Goal: Task Accomplishment & Management: Use online tool/utility

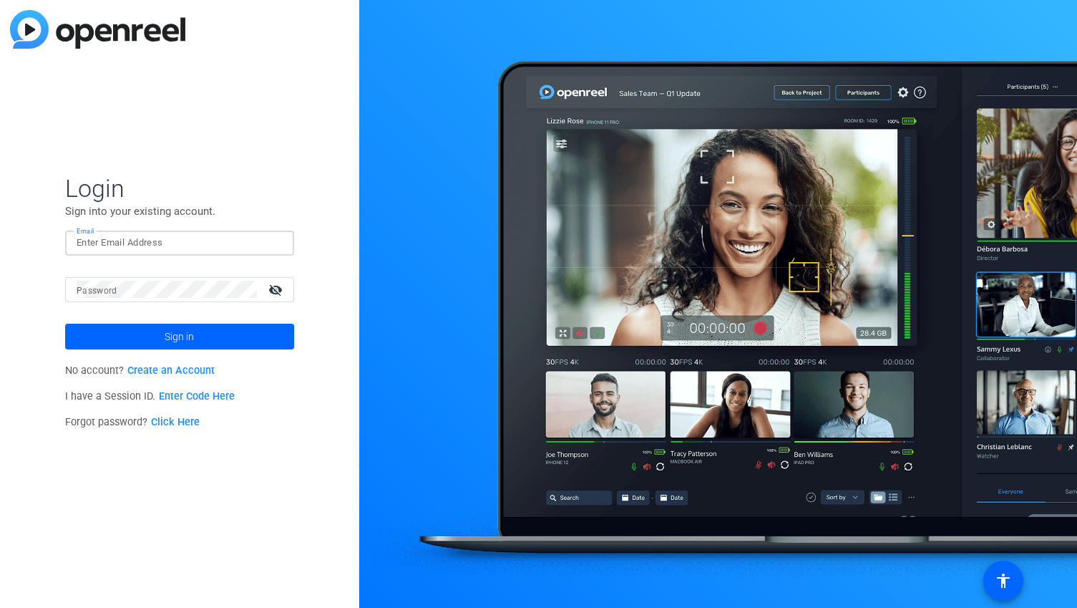
click at [171, 240] on input "Email" at bounding box center [180, 242] width 206 height 17
type input "[PERSON_NAME][EMAIL_ADDRESS][DOMAIN_NAME]"
click at [112, 293] on mat-label "Password" at bounding box center [97, 291] width 41 height 10
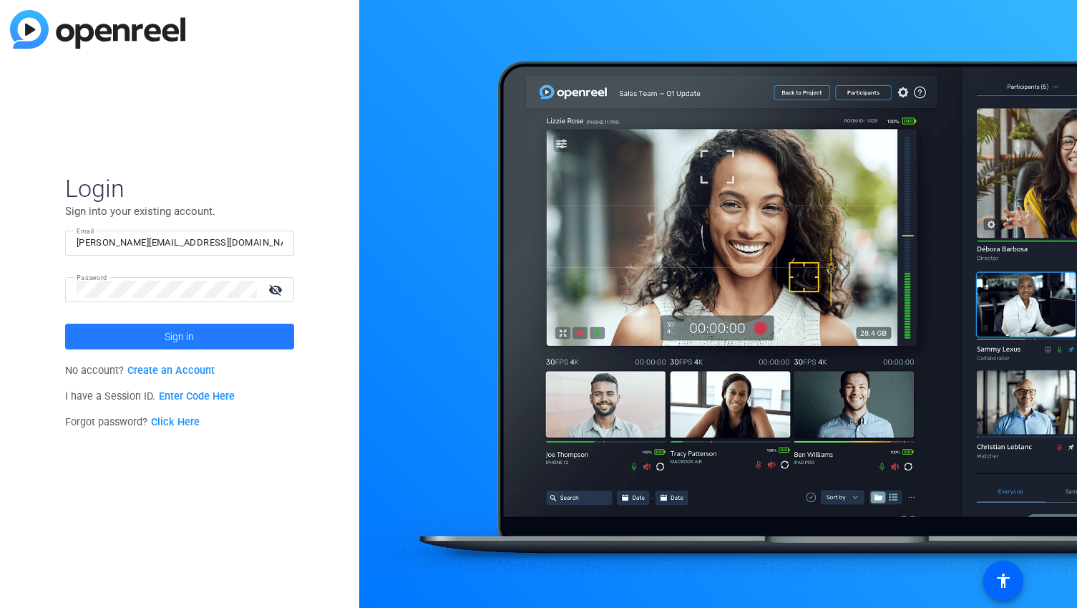
click at [168, 336] on span "Sign in" at bounding box center [179, 336] width 29 height 36
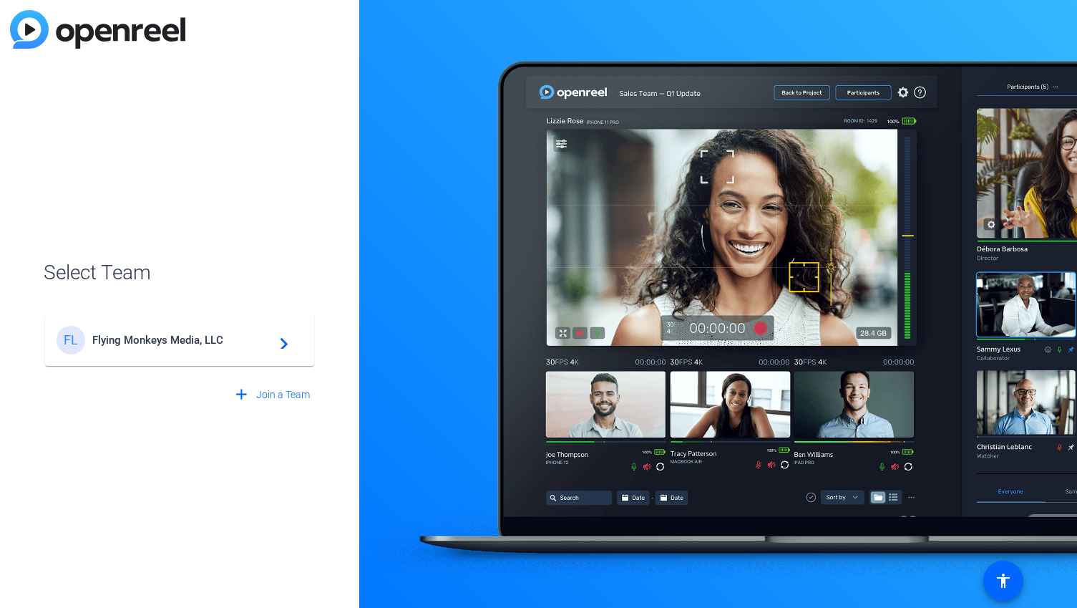
click at [284, 348] on div "FL Flying Monkeys Media, LLC navigate_next" at bounding box center [180, 340] width 246 height 29
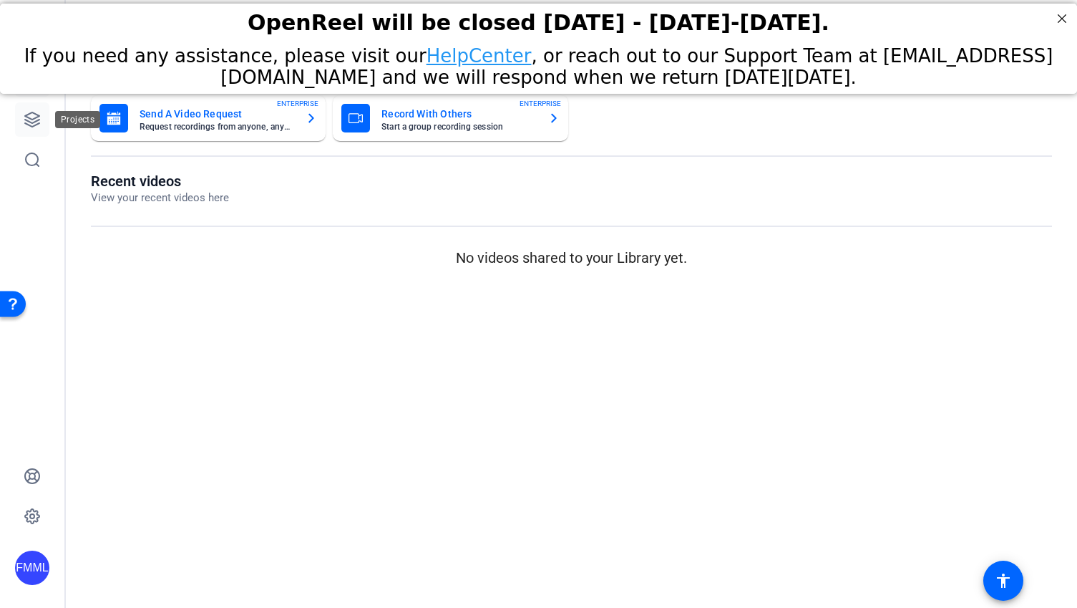
click at [21, 120] on link at bounding box center [32, 119] width 34 height 34
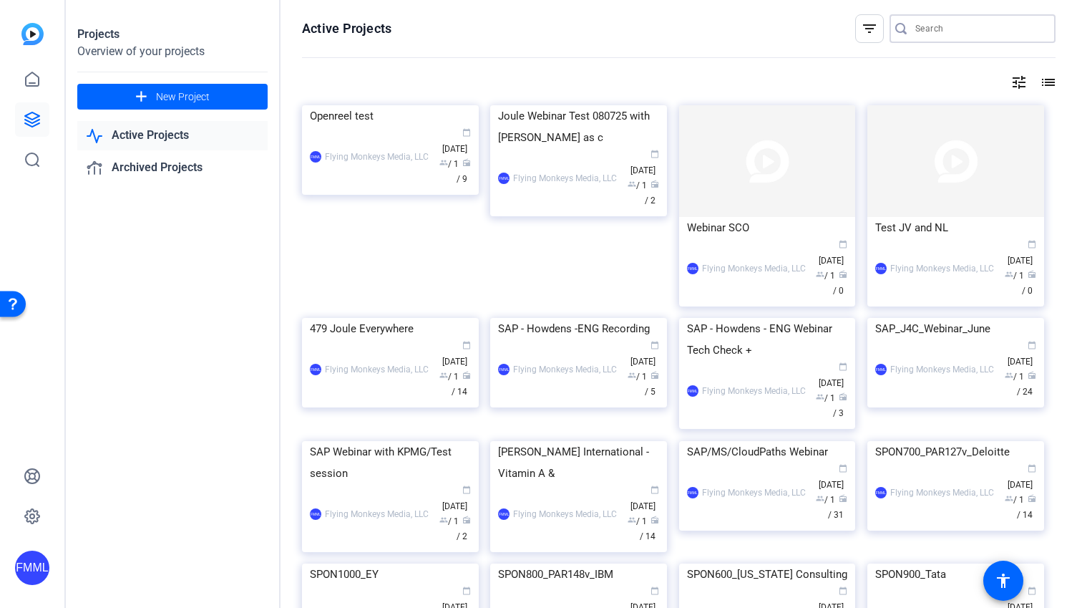
click at [917, 35] on input "Search" at bounding box center [979, 28] width 129 height 17
paste input "SAP S/4HANA Cloud Private: Amplify productivity,"
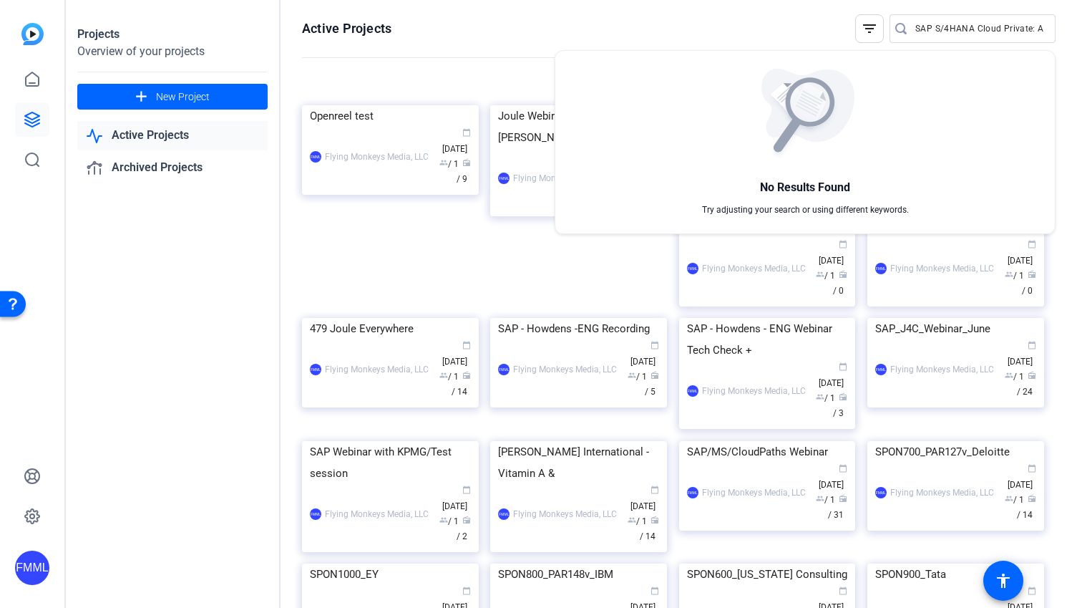
click at [927, 27] on div at bounding box center [538, 304] width 1077 height 608
click at [927, 27] on input "SAP S/4HANA Cloud Private: Amplify productivity," at bounding box center [979, 28] width 129 height 17
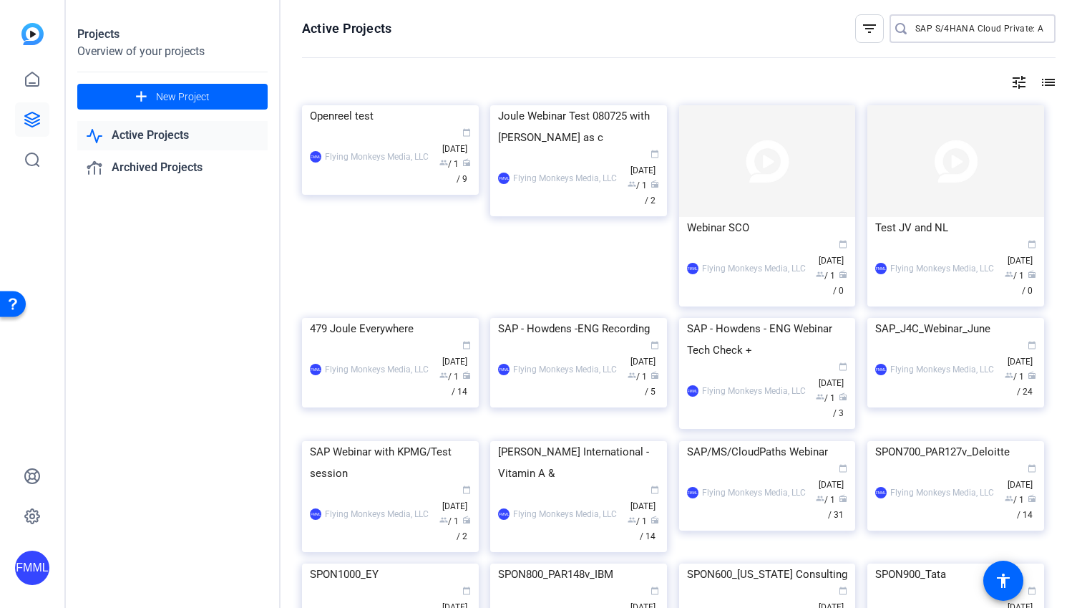
click at [927, 27] on input "SAP S/4HANA Cloud Private: Amplify productivity," at bounding box center [979, 28] width 129 height 17
type input "102"
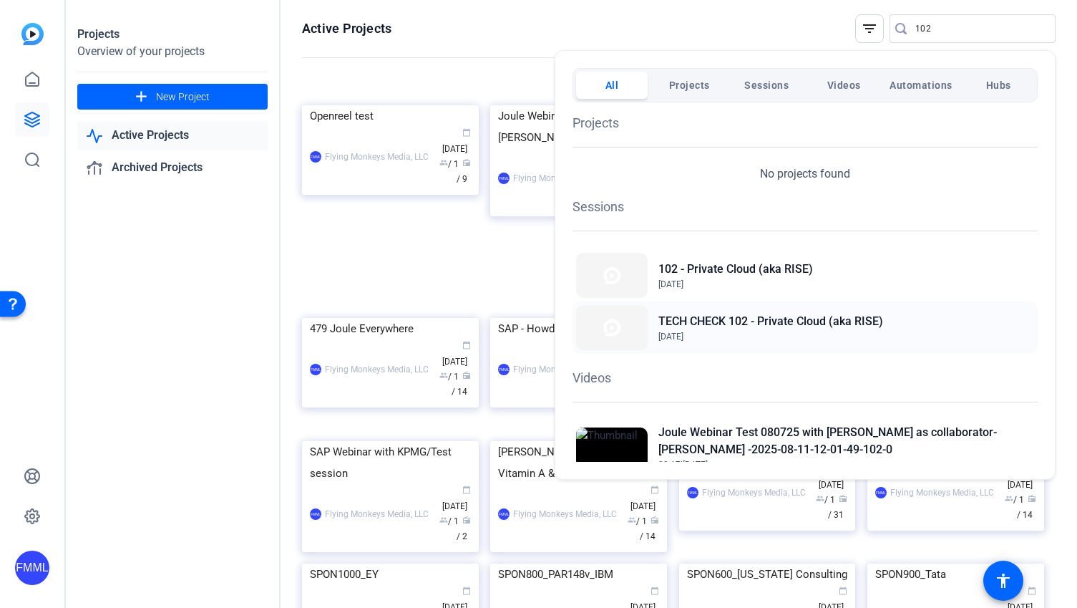
click at [675, 331] on span "Aug 6, 2025" at bounding box center [670, 336] width 25 height 10
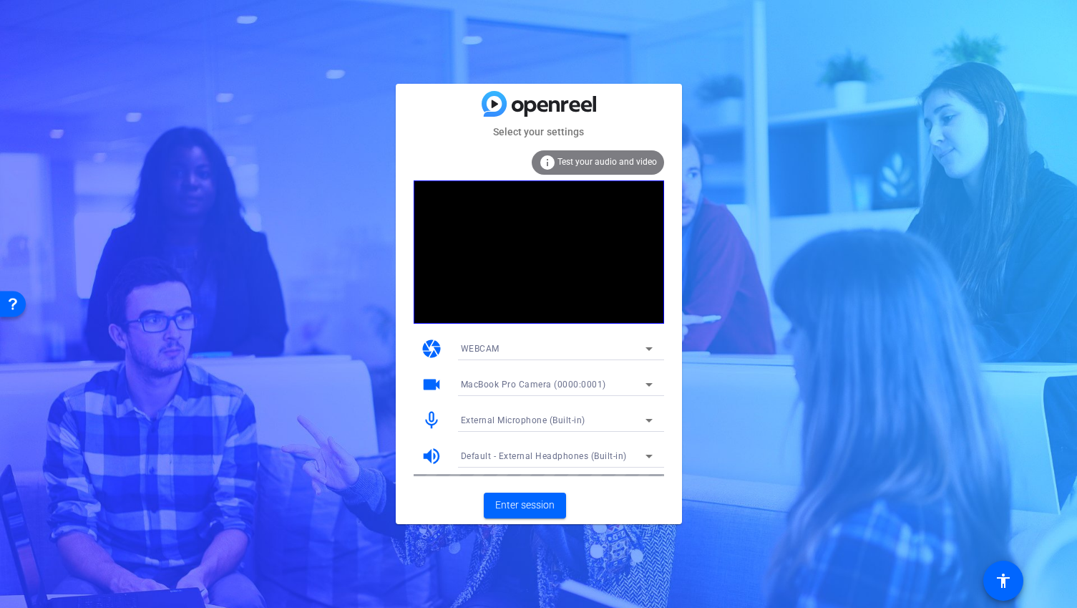
click at [608, 160] on span "Test your audio and video" at bounding box center [606, 162] width 99 height 10
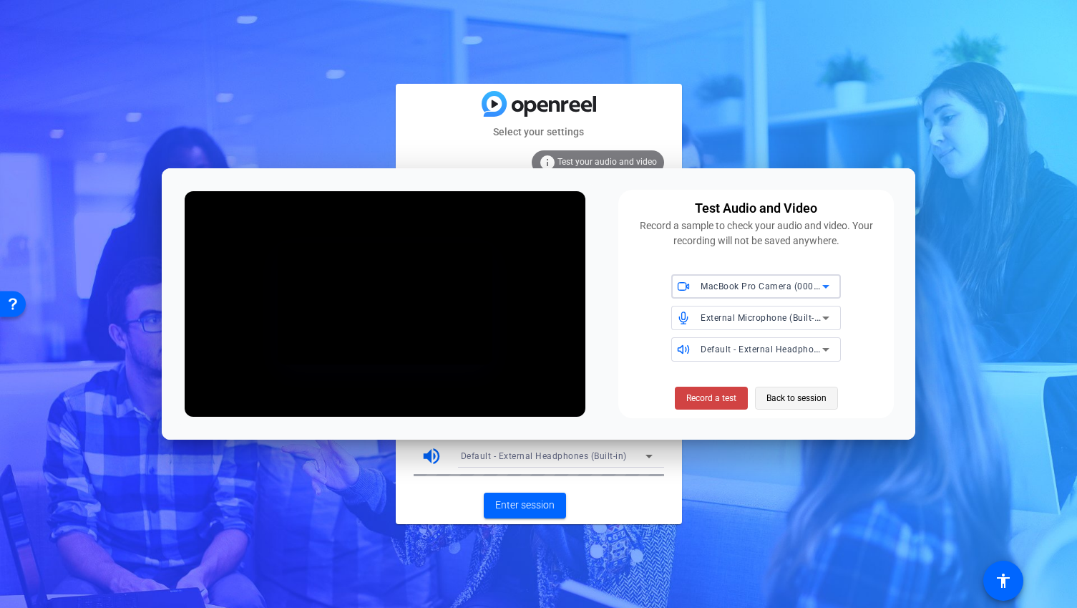
click at [796, 399] on span "Back to session" at bounding box center [796, 397] width 60 height 27
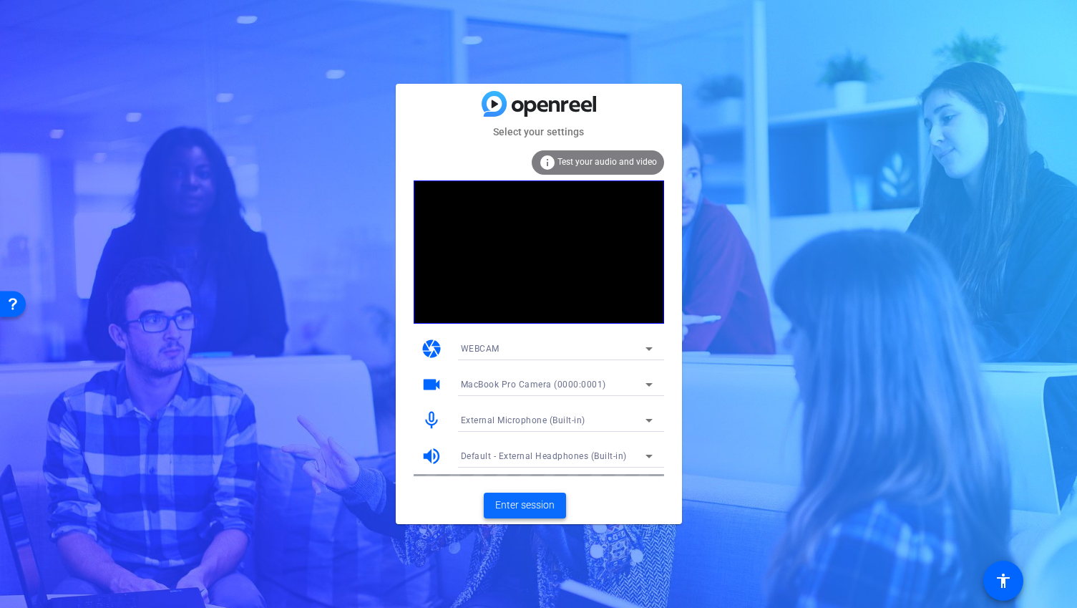
click at [530, 507] on span "Enter session" at bounding box center [524, 504] width 59 height 15
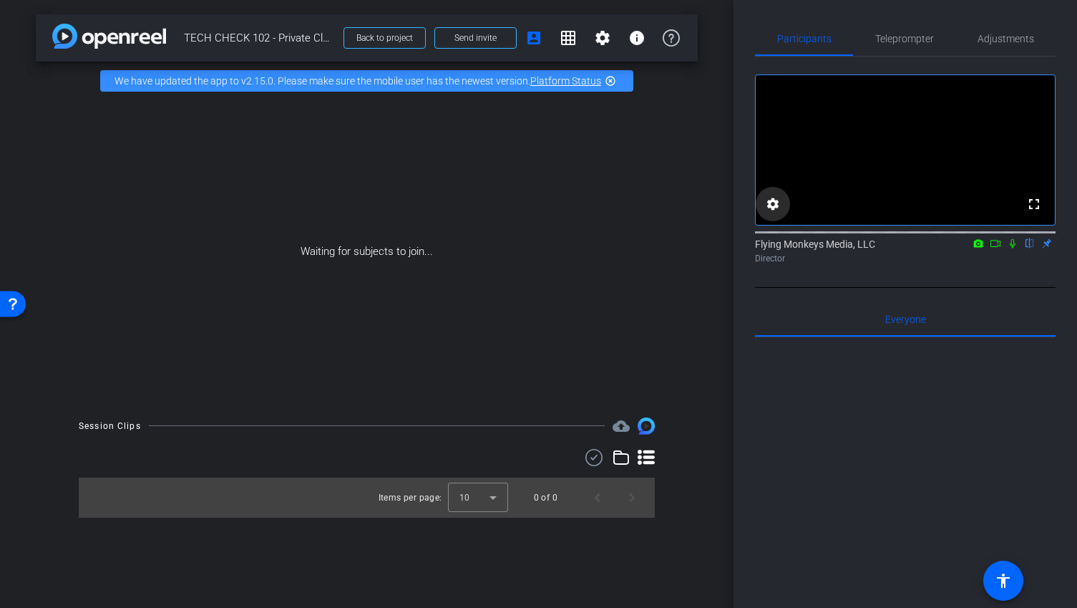
click at [776, 213] on mat-icon "settings" at bounding box center [772, 203] width 17 height 17
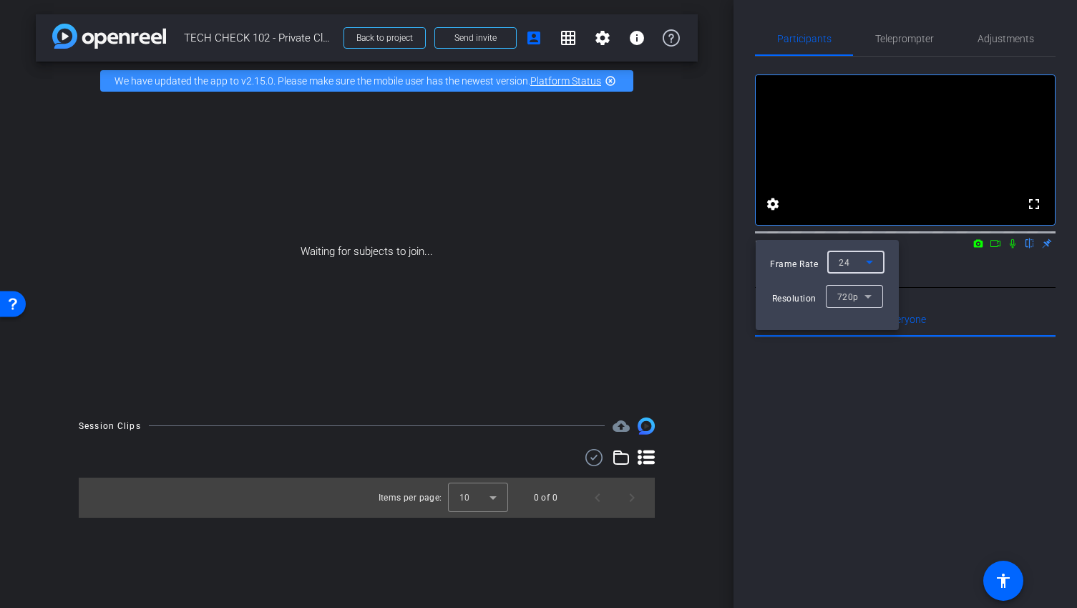
click at [866, 265] on icon at bounding box center [869, 261] width 17 height 17
click at [858, 296] on mat-option "30" at bounding box center [854, 290] width 57 height 23
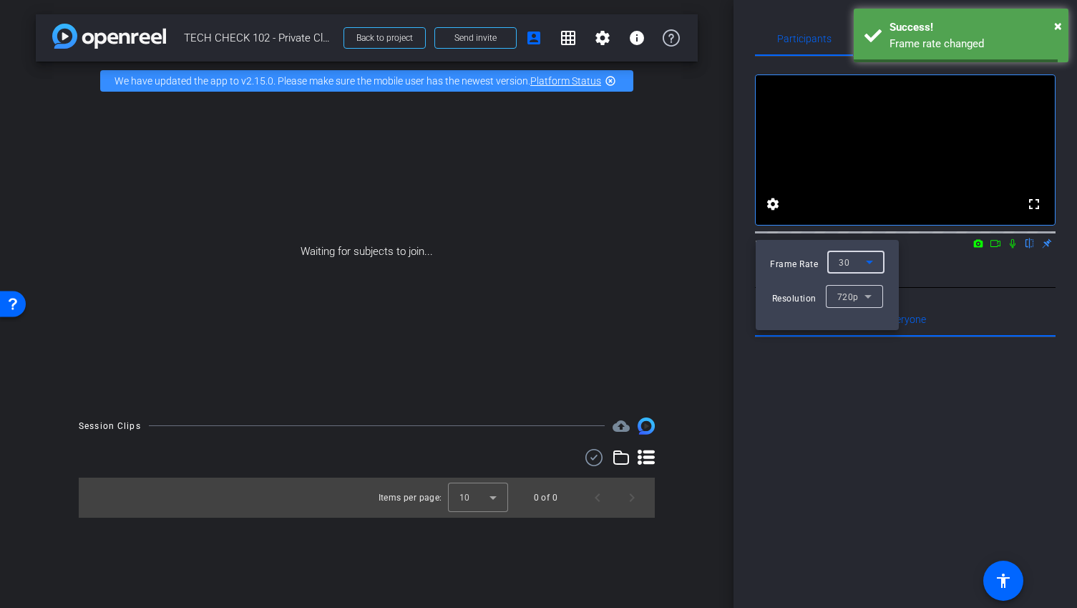
click at [858, 296] on div "720p" at bounding box center [850, 297] width 27 height 18
click at [859, 348] on span "1080p" at bounding box center [850, 347] width 26 height 17
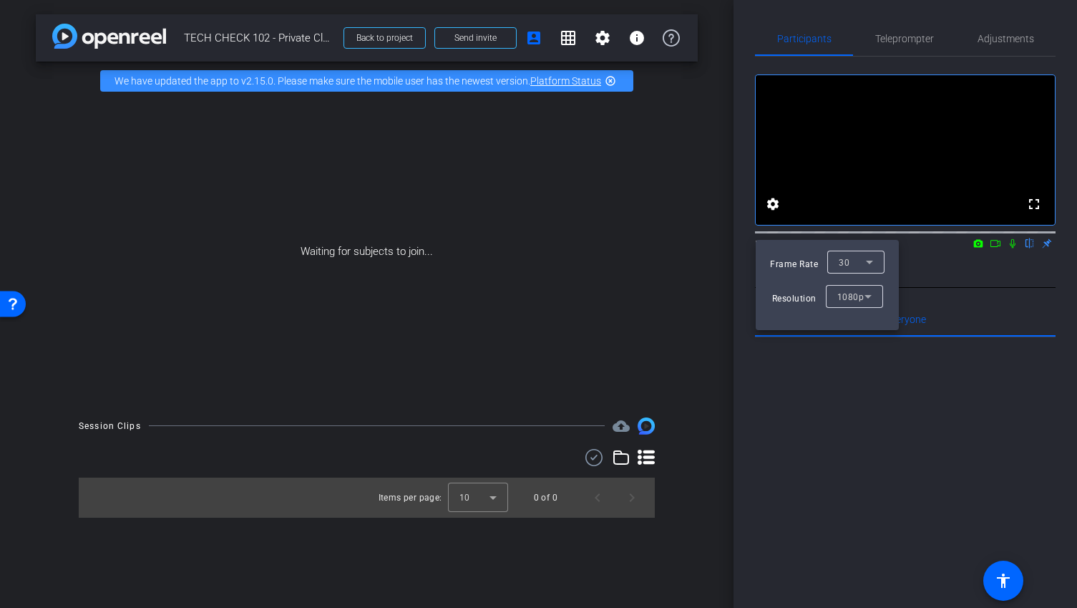
click at [862, 473] on div at bounding box center [538, 304] width 1077 height 608
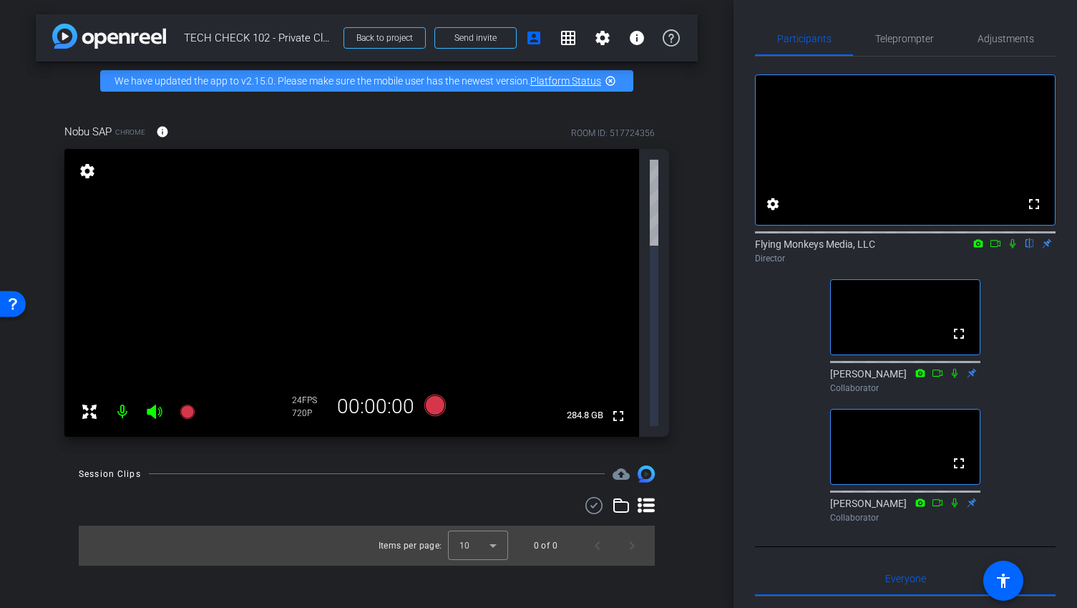
click at [87, 172] on mat-icon "settings" at bounding box center [87, 170] width 20 height 17
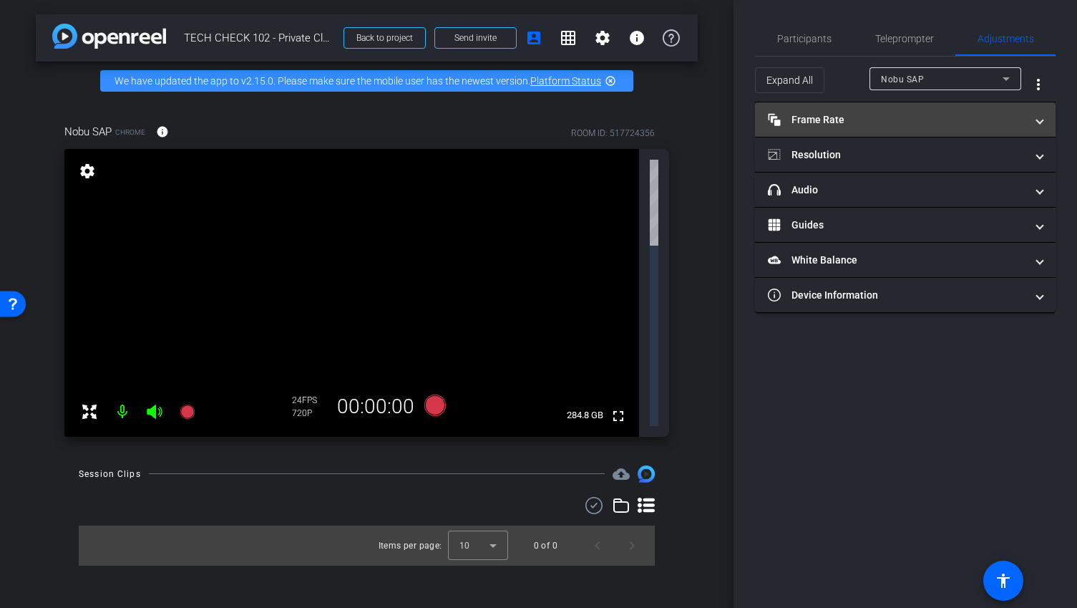
click at [995, 124] on mat-panel-title "Frame Rate Frame Rate" at bounding box center [897, 119] width 258 height 15
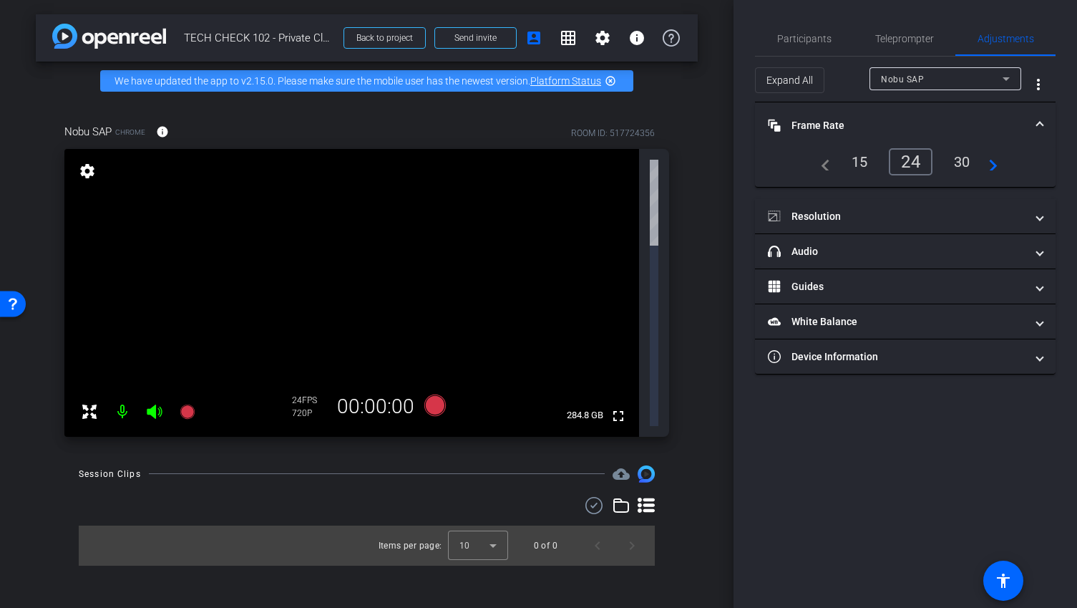
click at [965, 160] on div "30" at bounding box center [962, 162] width 38 height 24
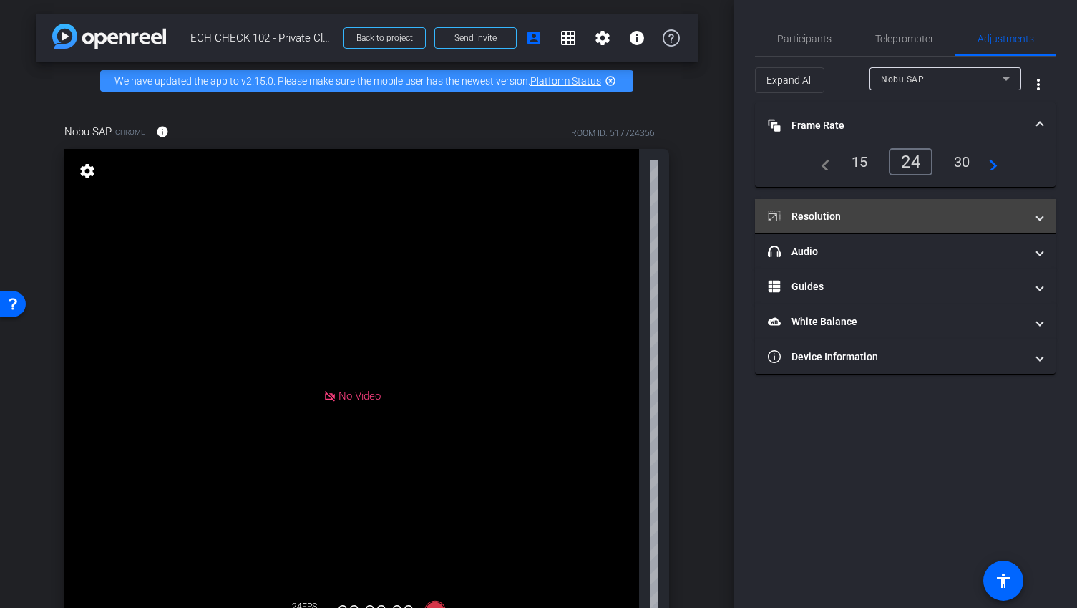
click at [970, 216] on mat-panel-title "Resolution" at bounding box center [897, 216] width 258 height 15
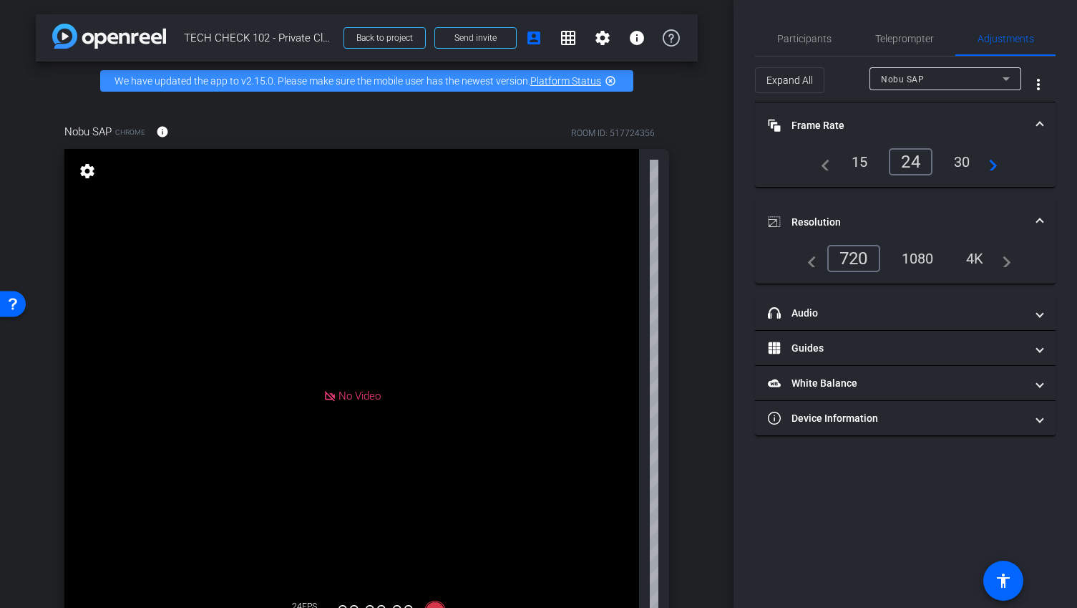
click at [930, 254] on div "1080" at bounding box center [918, 258] width 54 height 24
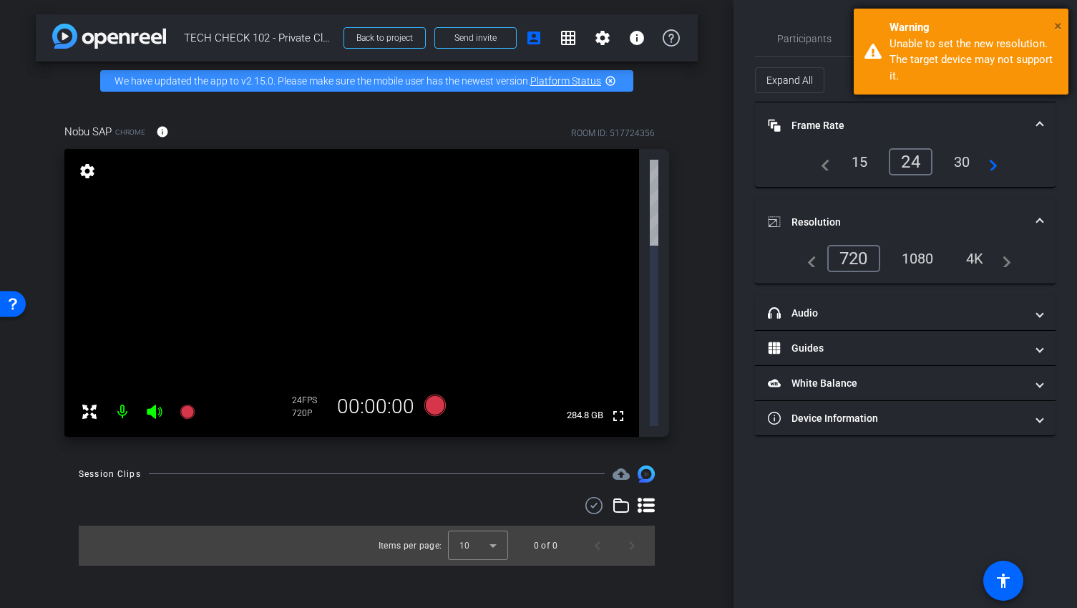
click at [1058, 22] on span "×" at bounding box center [1058, 25] width 8 height 17
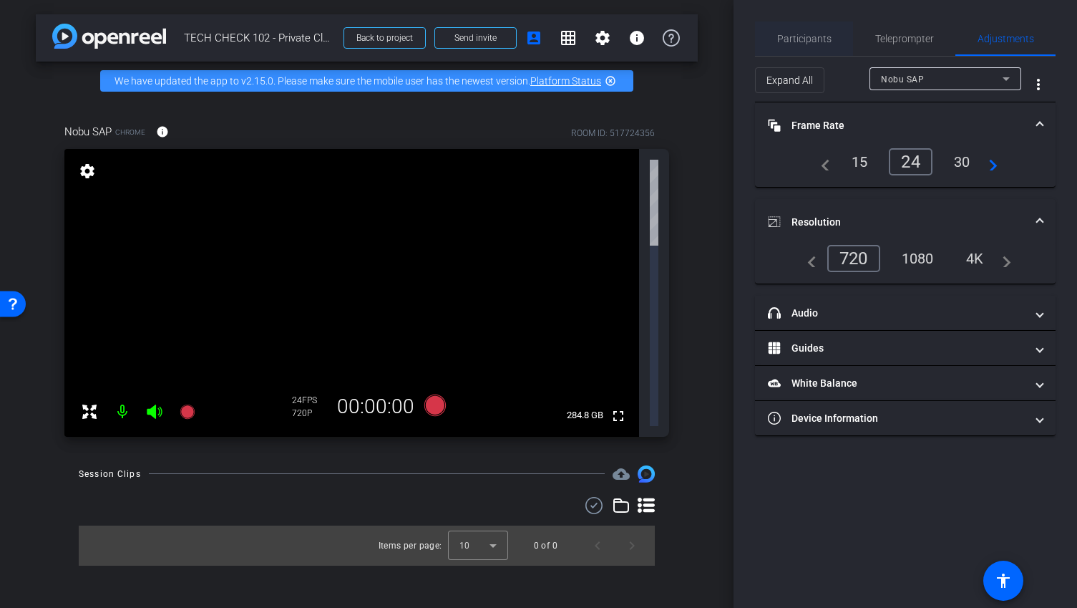
click at [797, 38] on span "Participants" at bounding box center [804, 39] width 54 height 10
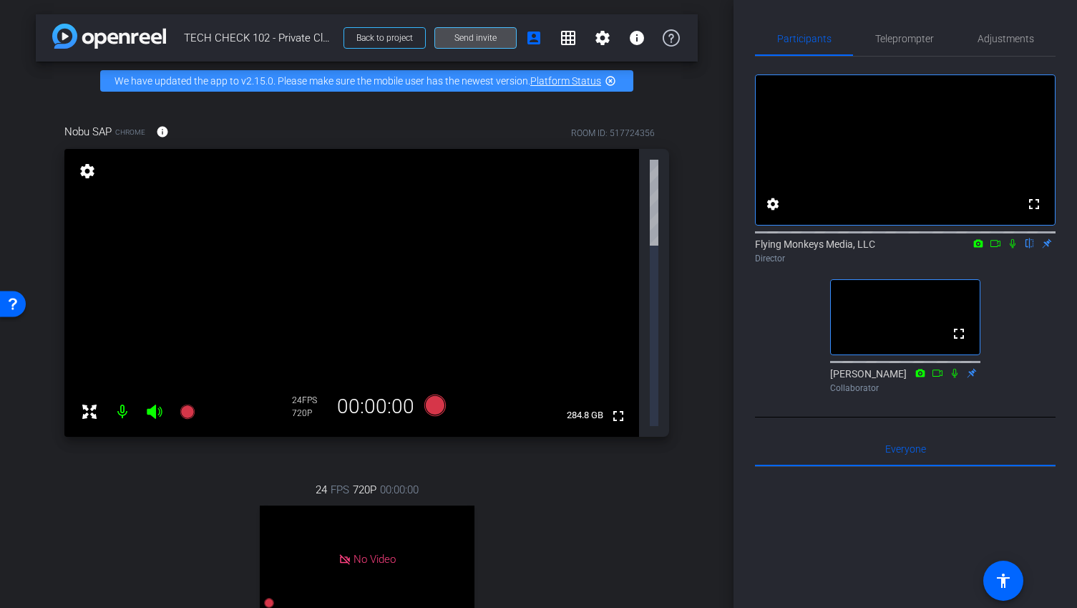
click at [492, 37] on span "Send invite" at bounding box center [475, 37] width 42 height 11
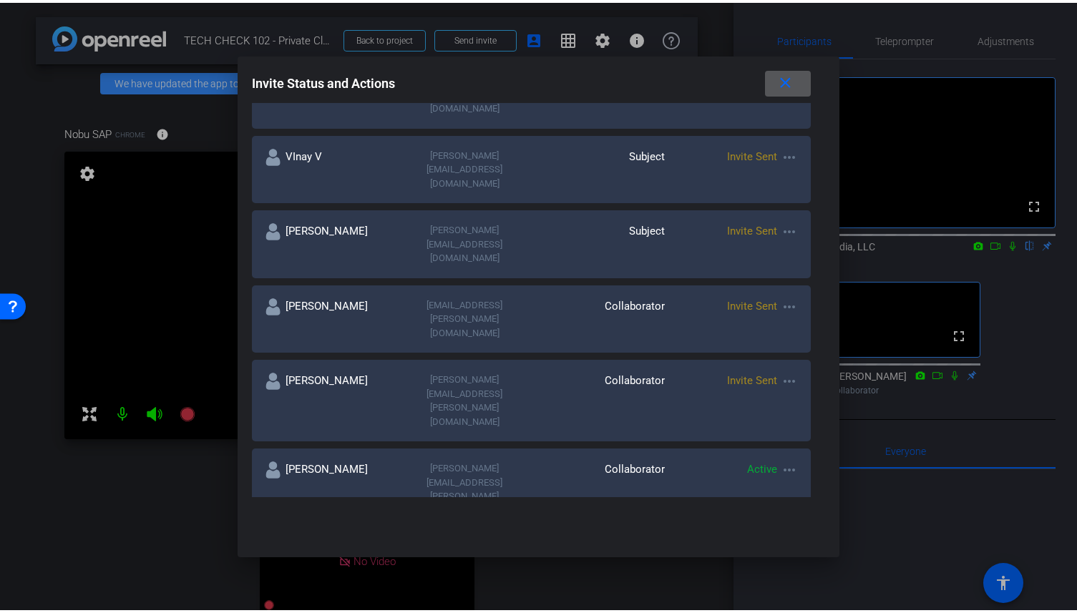
scroll to position [327, 0]
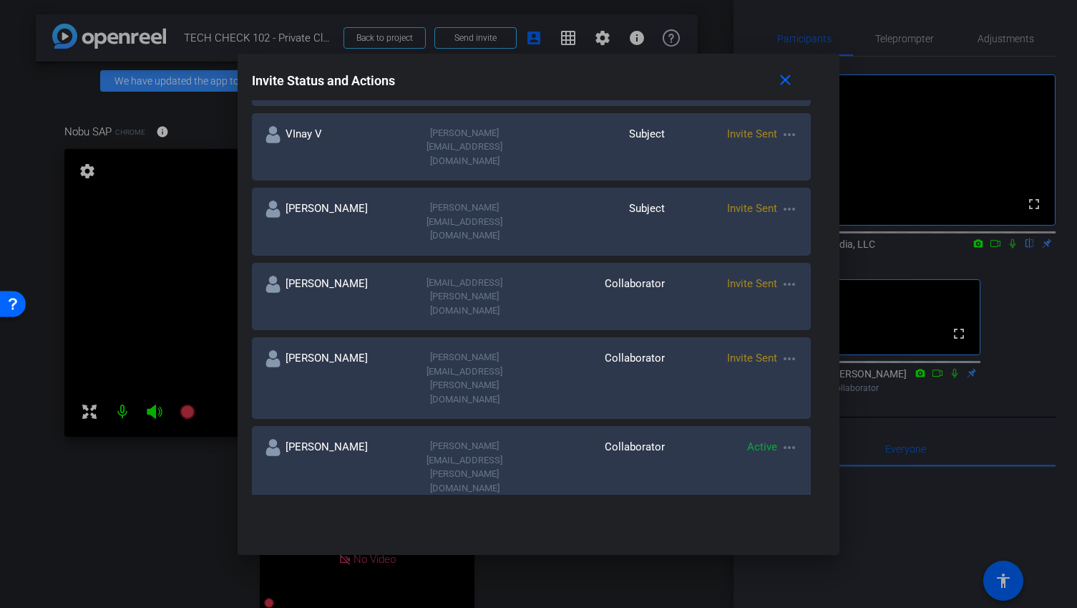
click at [783, 439] on mat-icon "more_horiz" at bounding box center [789, 447] width 17 height 17
drag, startPoint x: 802, startPoint y: 333, endPoint x: 799, endPoint y: 348, distance: 14.8
click at [799, 348] on div "Remove Immediately Re-Send Invite Update and Re-Send Invite" at bounding box center [837, 351] width 130 height 61
click at [784, 439] on mat-icon "more_horiz" at bounding box center [789, 447] width 17 height 17
click at [792, 355] on span "Re-Send Invite" at bounding box center [837, 351] width 107 height 17
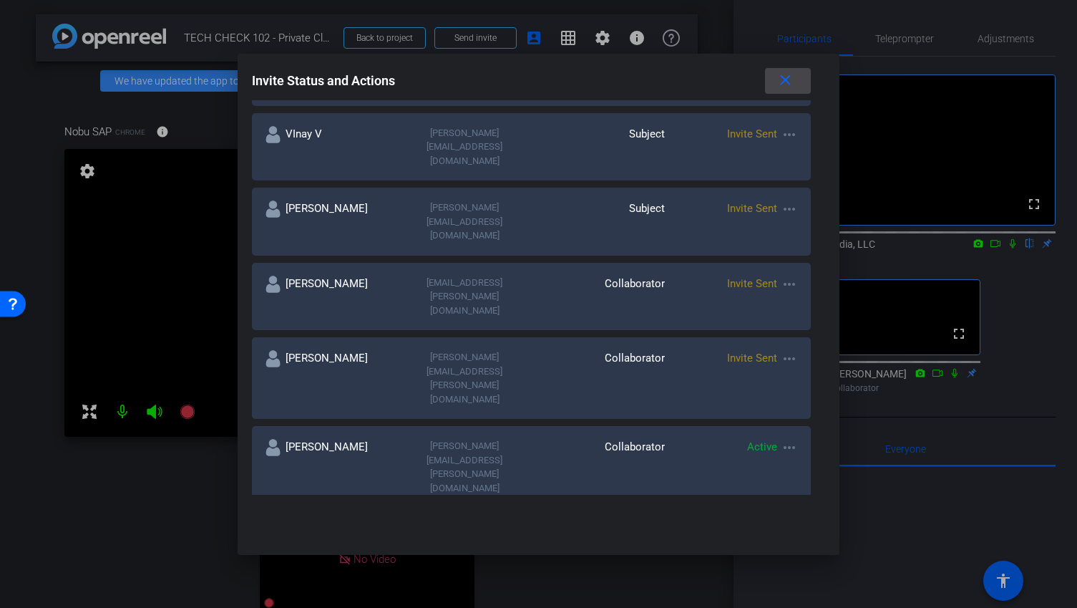
click at [781, 81] on mat-icon "close" at bounding box center [785, 81] width 18 height 18
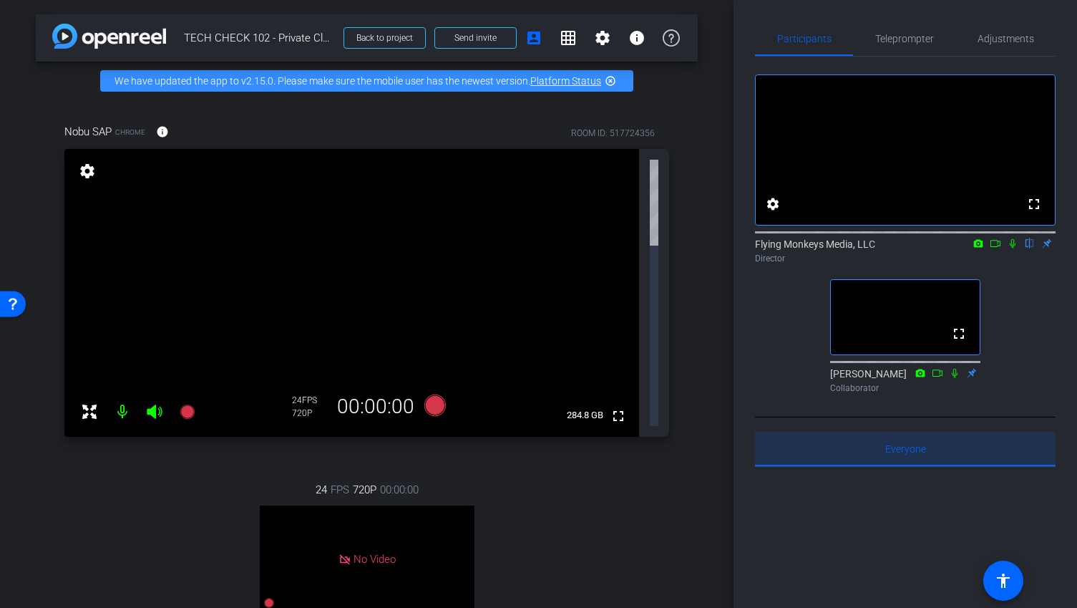
click at [891, 466] on span "Everyone 0" at bounding box center [905, 448] width 41 height 34
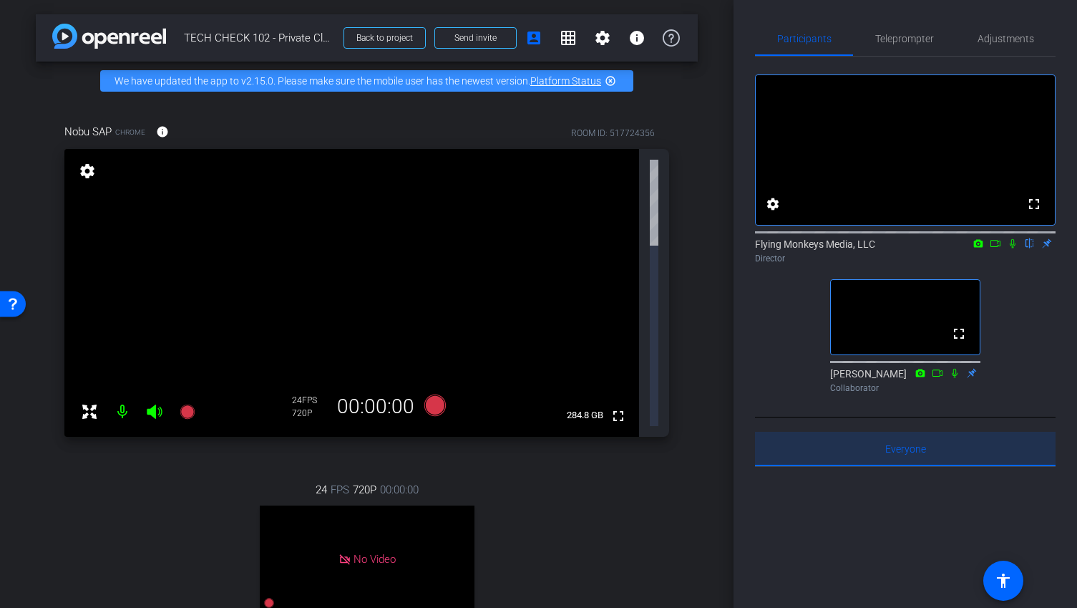
click at [907, 466] on span "Everyone 0" at bounding box center [905, 448] width 41 height 34
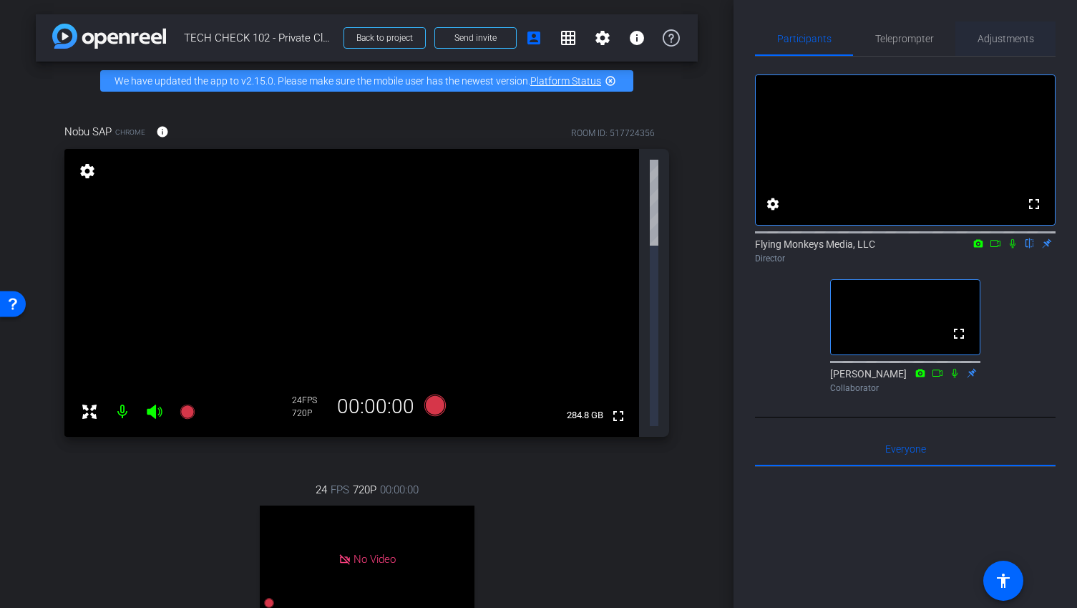
click at [995, 41] on span "Adjustments" at bounding box center [1005, 39] width 57 height 10
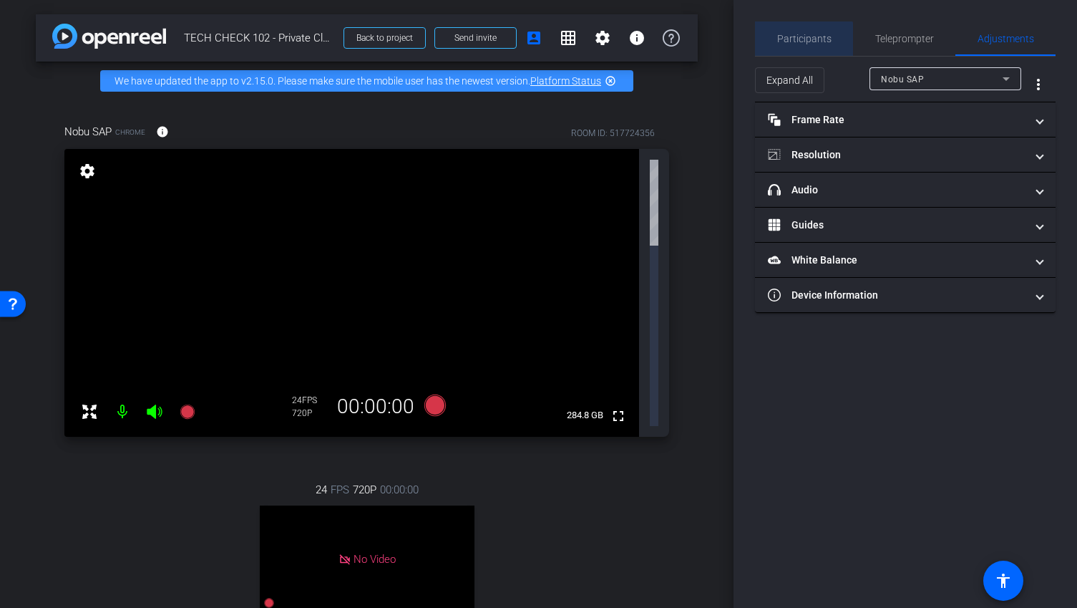
click at [804, 47] on span "Participants" at bounding box center [804, 38] width 54 height 34
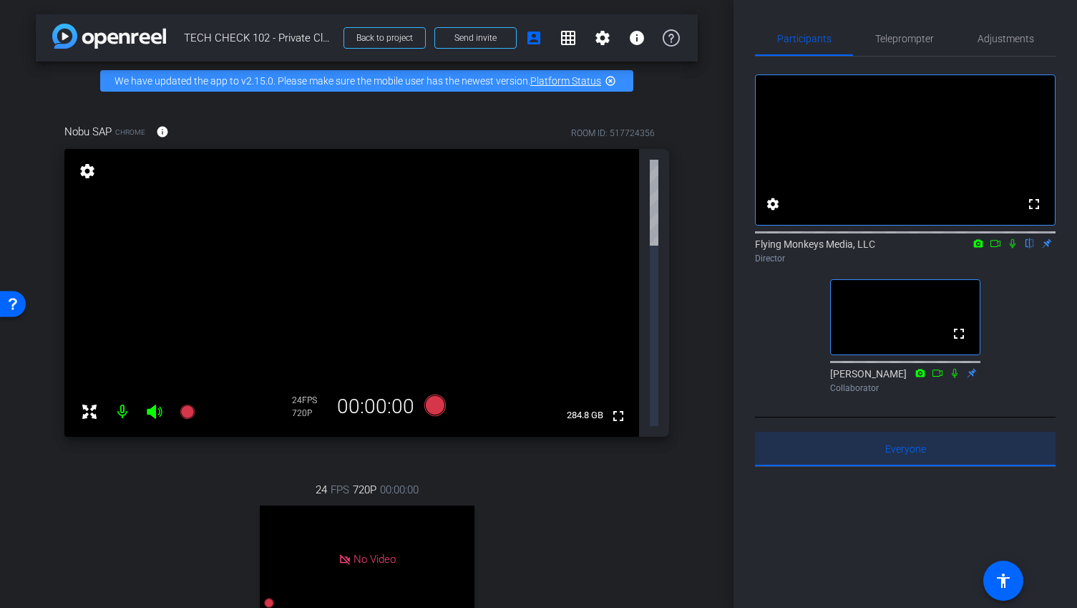
click at [901, 466] on span "Everyone 0" at bounding box center [905, 448] width 41 height 34
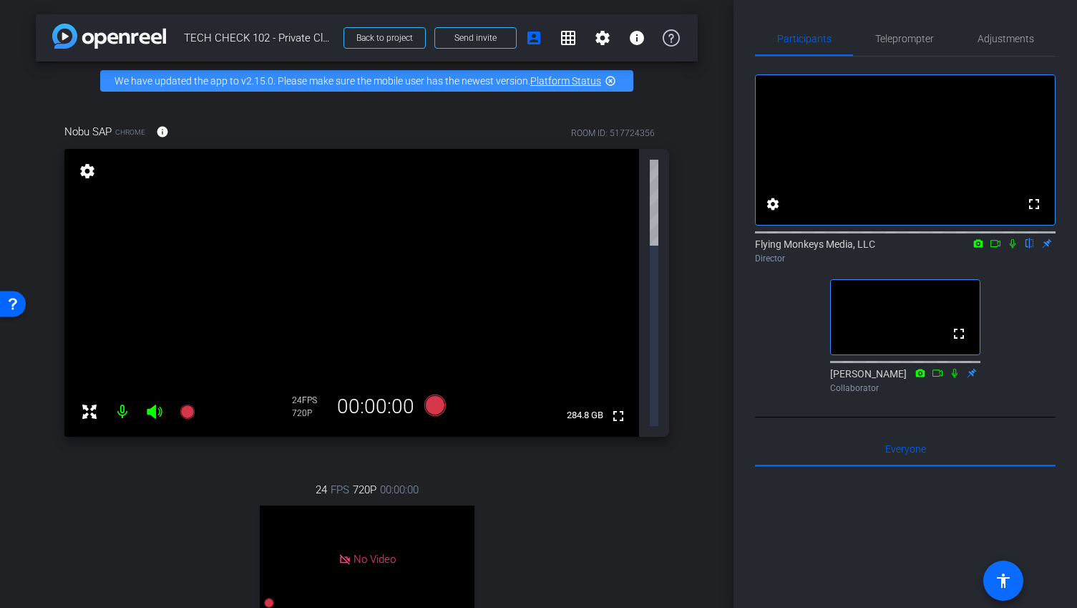
click at [1009, 585] on mat-icon "accessibility" at bounding box center [1003, 580] width 17 height 17
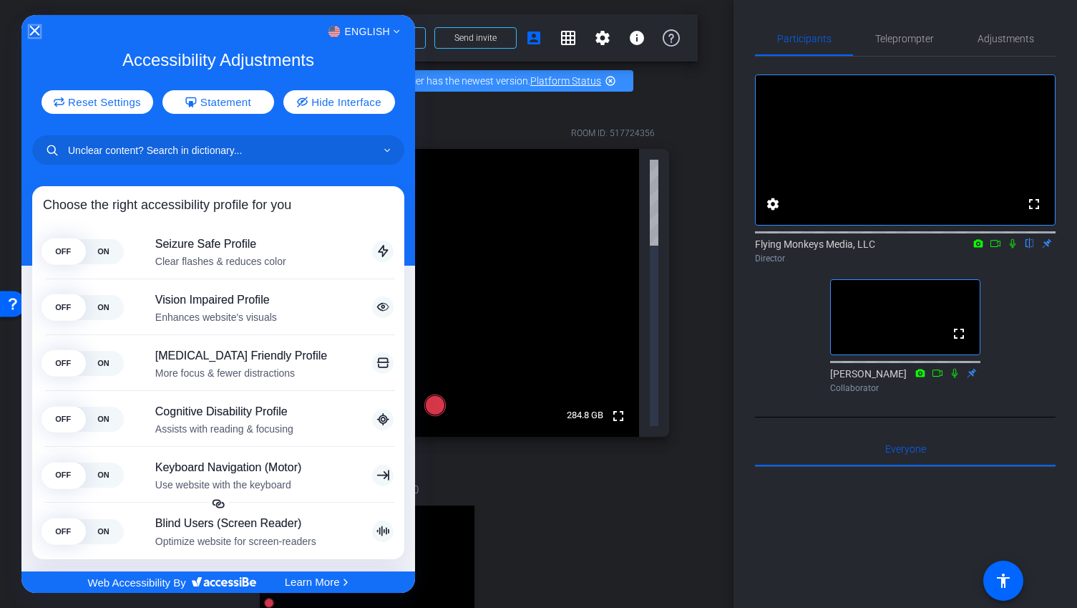
click at [31, 29] on icon "Close Accessibility Interface" at bounding box center [34, 31] width 10 height 10
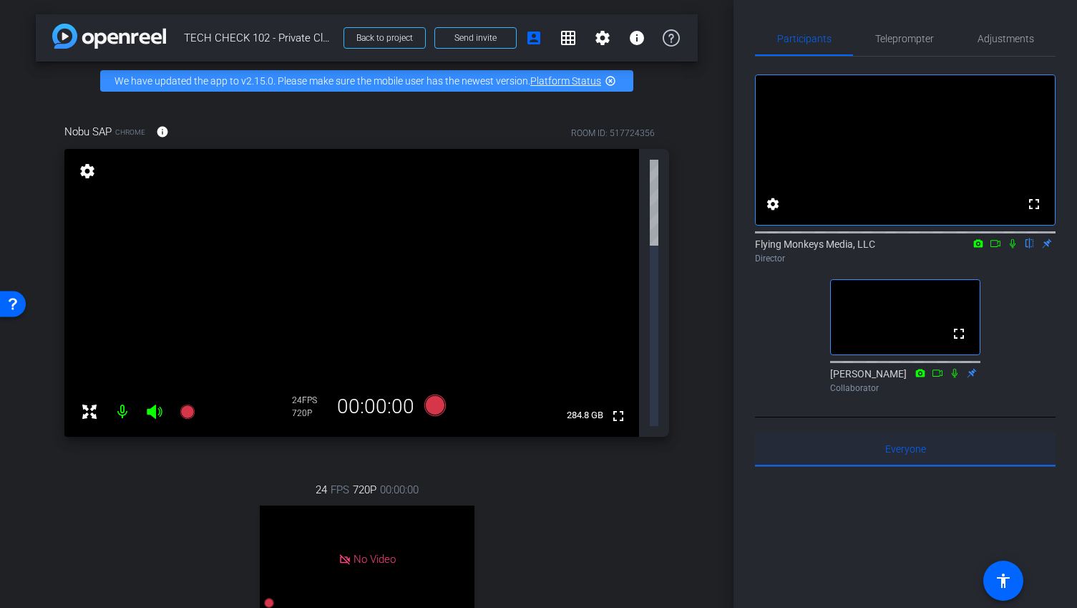
click at [869, 466] on div "Everyone 0" at bounding box center [905, 448] width 301 height 34
click at [903, 454] on span "Everyone 0" at bounding box center [905, 449] width 41 height 10
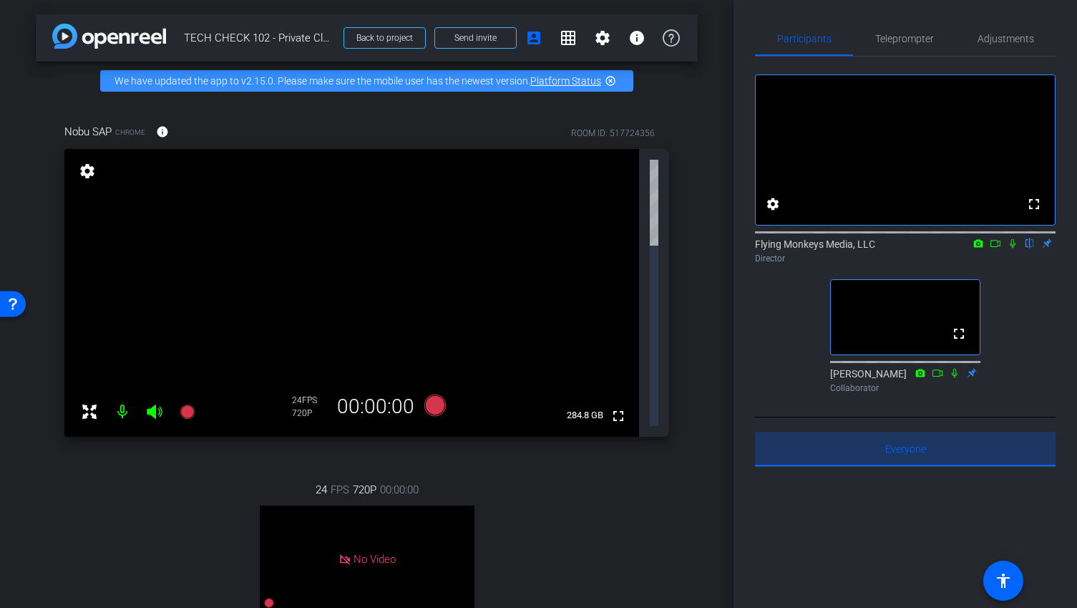
click at [903, 454] on span "Everyone 0" at bounding box center [905, 449] width 41 height 10
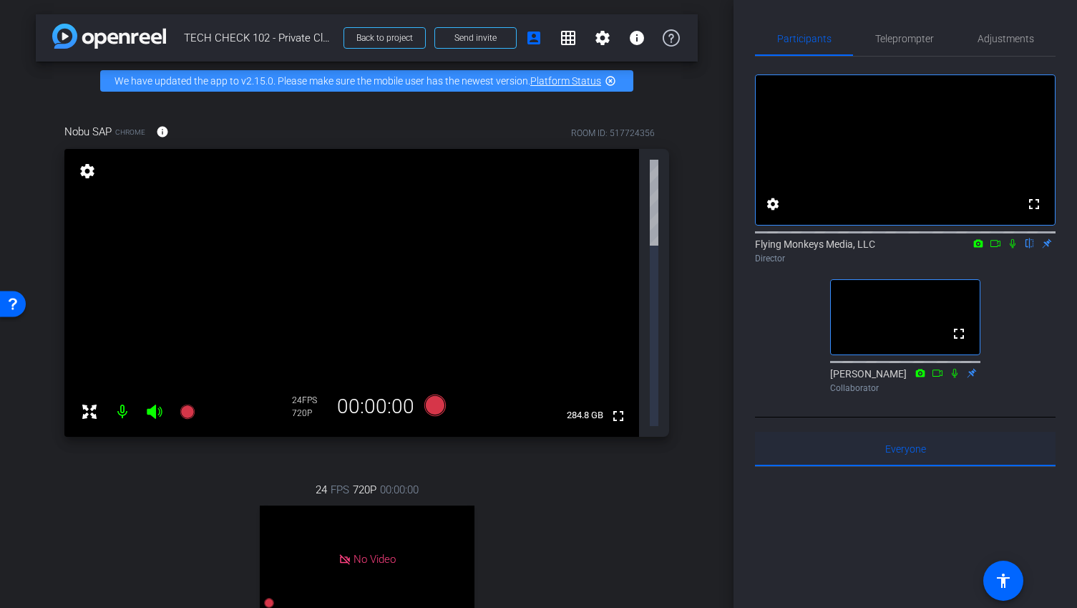
click at [922, 454] on span "Everyone 0" at bounding box center [905, 449] width 41 height 10
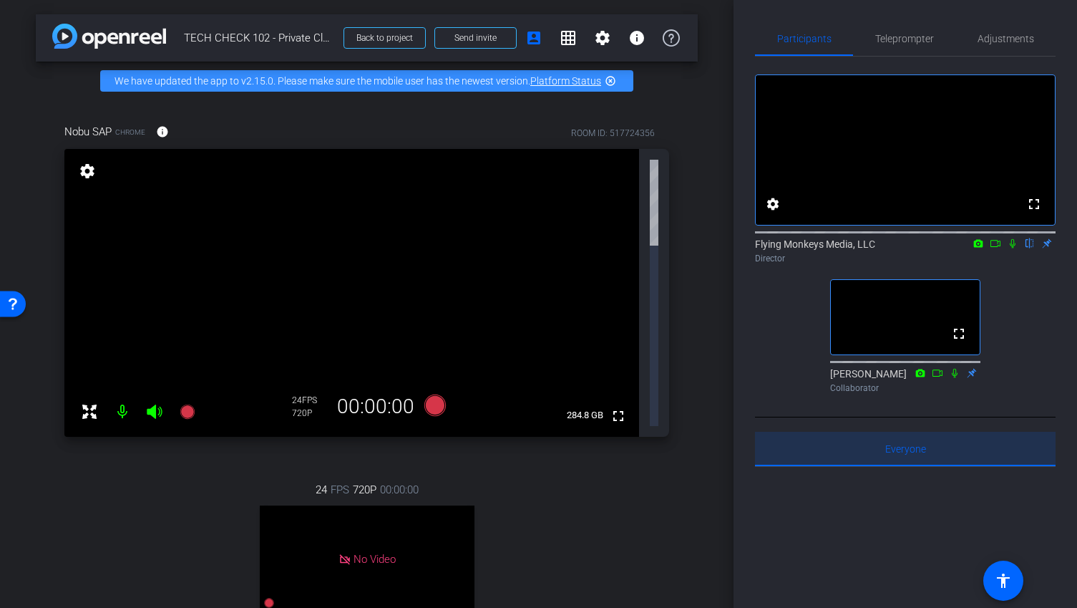
click at [921, 454] on span "Everyone 0" at bounding box center [905, 449] width 41 height 10
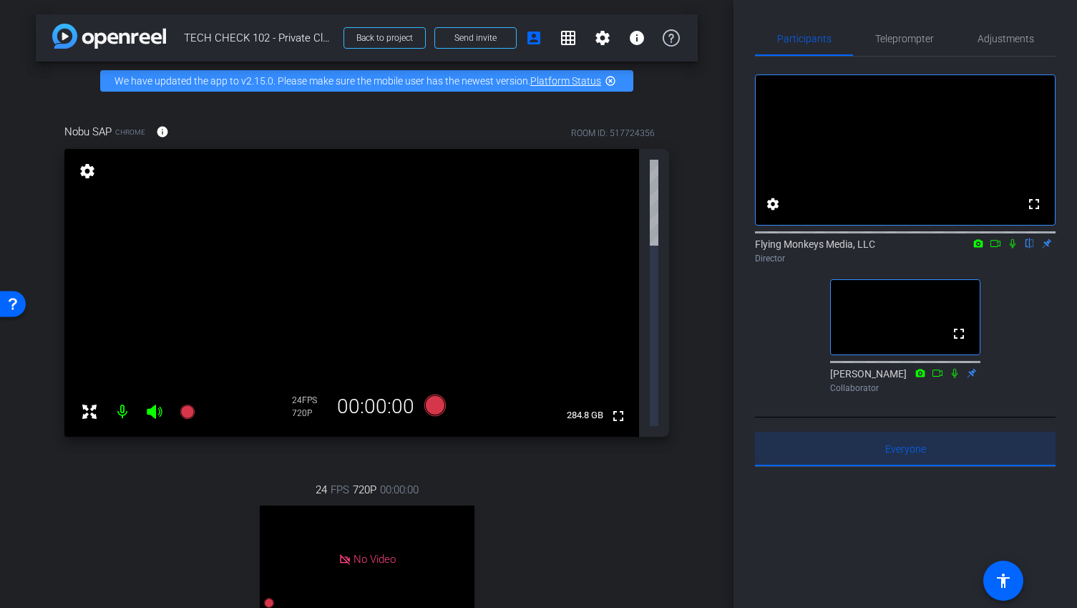
click at [915, 454] on span "Everyone 0" at bounding box center [905, 449] width 41 height 10
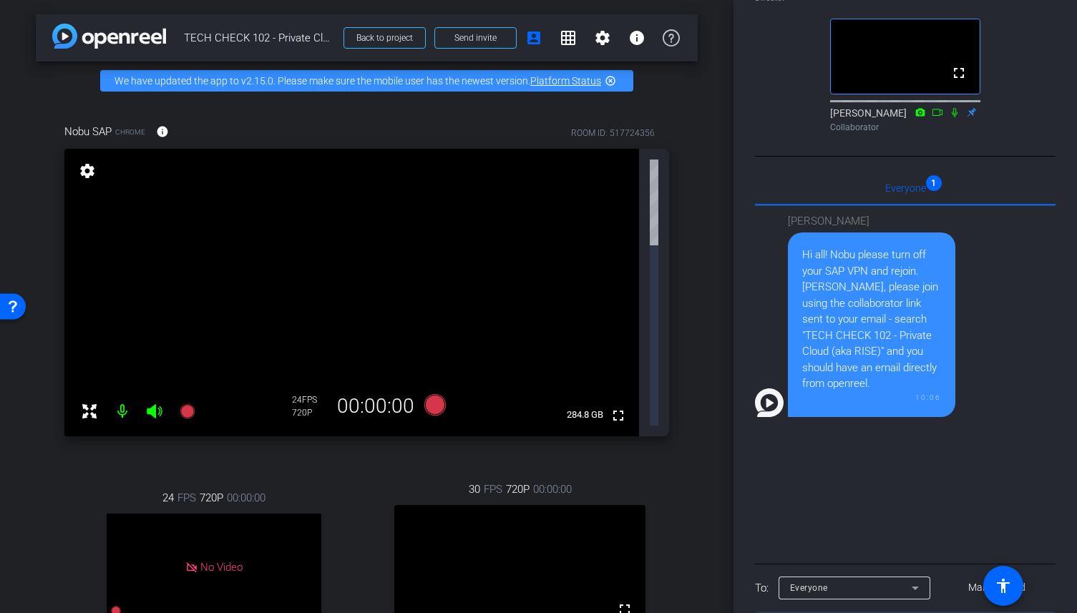
scroll to position [341, 0]
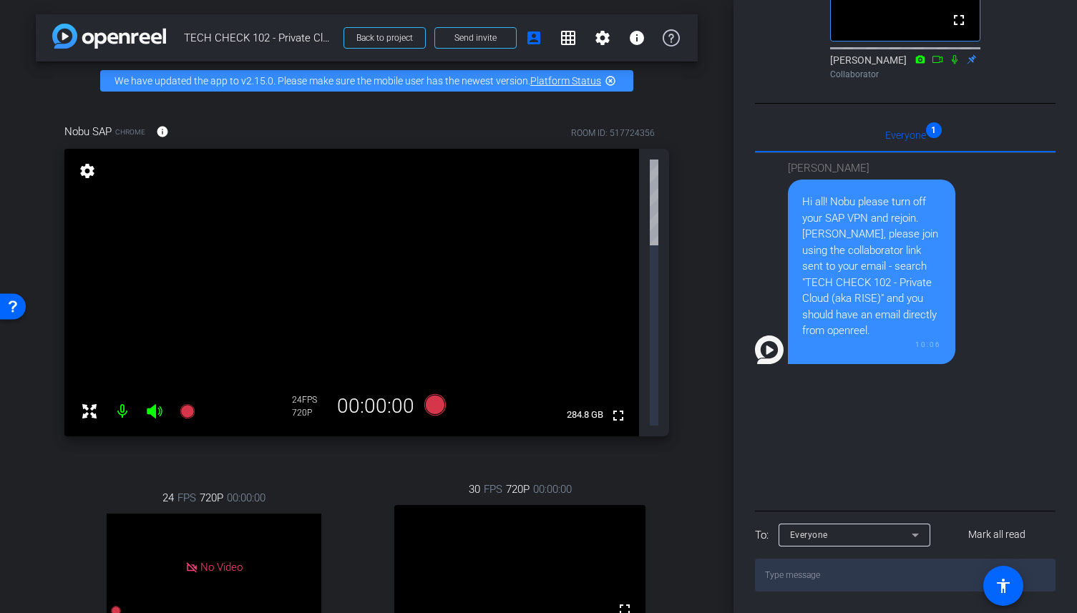
click at [829, 573] on textarea at bounding box center [905, 575] width 301 height 33
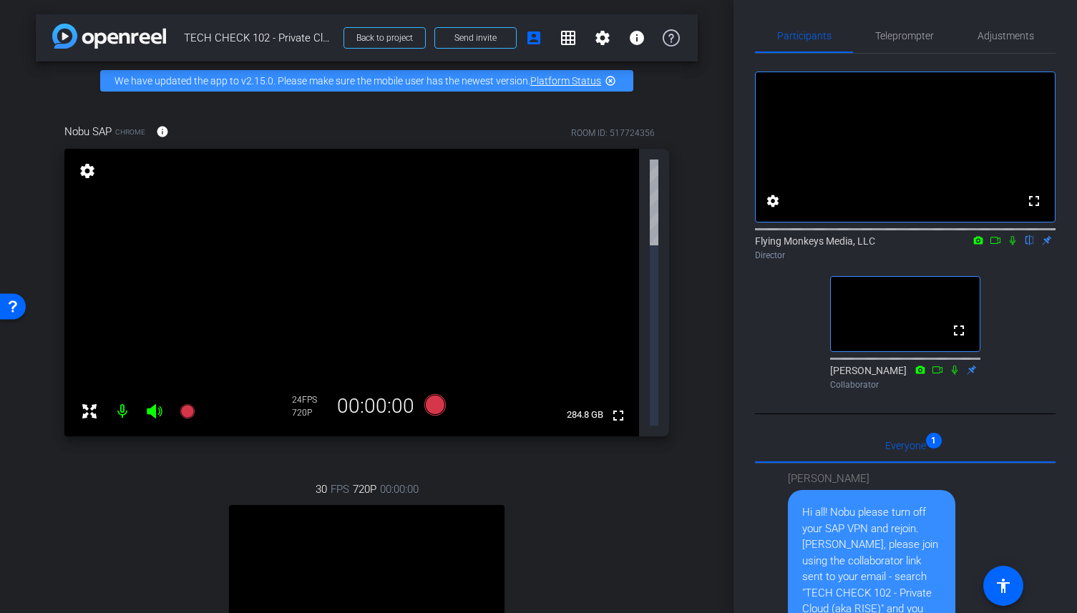
scroll to position [0, 0]
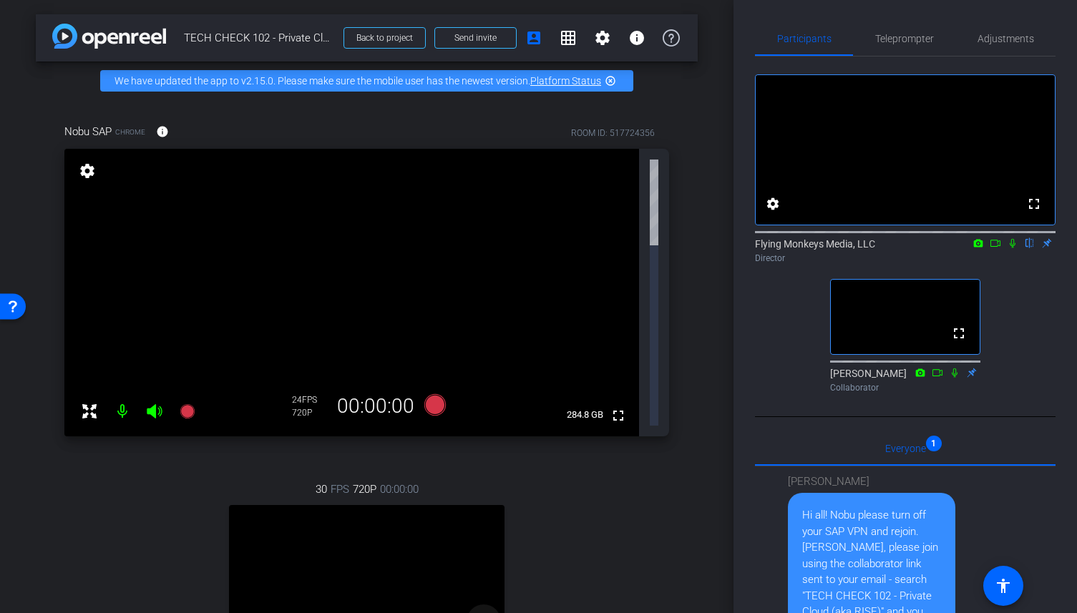
click at [479, 607] on mat-icon "fullscreen" at bounding box center [483, 621] width 17 height 17
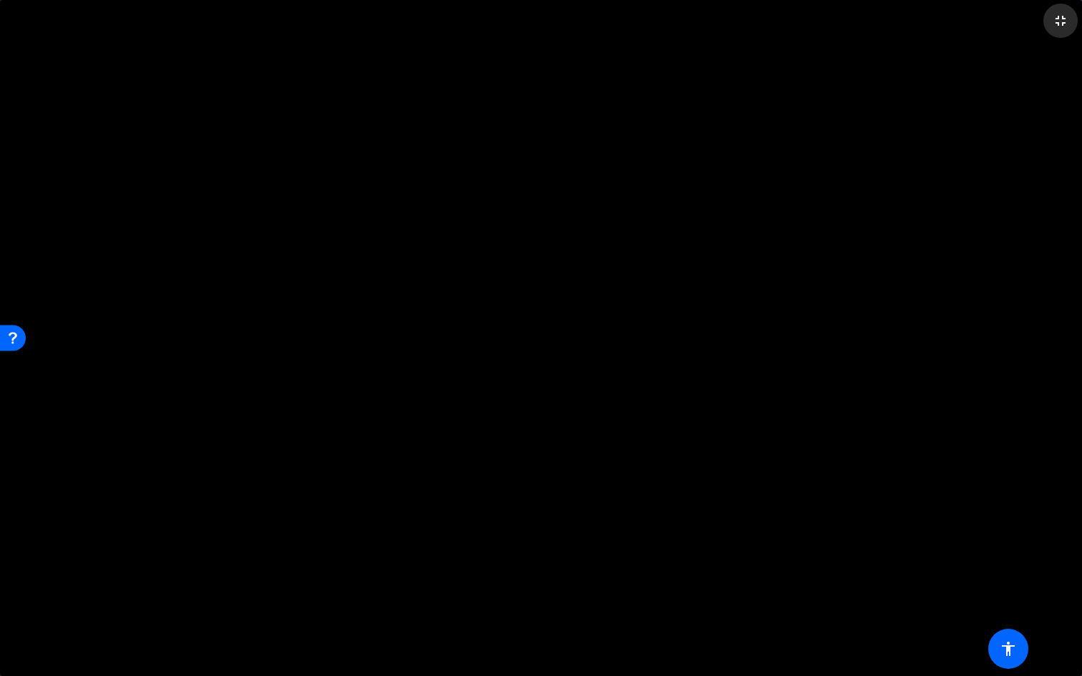
click at [1063, 22] on mat-icon "fullscreen_exit" at bounding box center [1060, 20] width 17 height 17
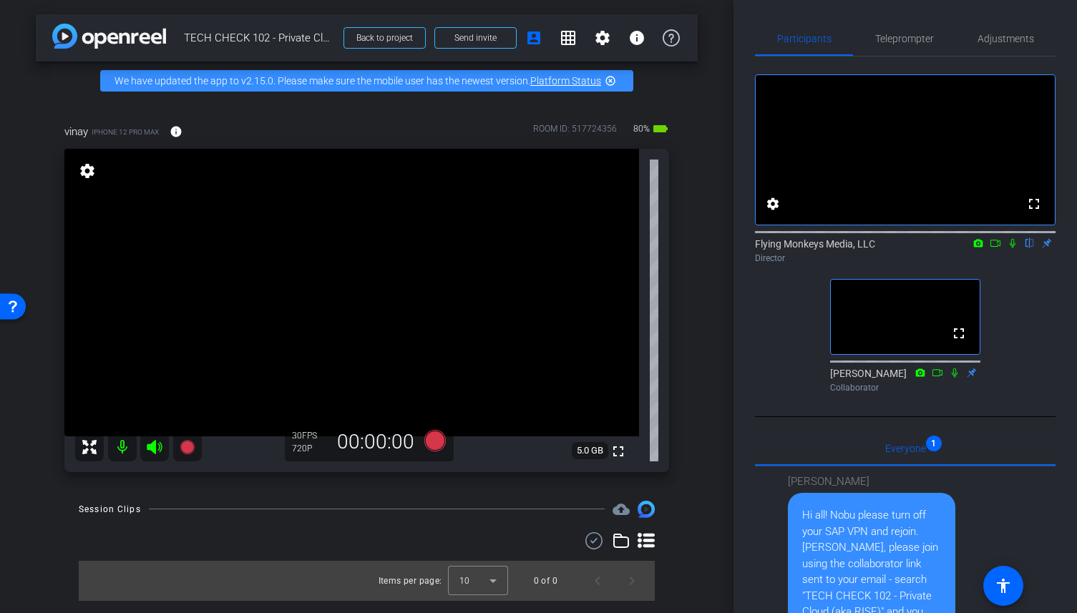
click at [83, 180] on div "settings" at bounding box center [87, 172] width 24 height 24
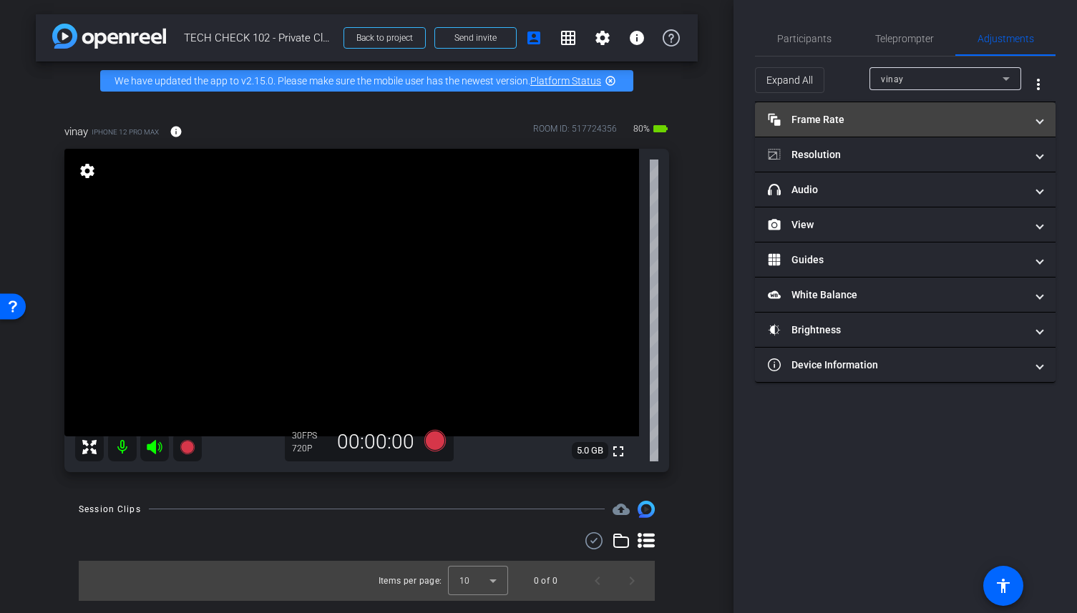
click at [932, 120] on mat-panel-title "Frame Rate Frame Rate" at bounding box center [897, 119] width 258 height 15
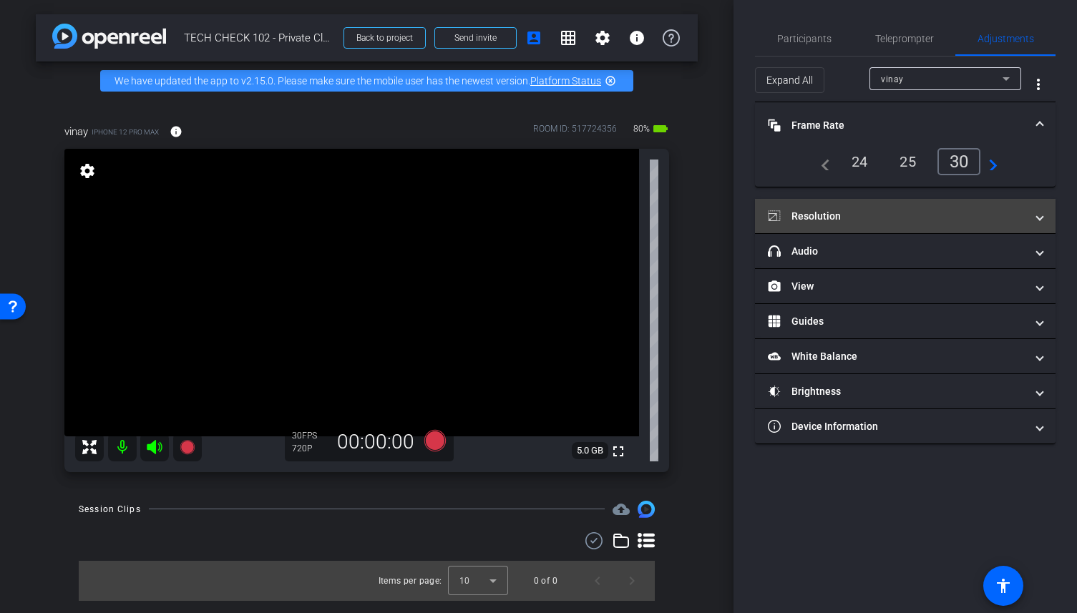
click at [900, 215] on mat-panel-title "Resolution" at bounding box center [897, 216] width 258 height 15
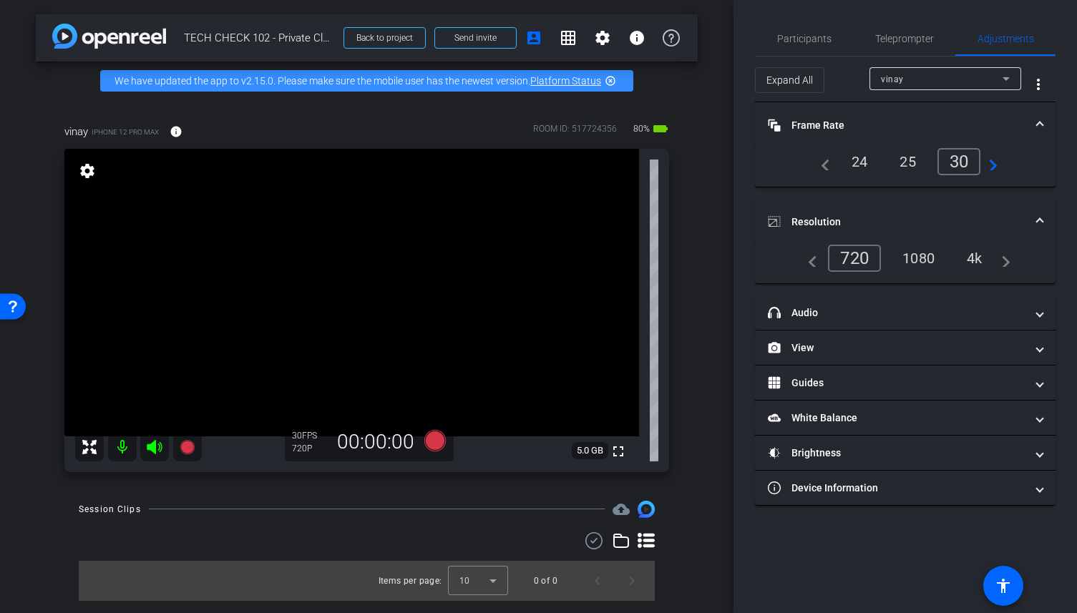
click at [915, 265] on div "1080" at bounding box center [919, 258] width 54 height 24
click at [922, 258] on div "1080" at bounding box center [915, 258] width 62 height 27
click at [806, 36] on span "Participants" at bounding box center [804, 39] width 54 height 10
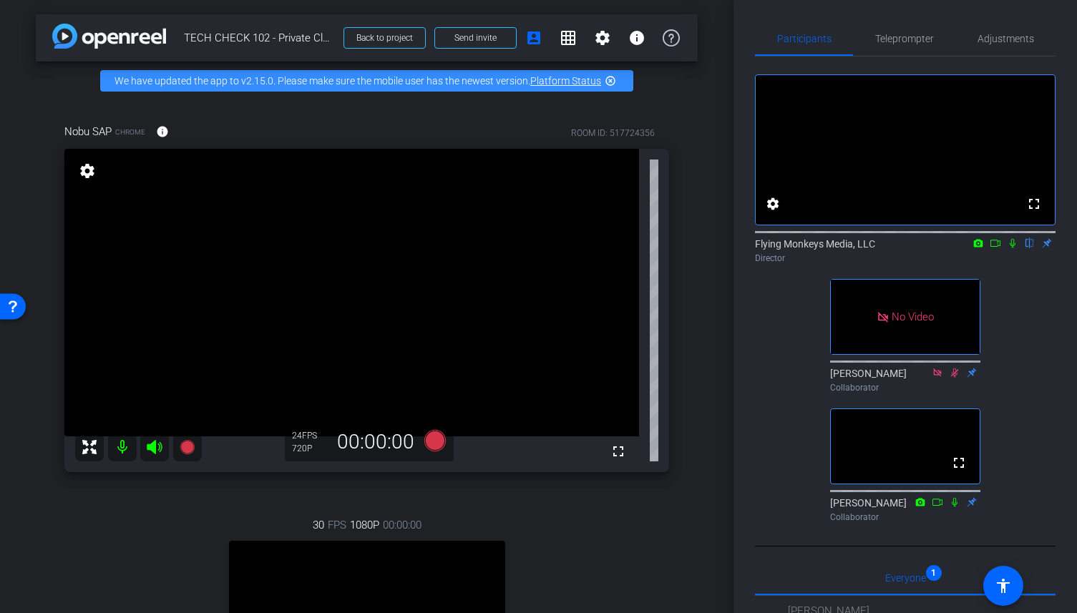
click at [89, 175] on mat-icon "settings" at bounding box center [87, 170] width 20 height 17
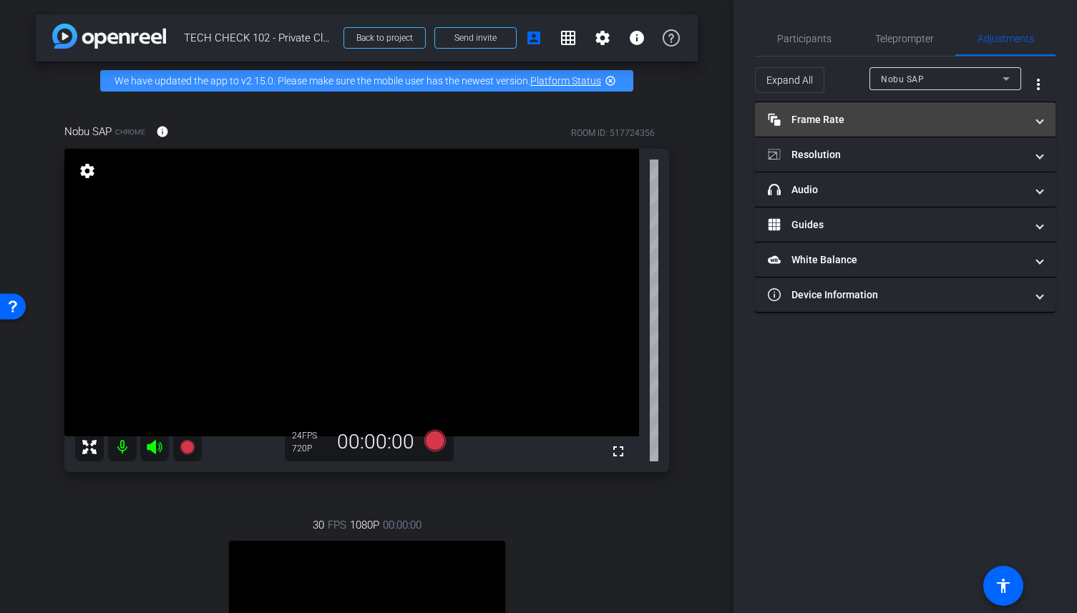
click at [984, 120] on mat-panel-title "Frame Rate Frame Rate" at bounding box center [897, 119] width 258 height 15
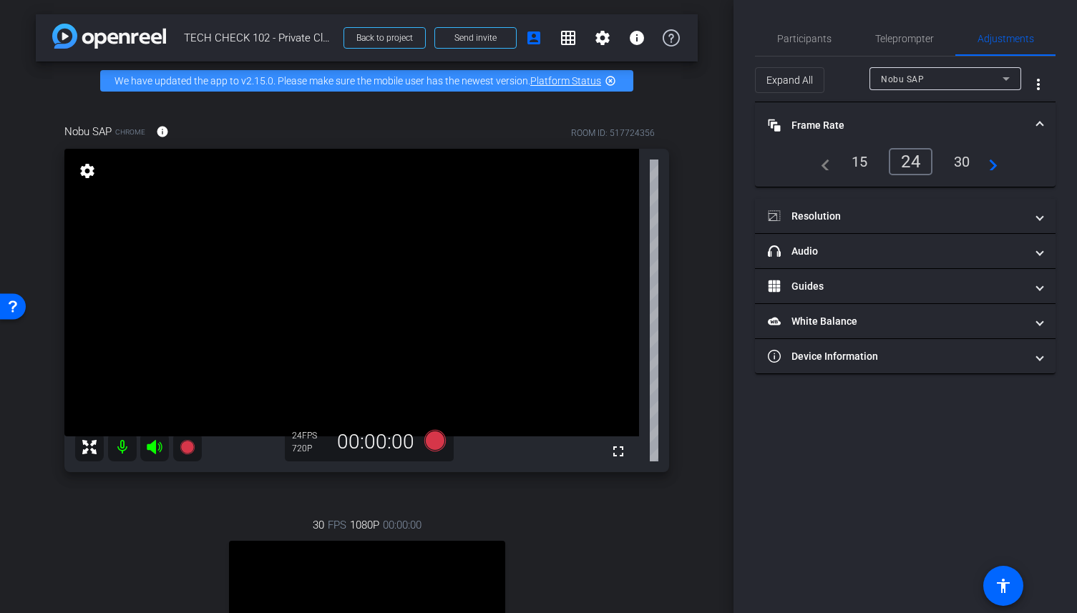
click at [963, 163] on div "30" at bounding box center [962, 162] width 38 height 24
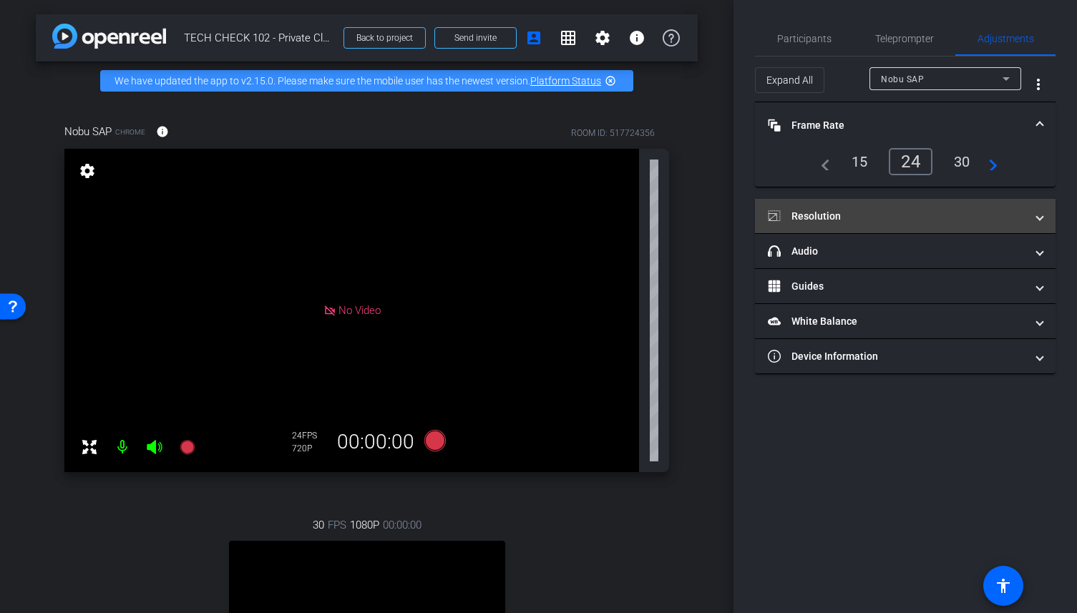
click at [1016, 212] on mat-panel-title "Resolution" at bounding box center [897, 216] width 258 height 15
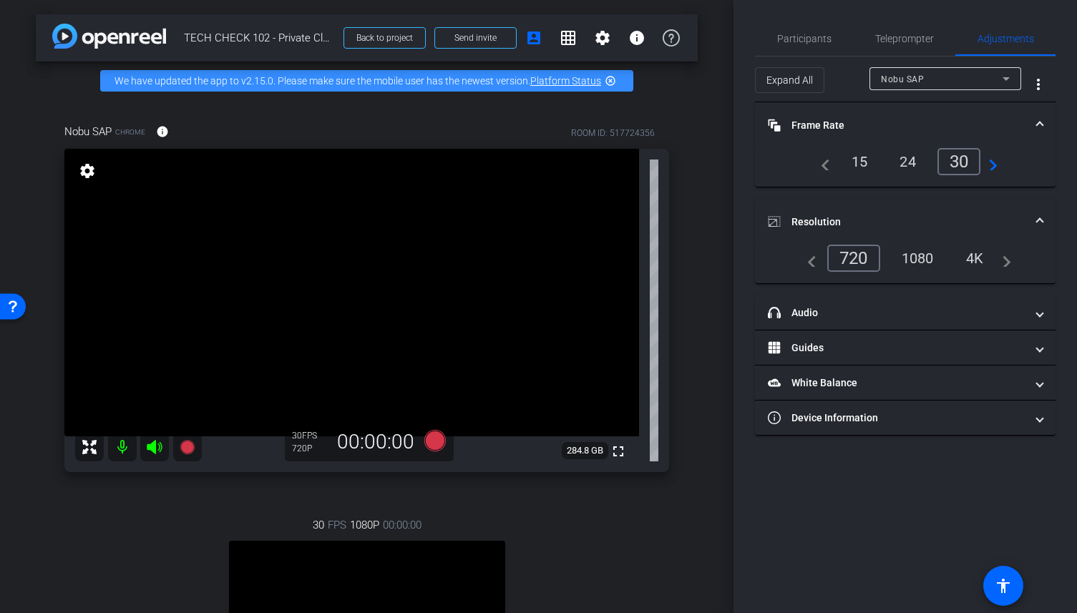
click at [919, 264] on div "1080" at bounding box center [918, 258] width 54 height 24
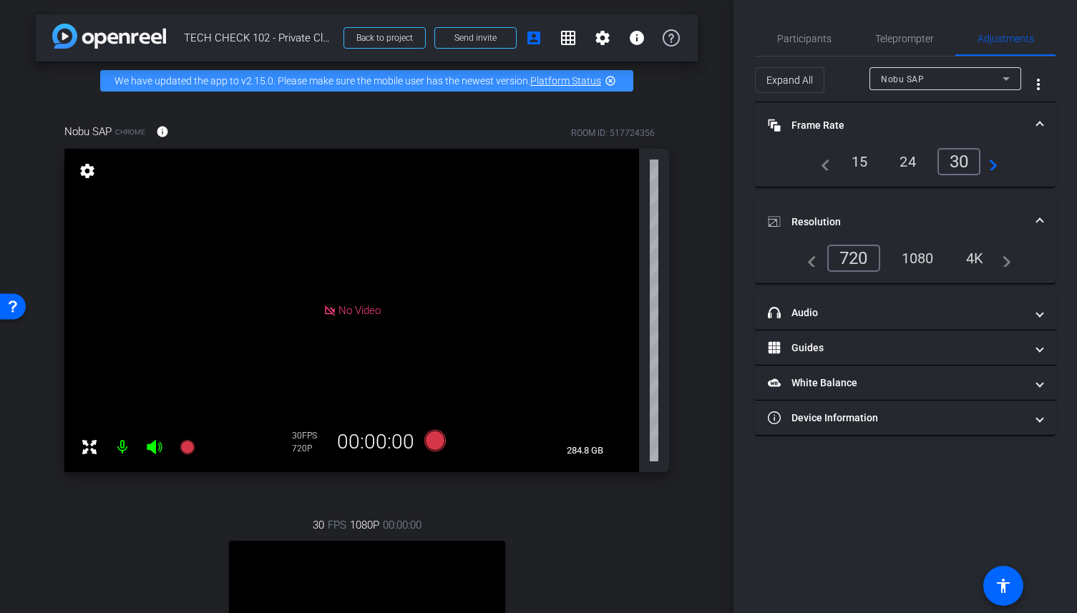
click at [920, 259] on div "1080" at bounding box center [918, 258] width 54 height 24
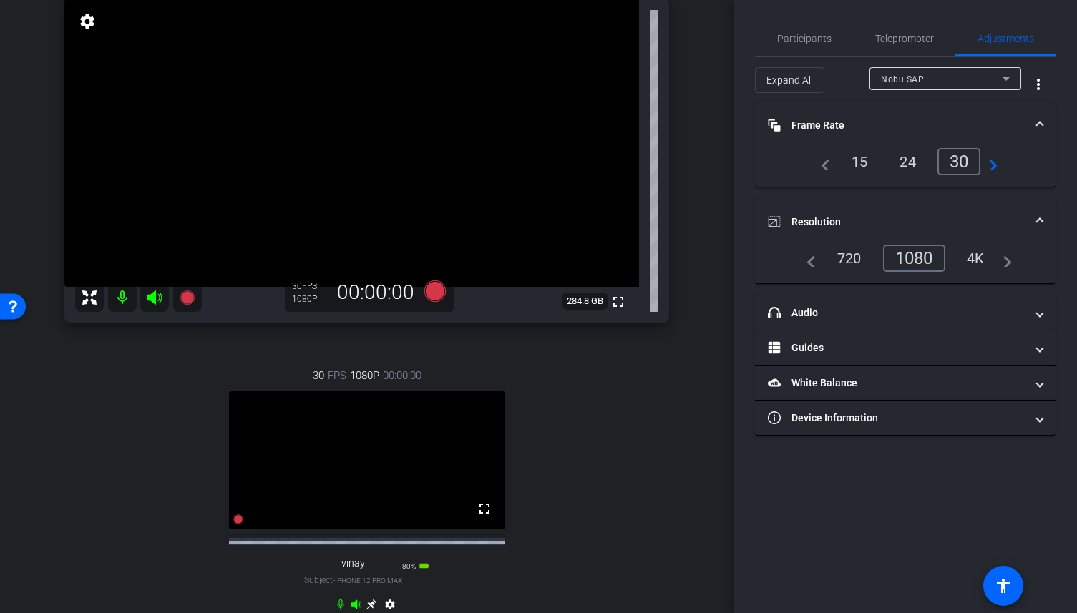
scroll to position [158, 0]
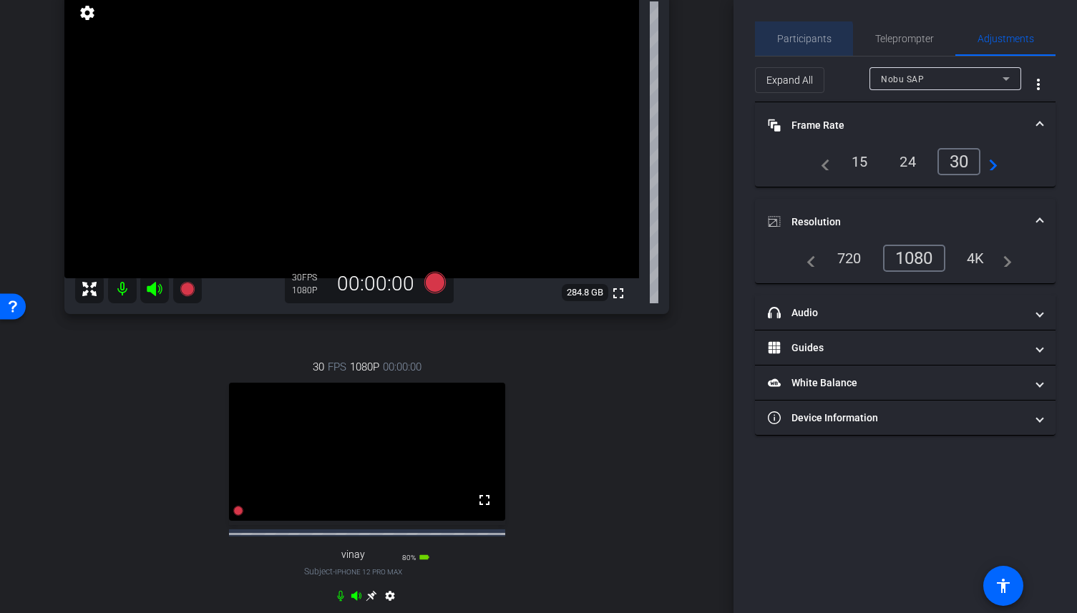
click at [794, 45] on span "Participants" at bounding box center [804, 38] width 54 height 34
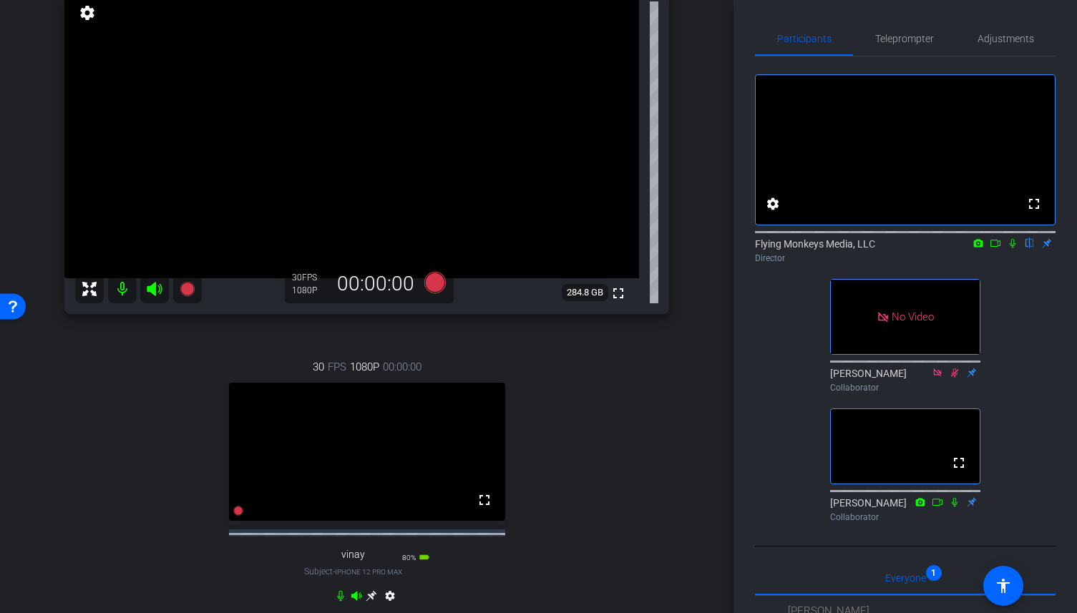
drag, startPoint x: 494, startPoint y: 483, endPoint x: 517, endPoint y: 238, distance: 246.5
click at [517, 238] on div "Nobu SAP Chrome info ROOM ID: 517724356 fullscreen settings 284.8 GB 30 FPS 108…" at bounding box center [367, 293] width 662 height 703
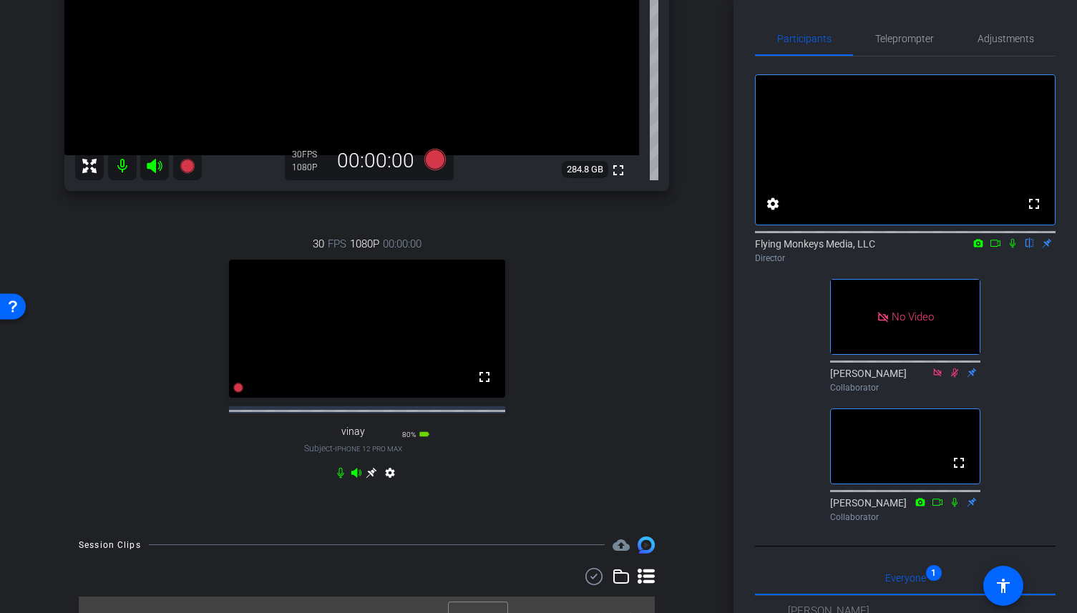
click at [374, 478] on icon at bounding box center [371, 472] width 11 height 11
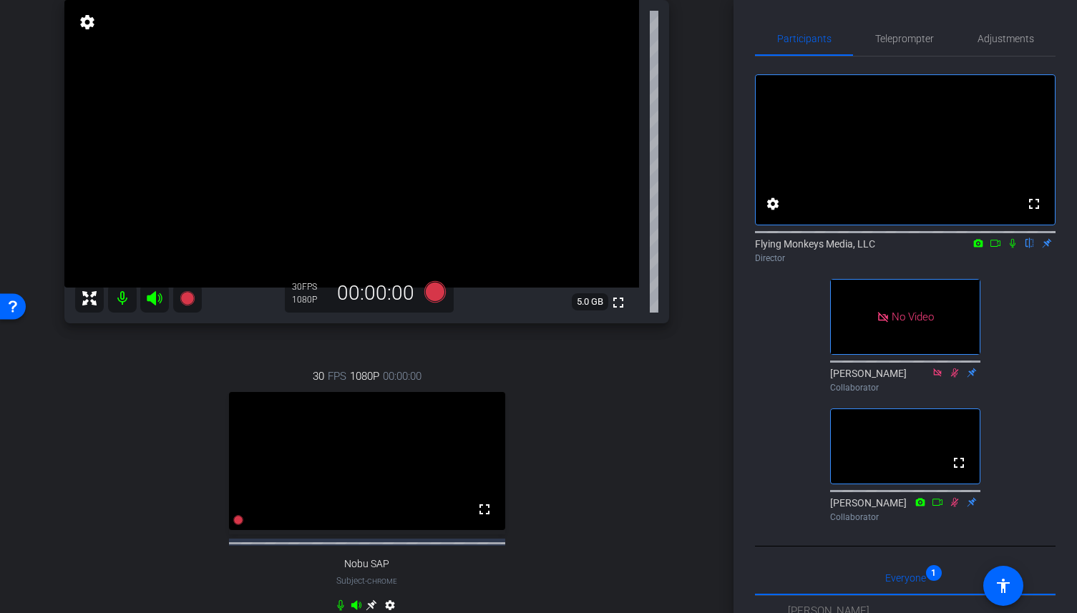
scroll to position [152, 0]
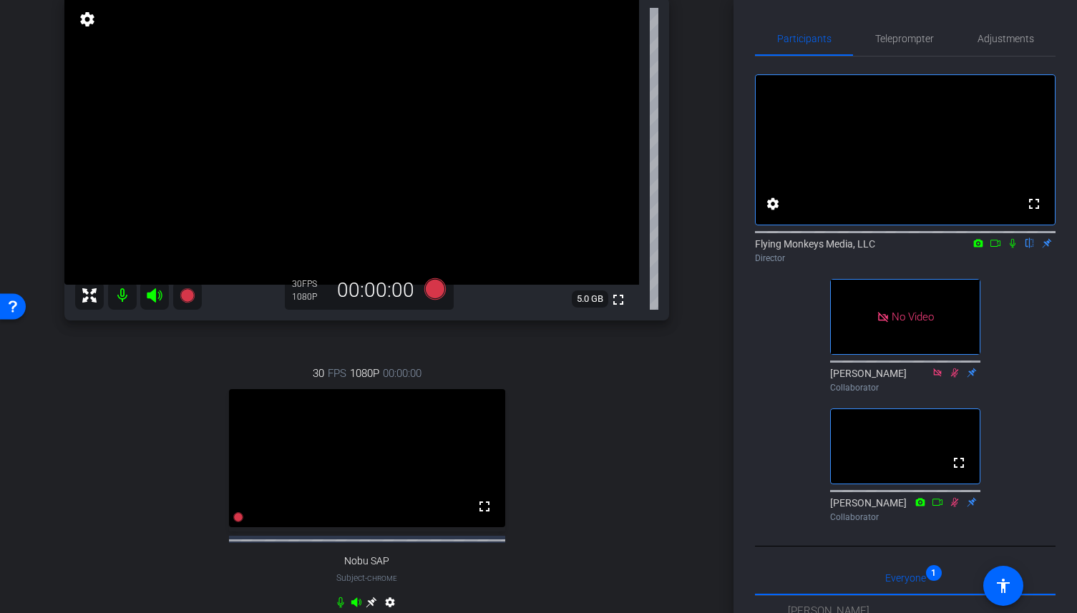
click at [955, 377] on icon at bounding box center [955, 372] width 8 height 9
click at [957, 377] on icon at bounding box center [955, 372] width 8 height 9
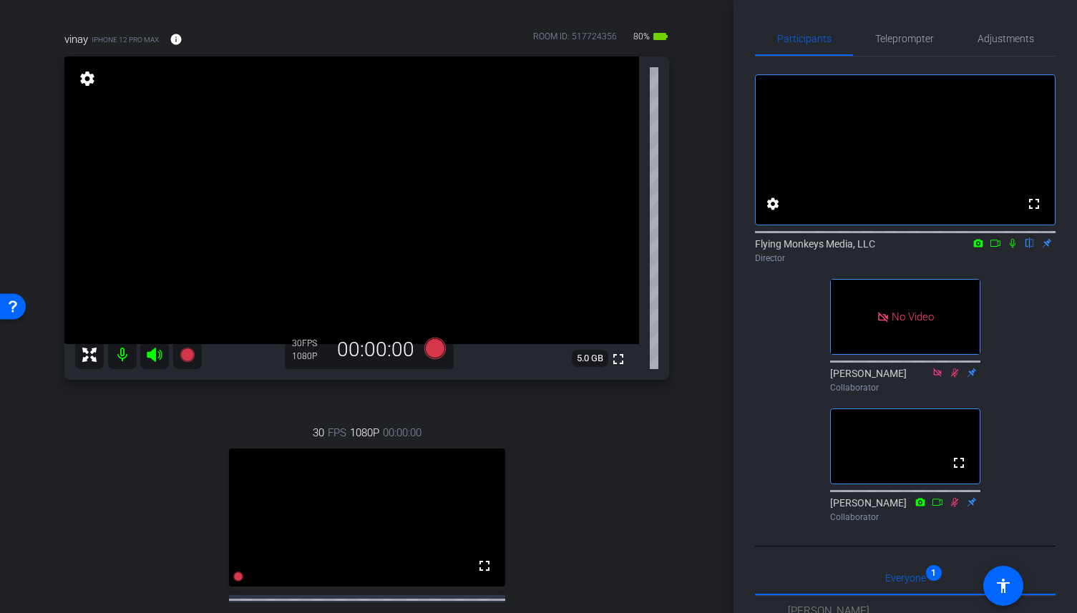
scroll to position [92, 0]
click at [955, 378] on icon at bounding box center [954, 373] width 11 height 10
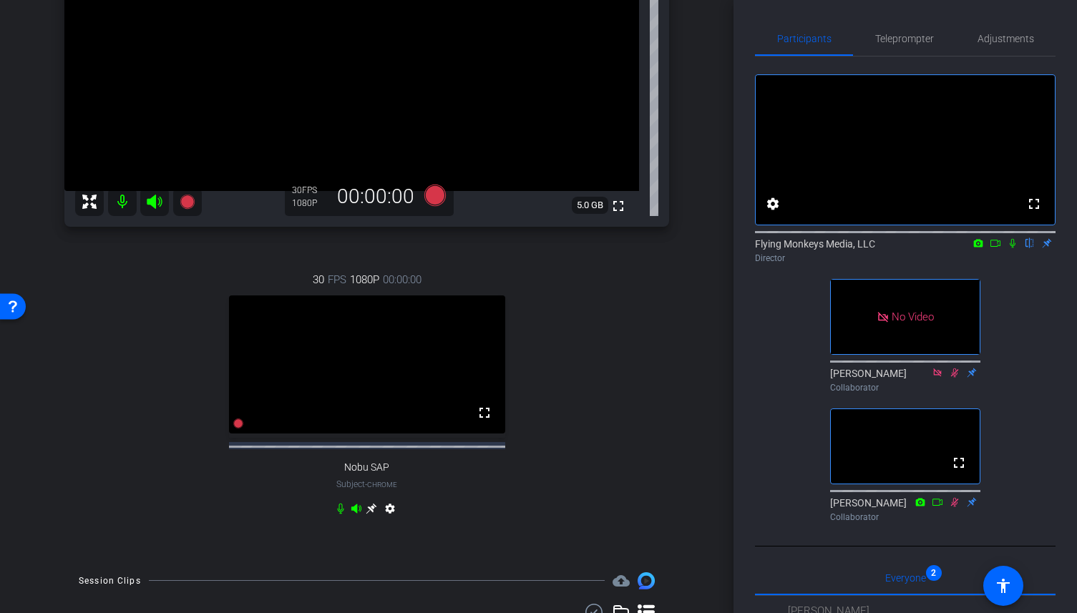
scroll to position [250, 0]
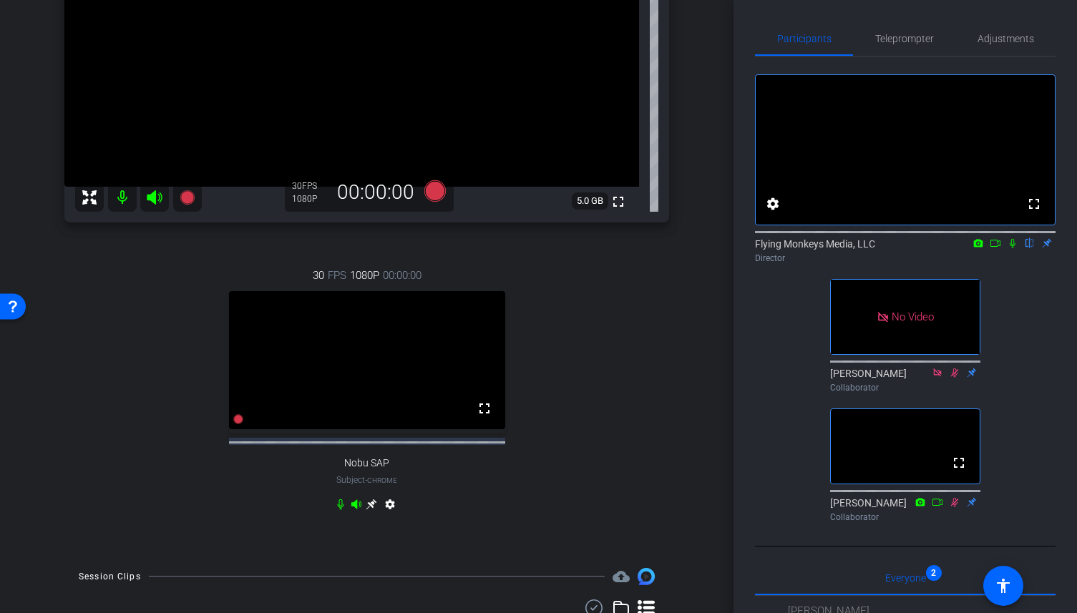
click at [372, 516] on div "settings" at bounding box center [367, 507] width 64 height 17
click at [371, 509] on icon at bounding box center [371, 504] width 11 height 11
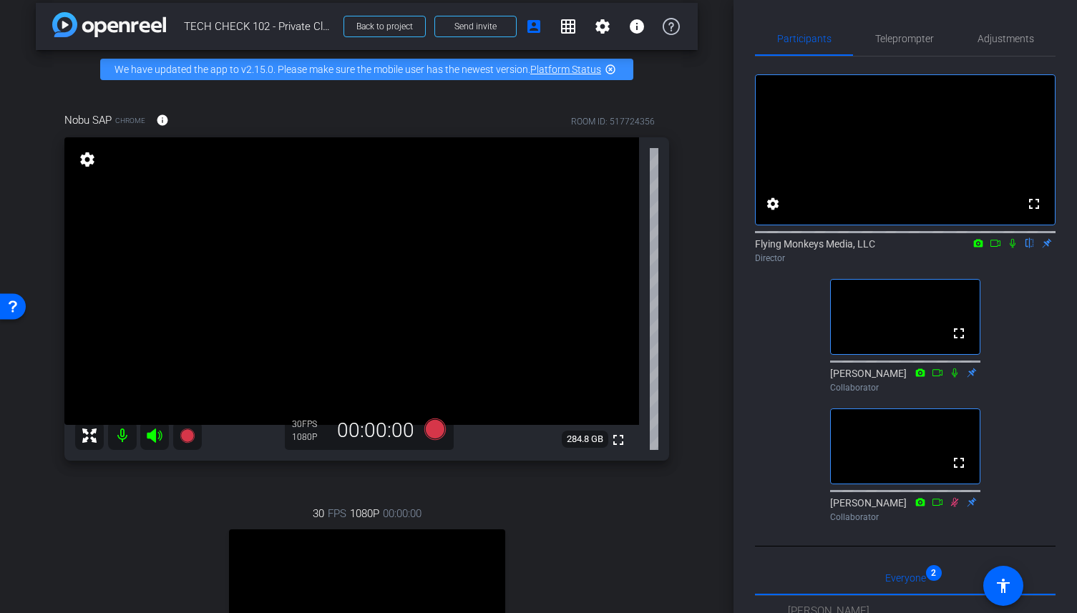
scroll to position [18, 0]
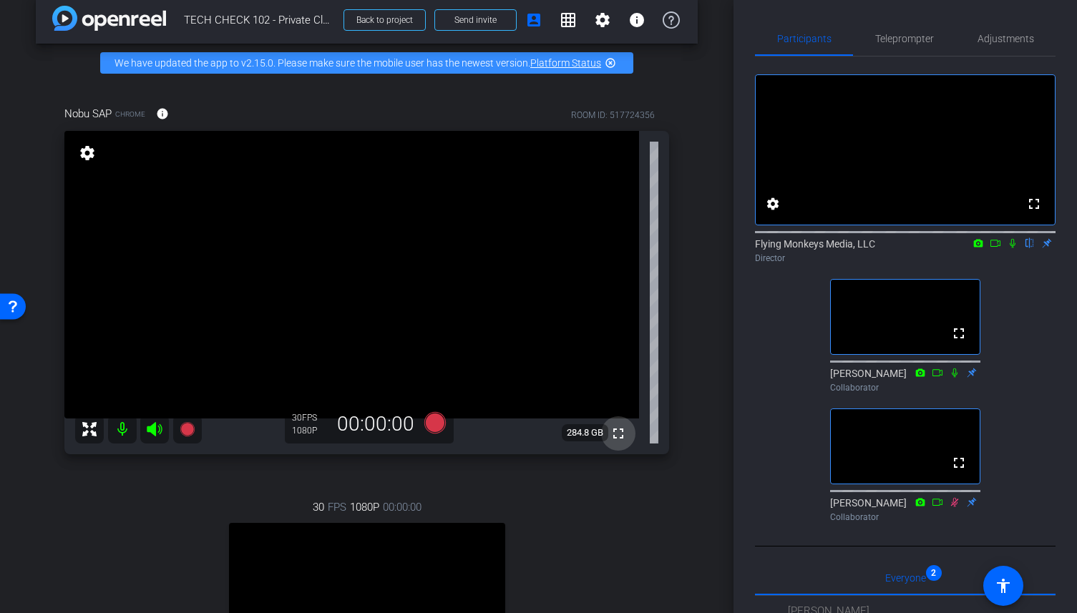
click at [618, 434] on mat-icon "fullscreen" at bounding box center [618, 433] width 17 height 17
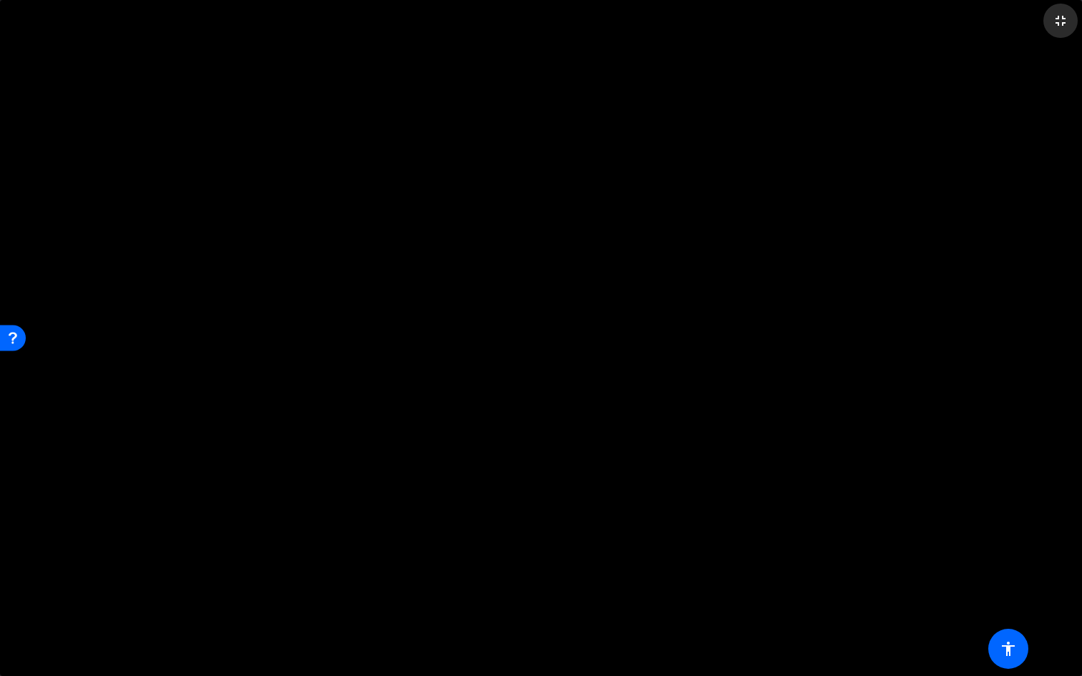
click at [1060, 21] on mat-icon "fullscreen_exit" at bounding box center [1060, 20] width 17 height 17
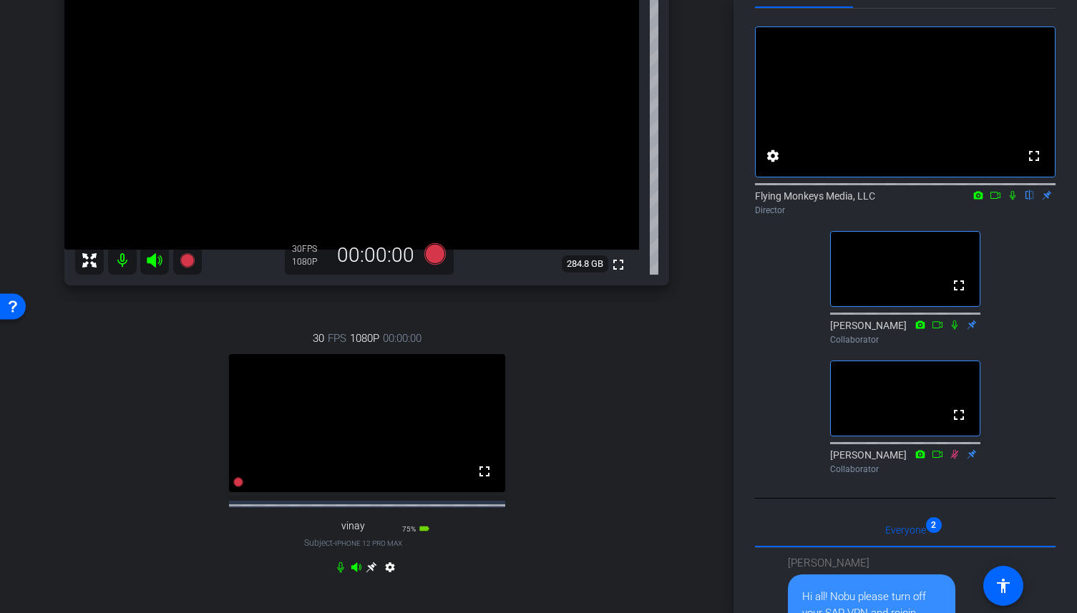
scroll to position [190, 0]
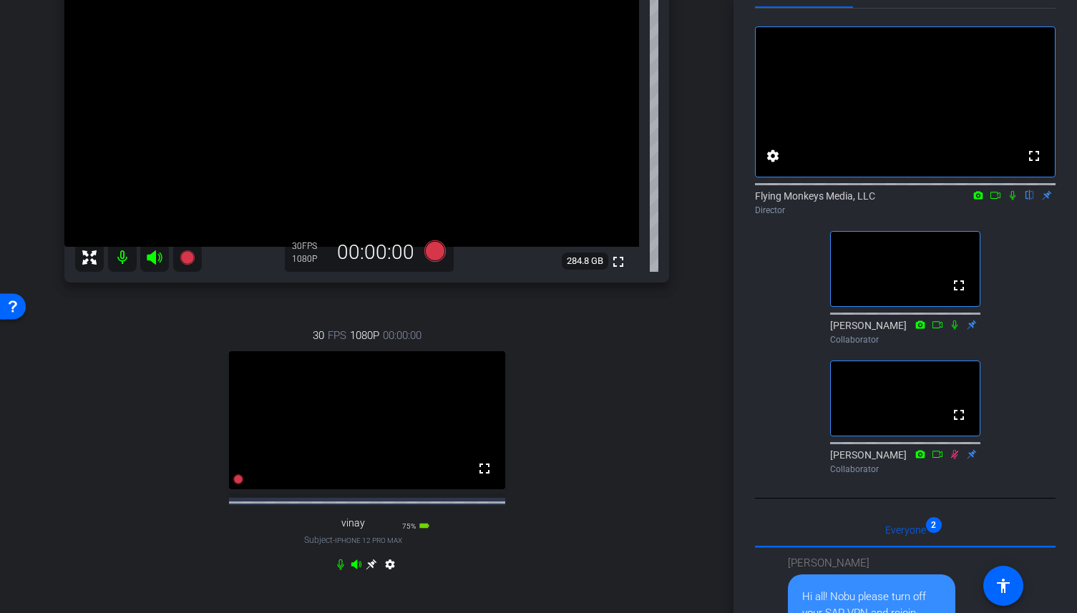
click at [371, 570] on icon at bounding box center [371, 564] width 11 height 11
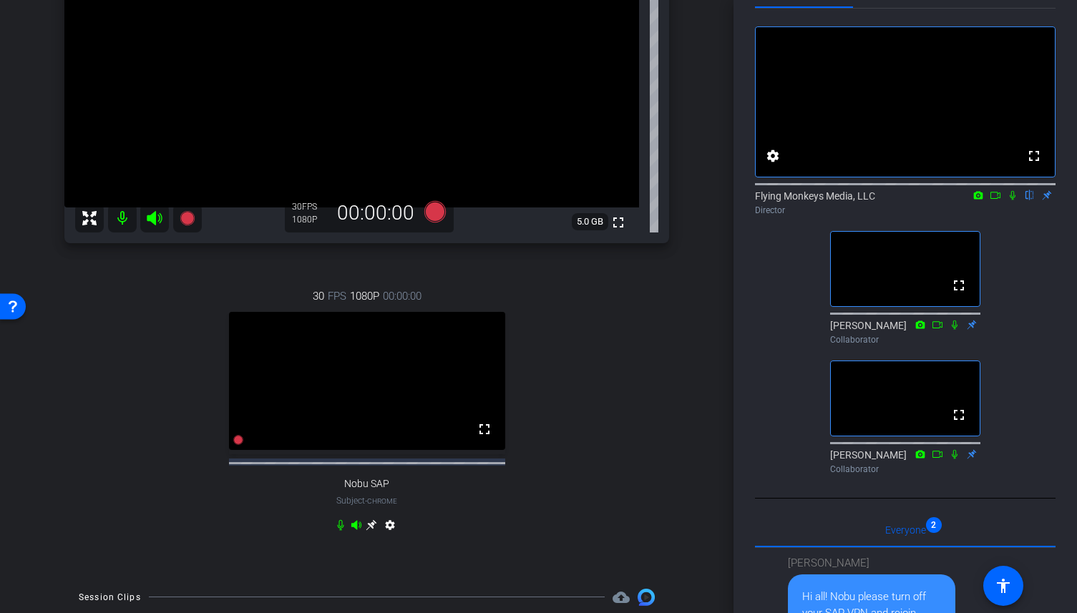
scroll to position [232, 0]
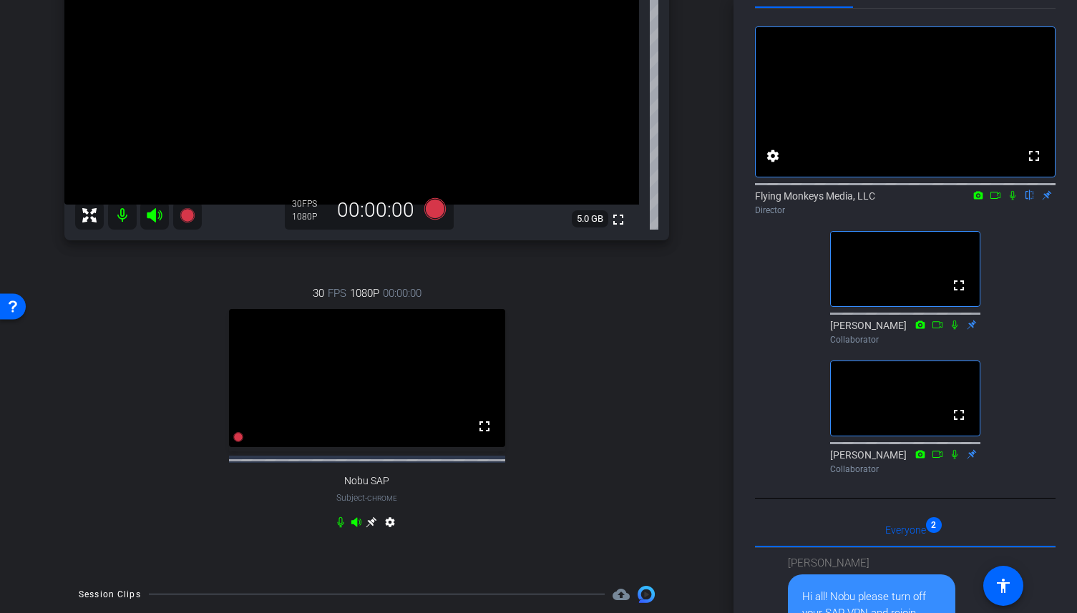
click at [371, 528] on icon at bounding box center [371, 522] width 11 height 11
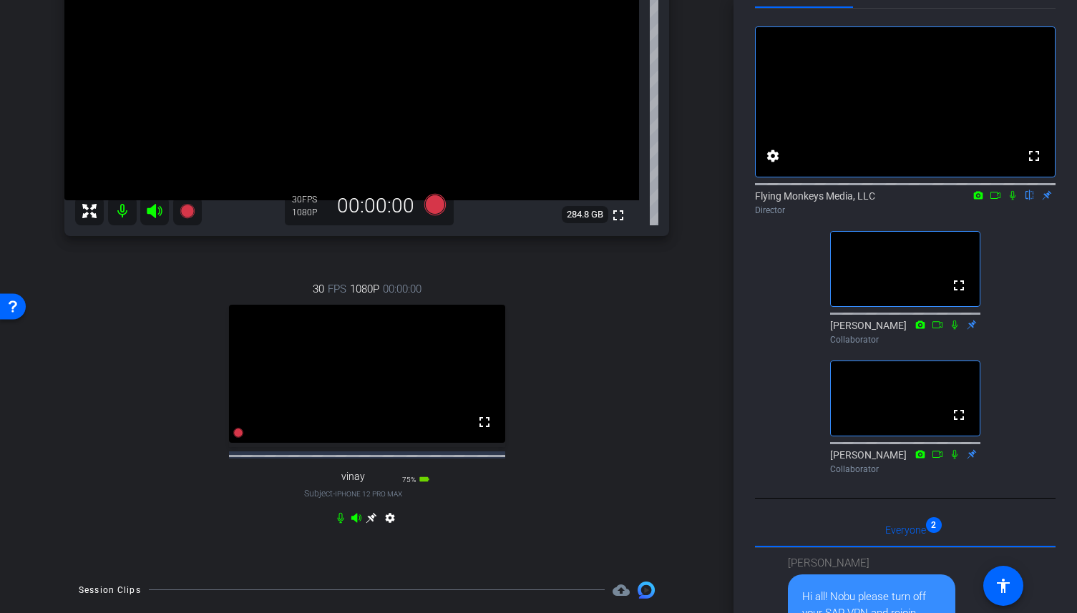
scroll to position [244, 0]
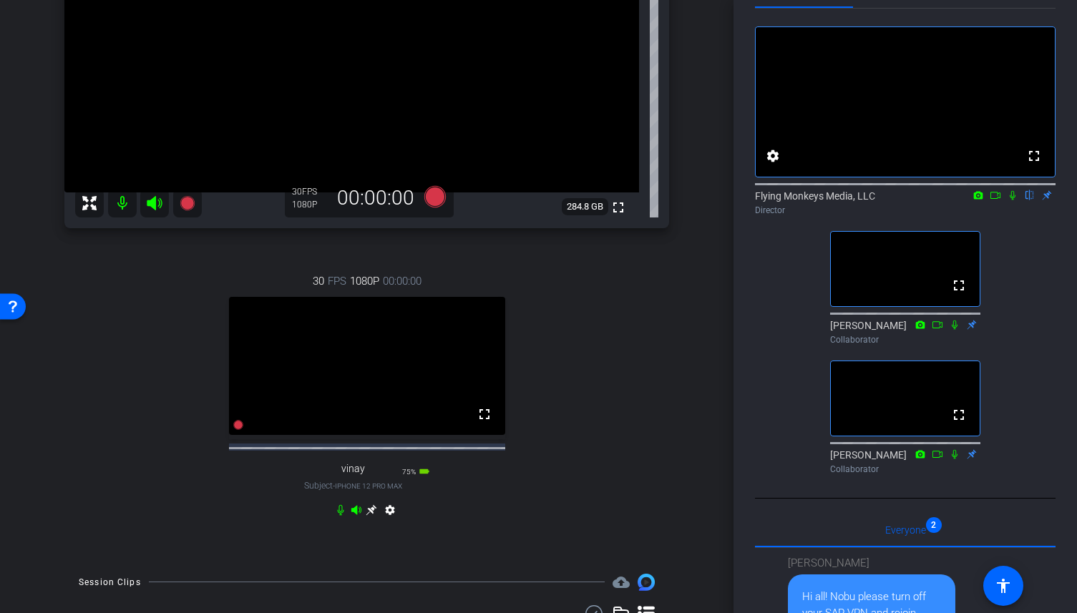
click at [376, 516] on icon at bounding box center [371, 509] width 11 height 11
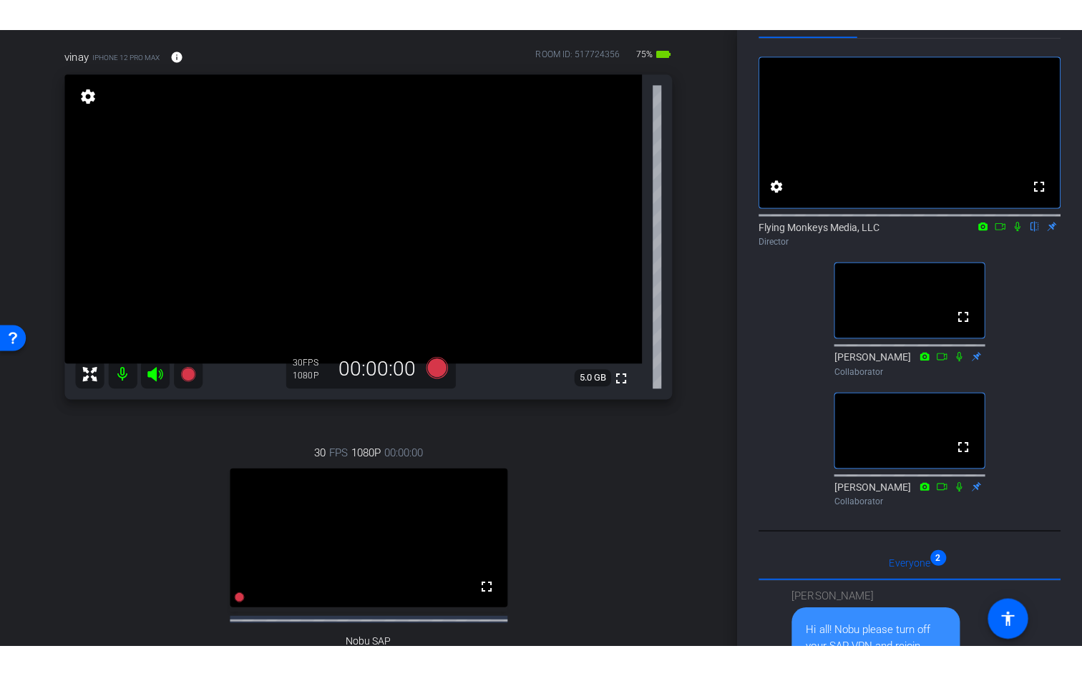
scroll to position [102, 0]
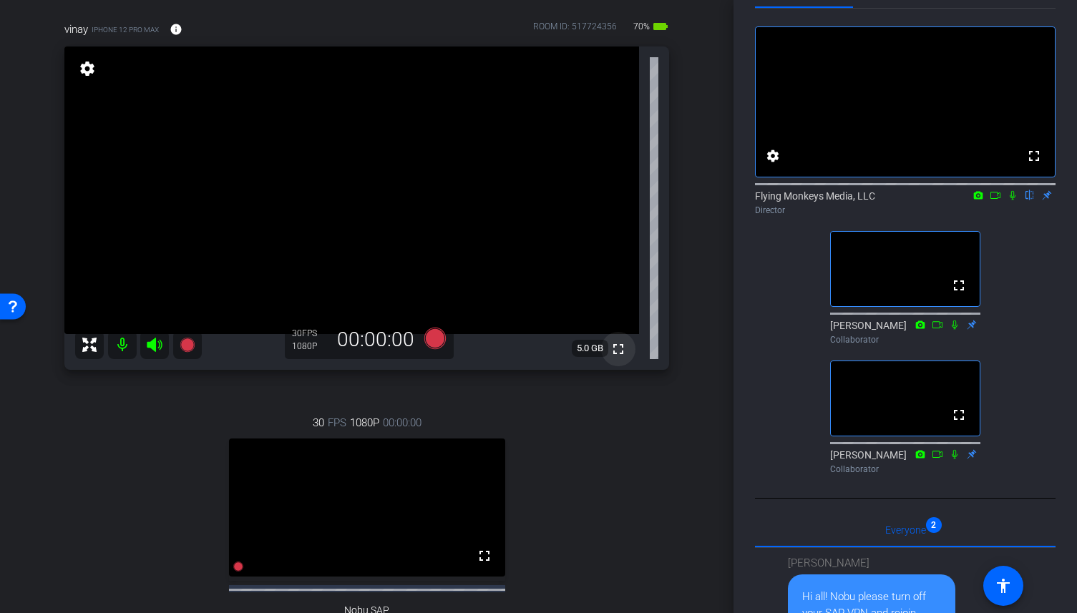
click at [621, 351] on mat-icon "fullscreen" at bounding box center [618, 349] width 17 height 17
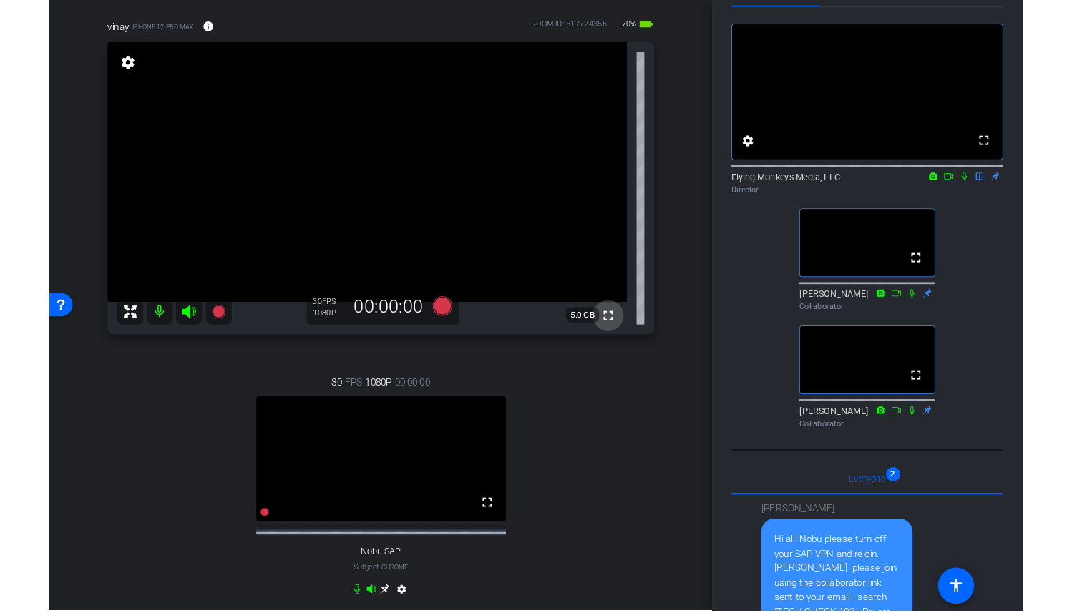
scroll to position [39, 0]
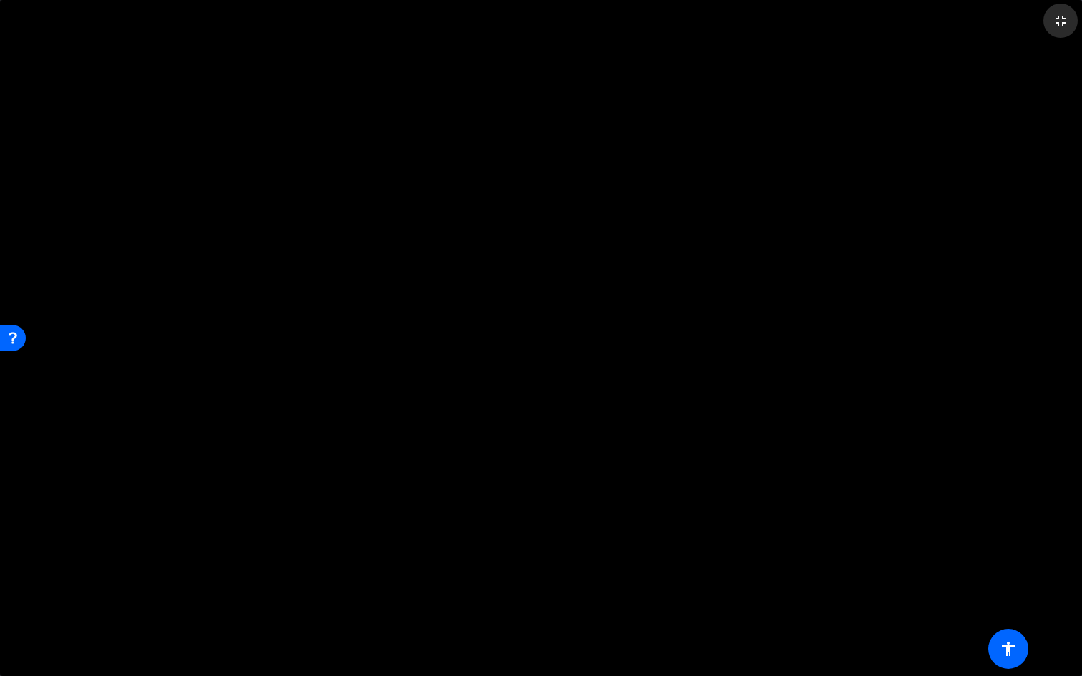
click at [1059, 26] on mat-icon "fullscreen_exit" at bounding box center [1060, 20] width 17 height 17
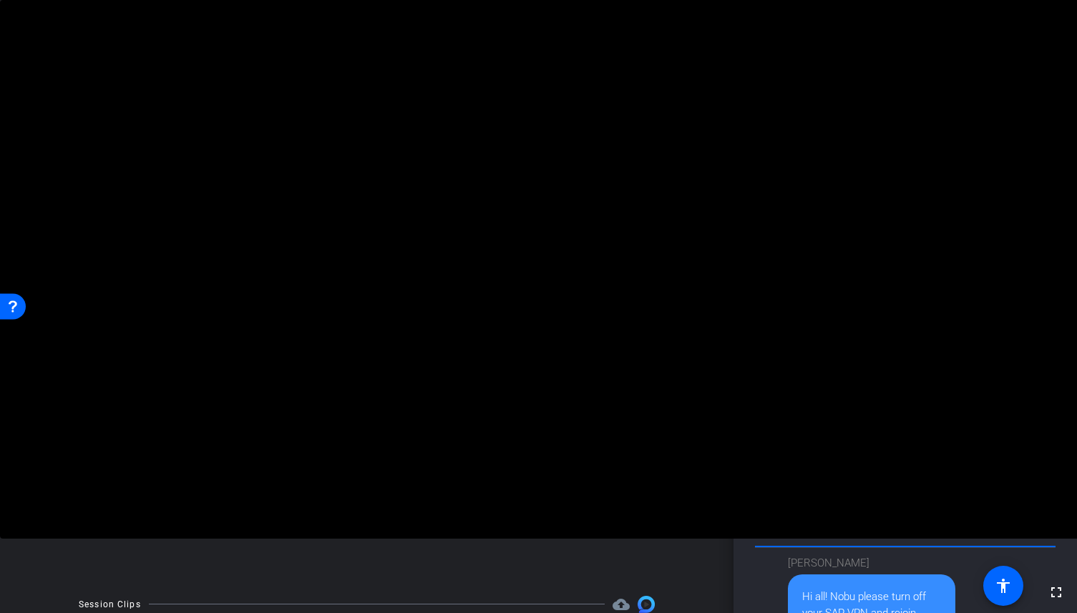
scroll to position [224, 0]
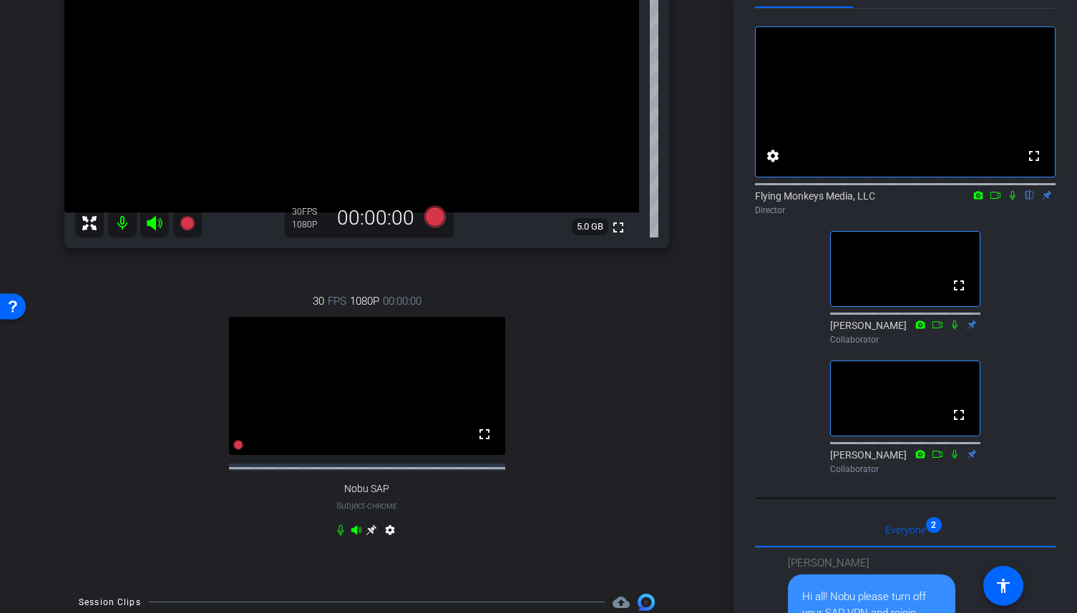
click at [373, 536] on icon at bounding box center [371, 530] width 11 height 11
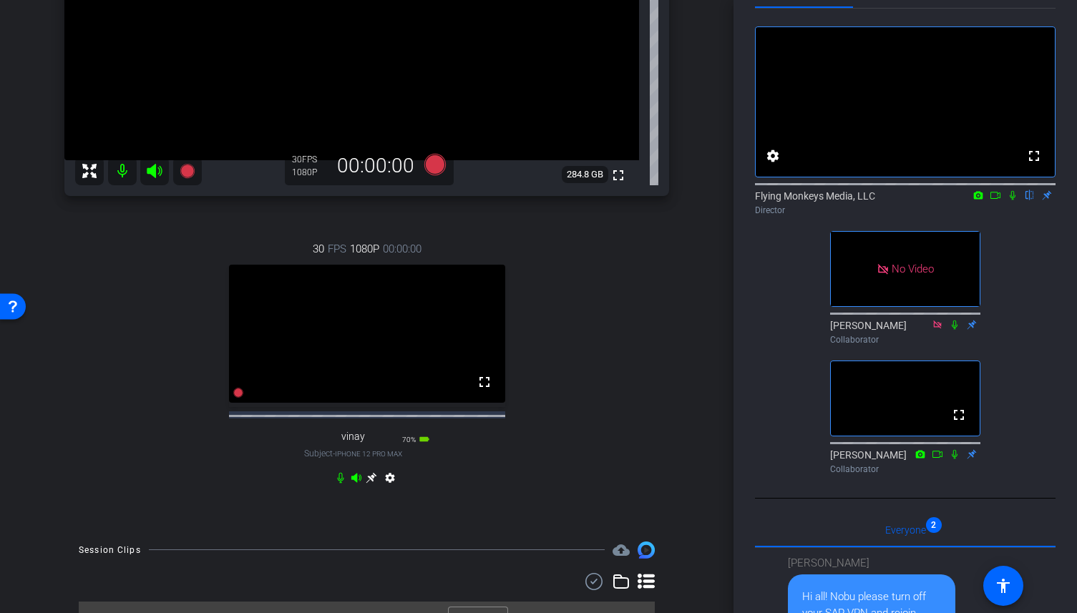
scroll to position [296, 0]
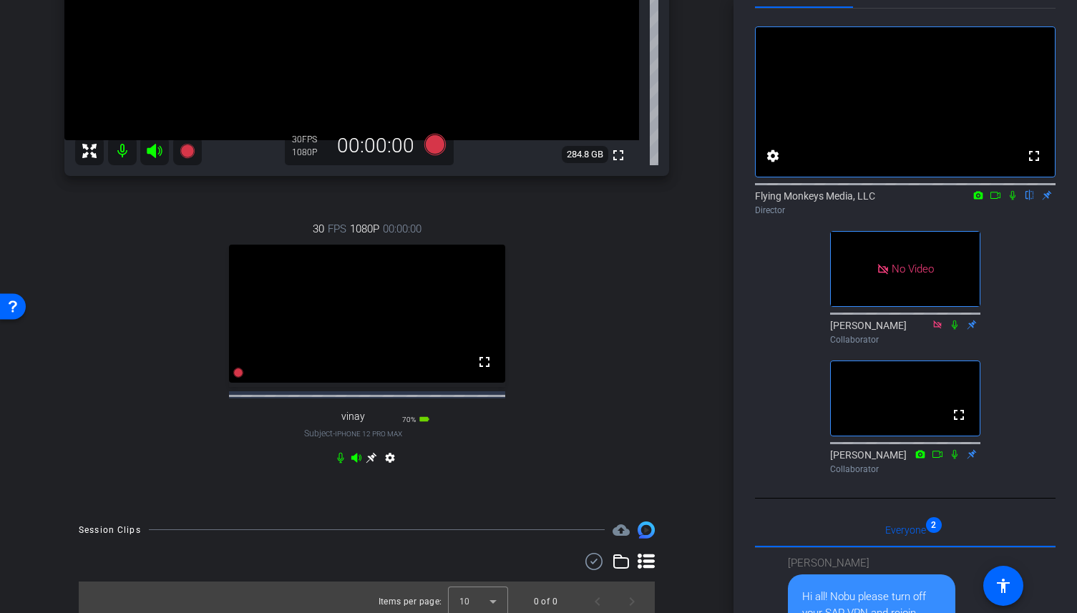
click at [371, 463] on icon at bounding box center [371, 457] width 11 height 11
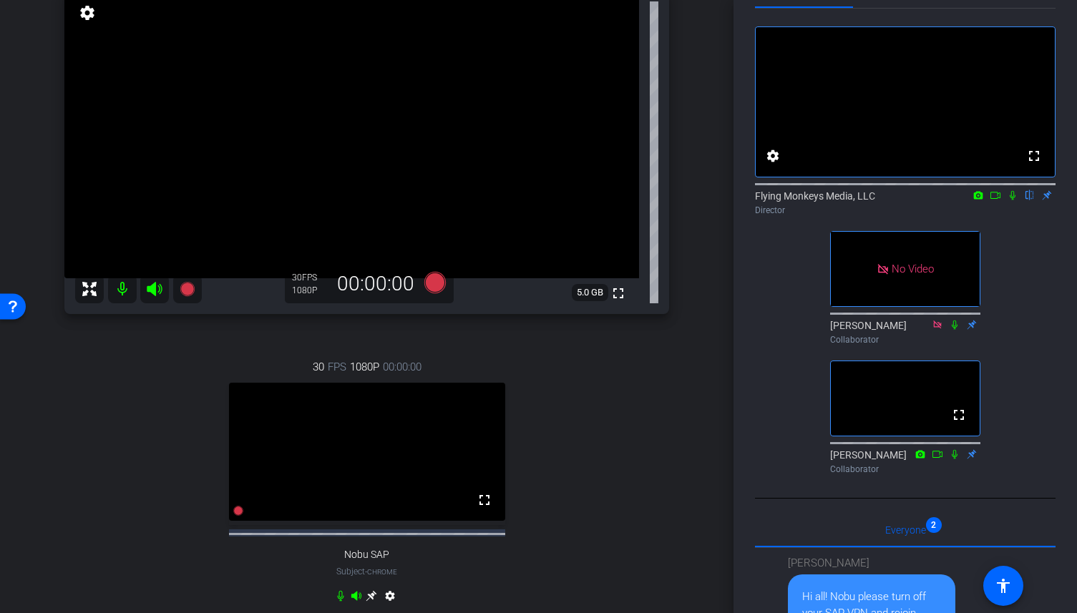
scroll to position [165, 0]
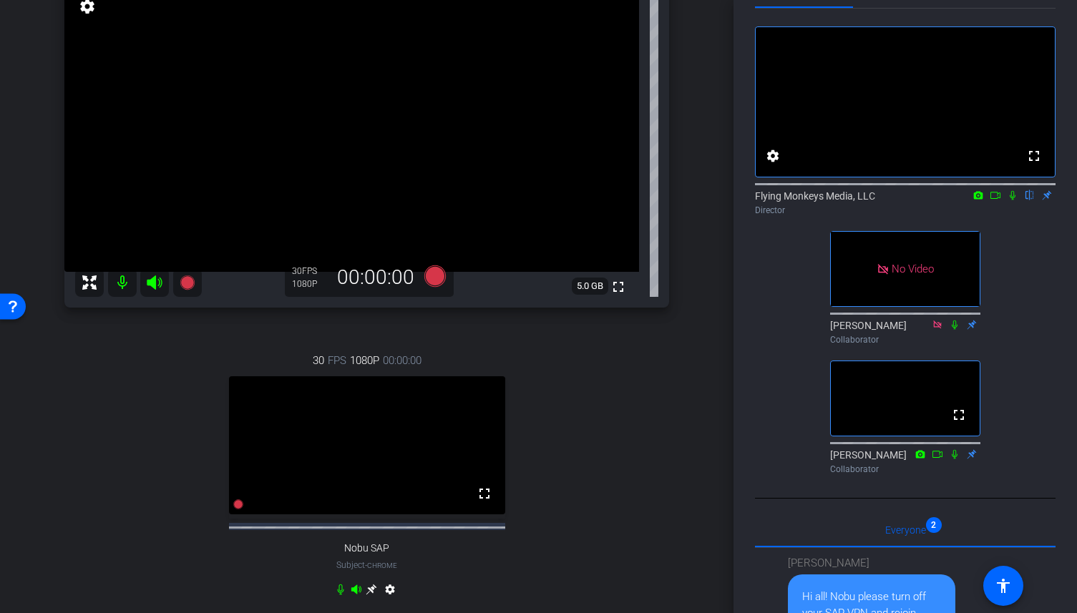
click at [371, 595] on icon at bounding box center [371, 589] width 11 height 11
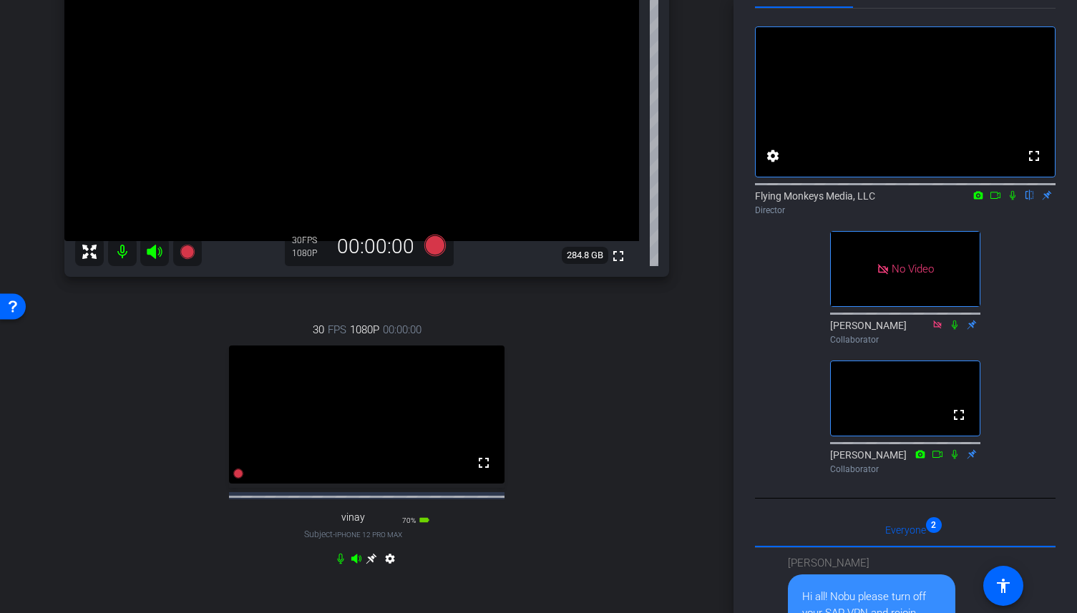
scroll to position [197, 0]
click at [371, 562] on icon at bounding box center [371, 557] width 11 height 11
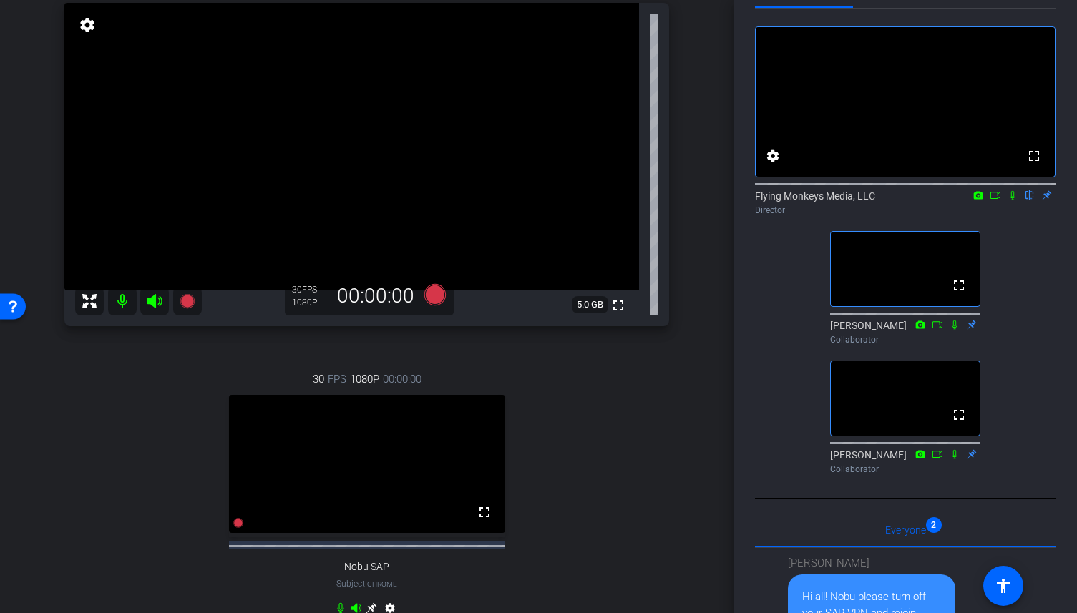
scroll to position [139, 0]
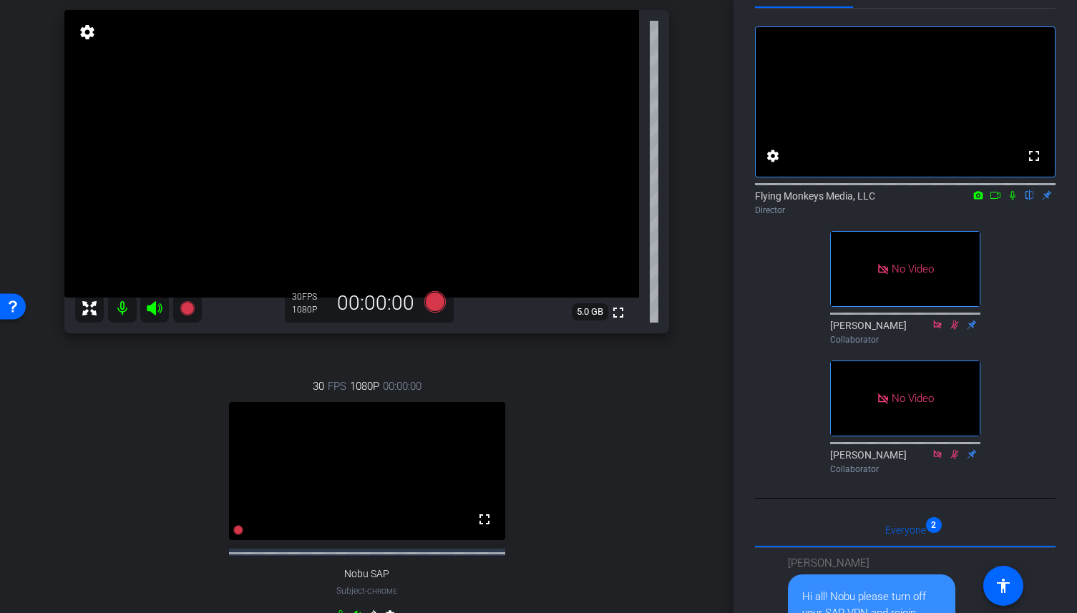
click at [1012, 200] on icon at bounding box center [1012, 195] width 11 height 10
click at [977, 199] on icon at bounding box center [978, 195] width 9 height 8
click at [992, 214] on div at bounding box center [538, 306] width 1077 height 613
click at [996, 200] on icon at bounding box center [995, 195] width 11 height 10
click at [435, 301] on icon at bounding box center [434, 301] width 21 height 21
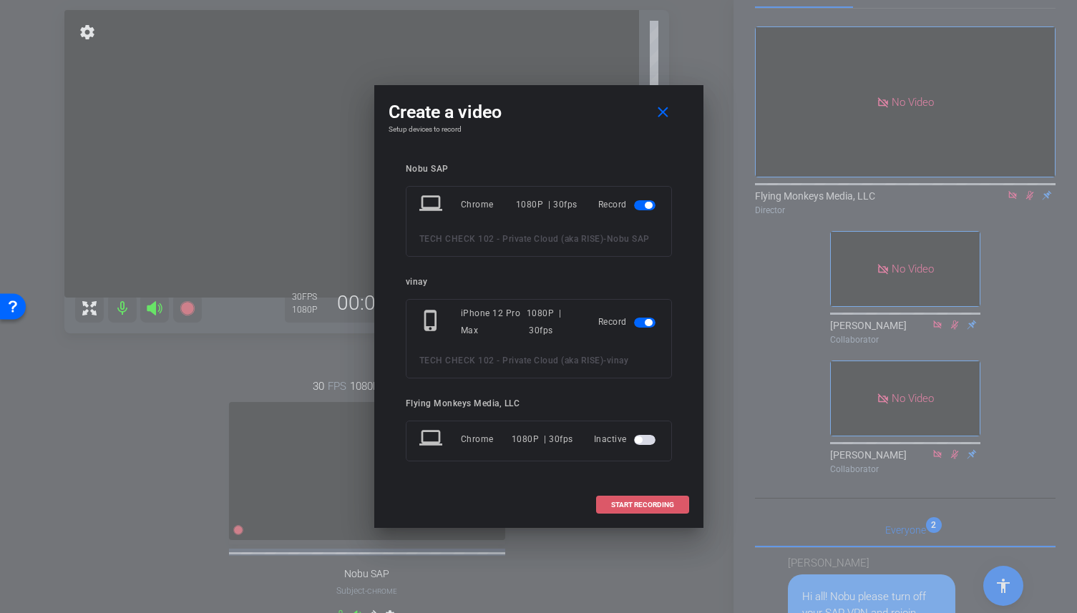
click at [653, 502] on span "START RECORDING" at bounding box center [642, 505] width 63 height 7
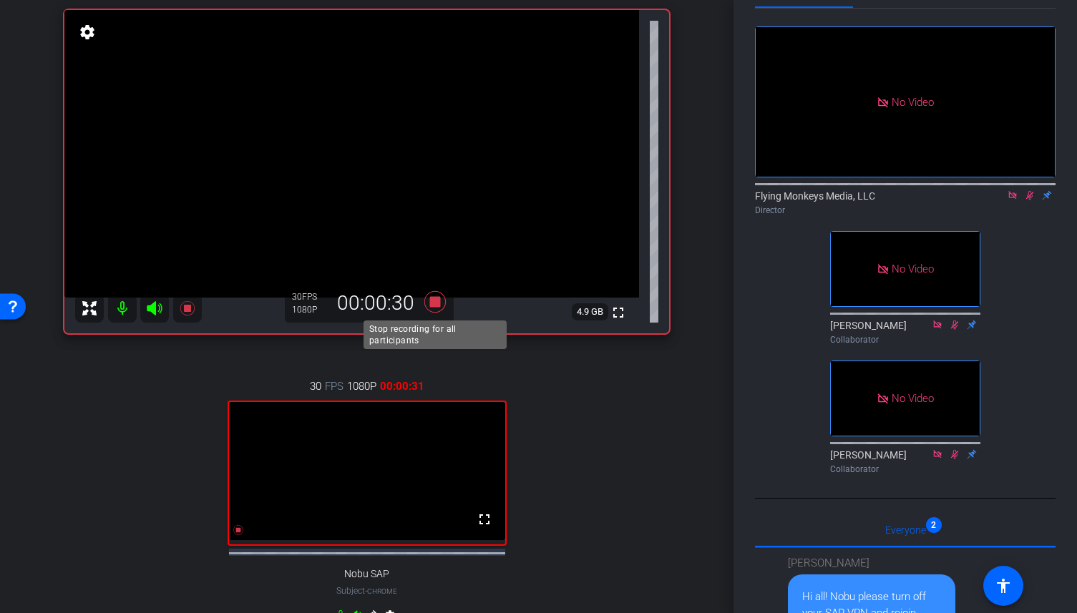
click at [431, 300] on icon at bounding box center [434, 301] width 21 height 21
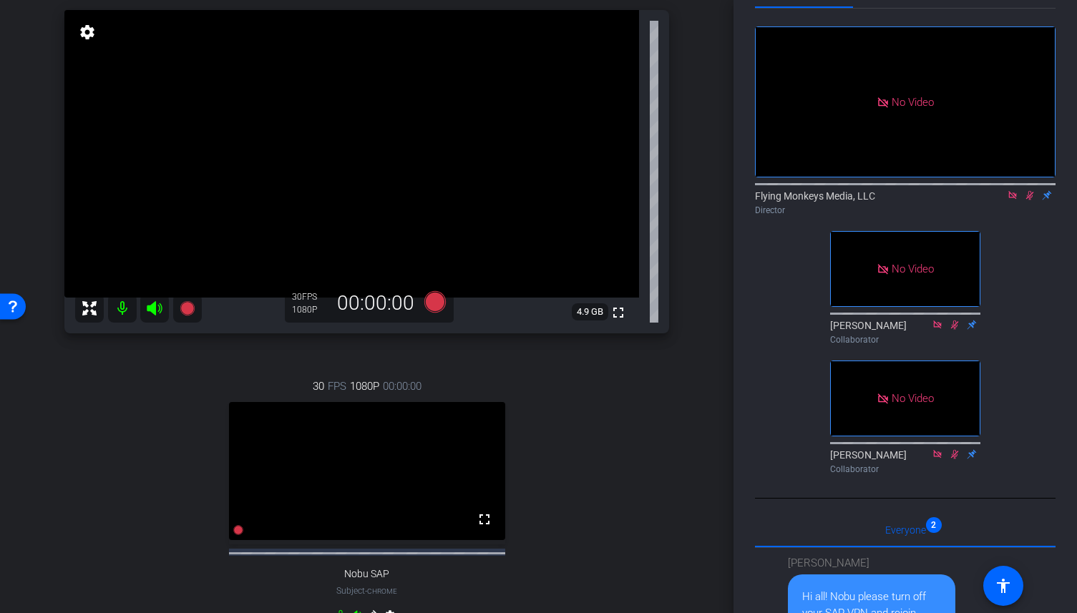
click at [1027, 200] on icon at bounding box center [1029, 195] width 11 height 10
click at [1014, 199] on icon at bounding box center [1012, 195] width 8 height 8
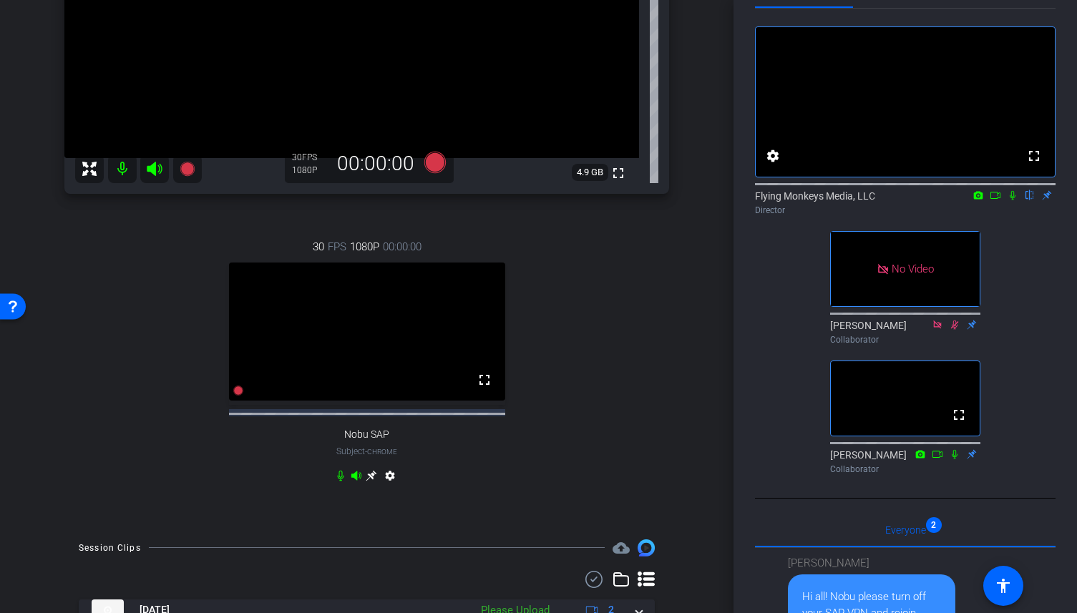
scroll to position [350, 0]
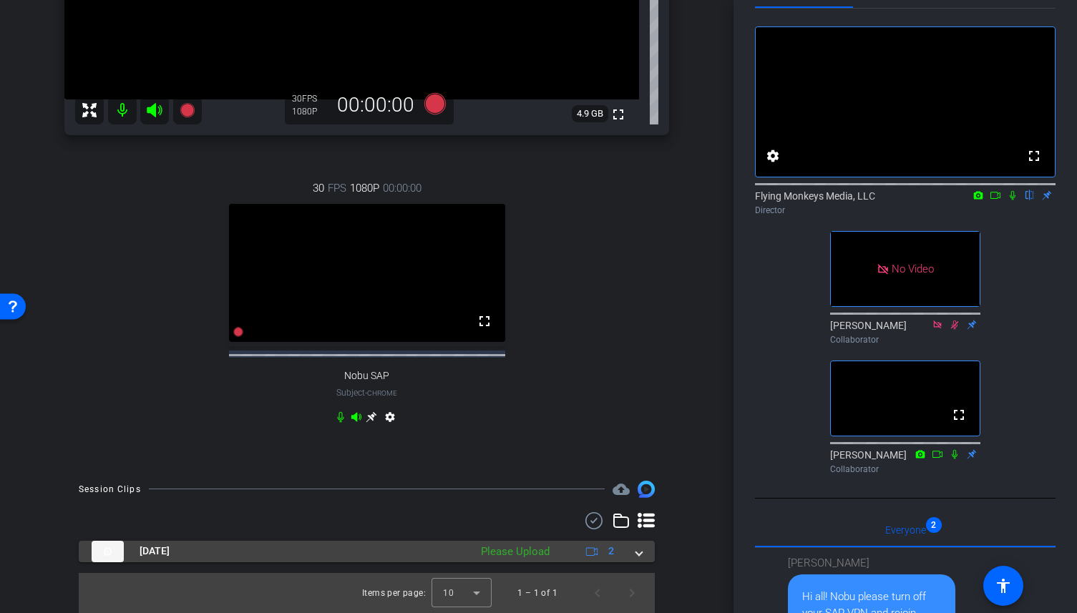
click at [637, 556] on span at bounding box center [639, 551] width 6 height 15
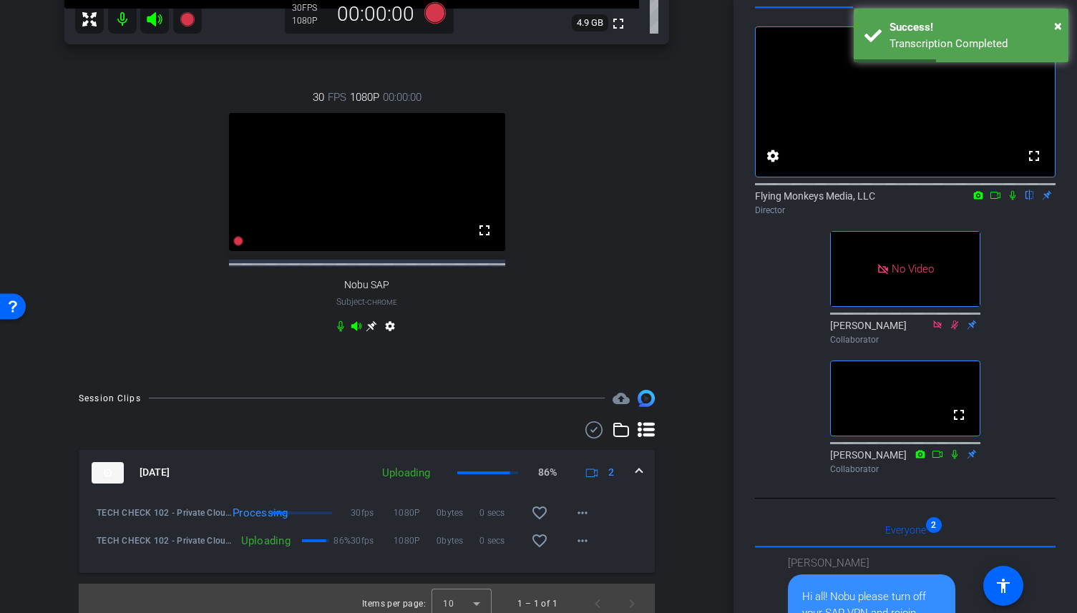
scroll to position [452, 0]
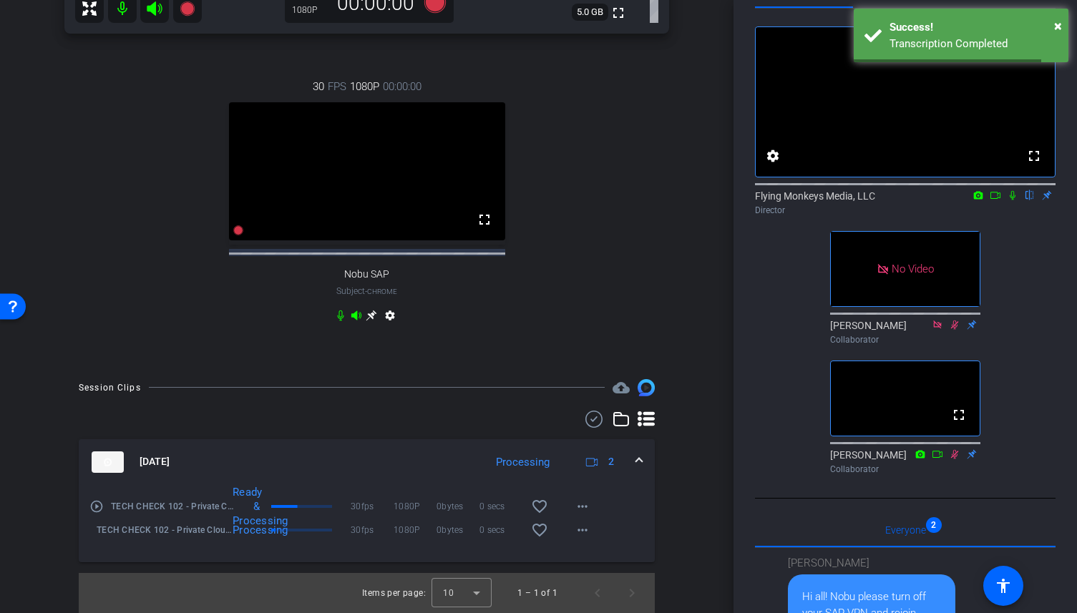
click at [1014, 200] on icon at bounding box center [1012, 195] width 11 height 10
click at [992, 200] on icon at bounding box center [995, 195] width 11 height 10
click at [1010, 200] on icon at bounding box center [1012, 195] width 11 height 10
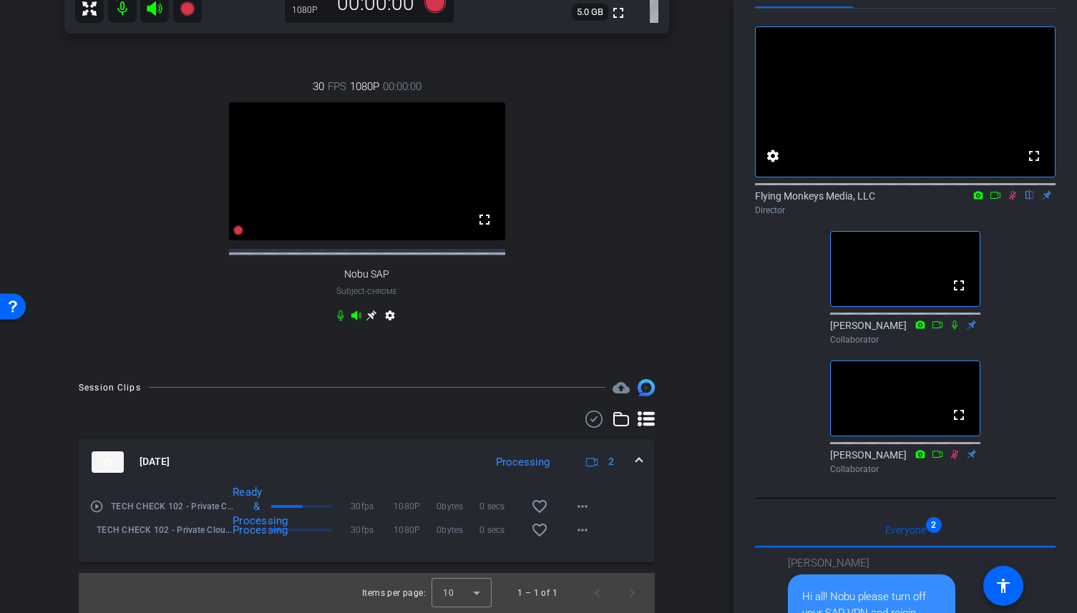
click at [1012, 200] on icon at bounding box center [1012, 195] width 11 height 10
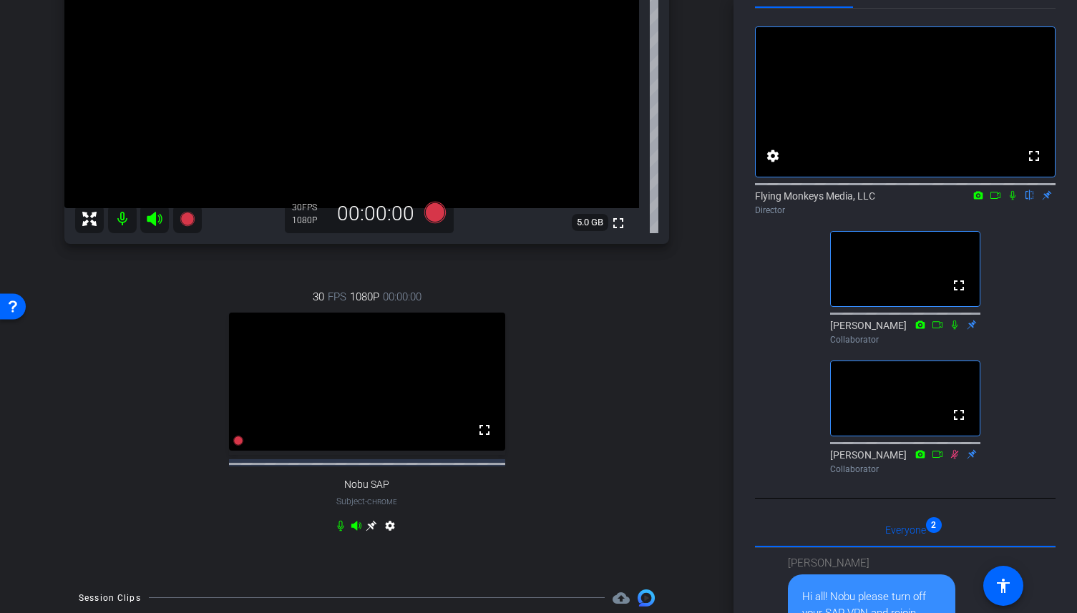
scroll to position [222, 0]
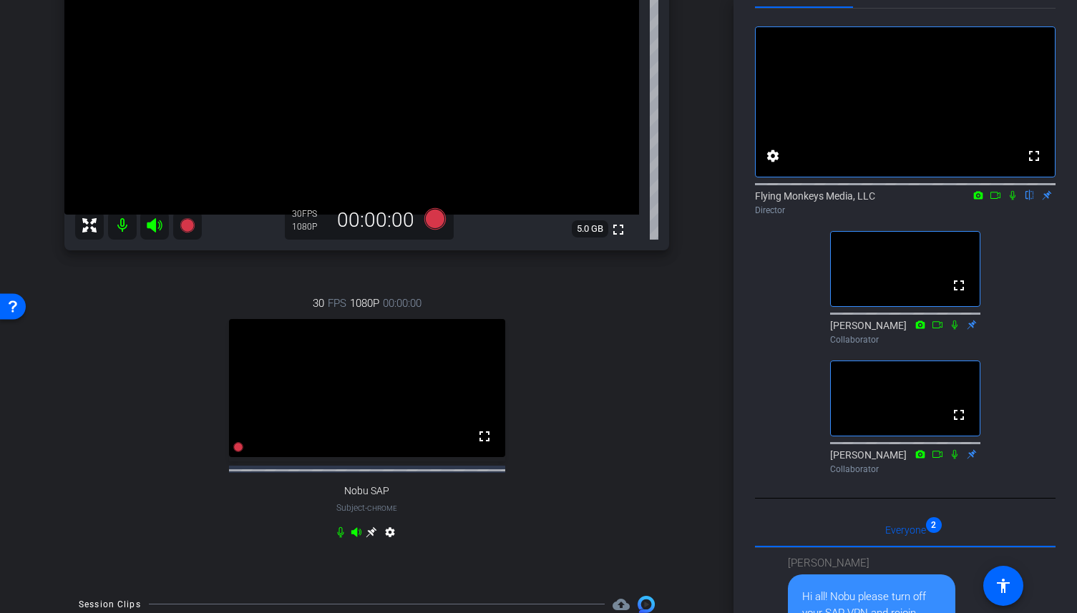
click at [1015, 200] on icon at bounding box center [1012, 195] width 11 height 10
click at [999, 200] on icon at bounding box center [995, 195] width 11 height 10
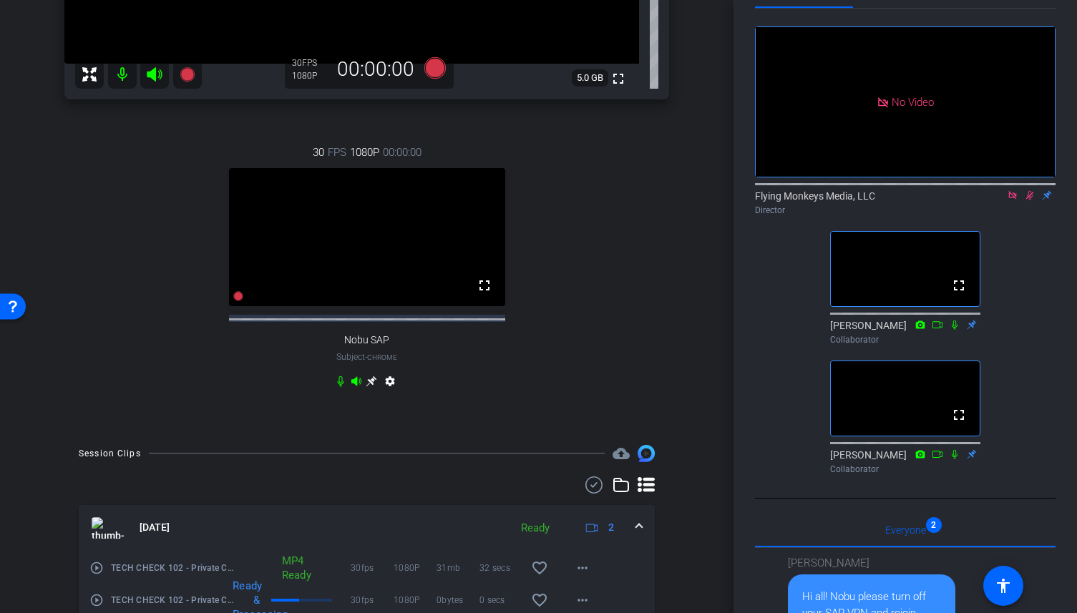
scroll to position [452, 0]
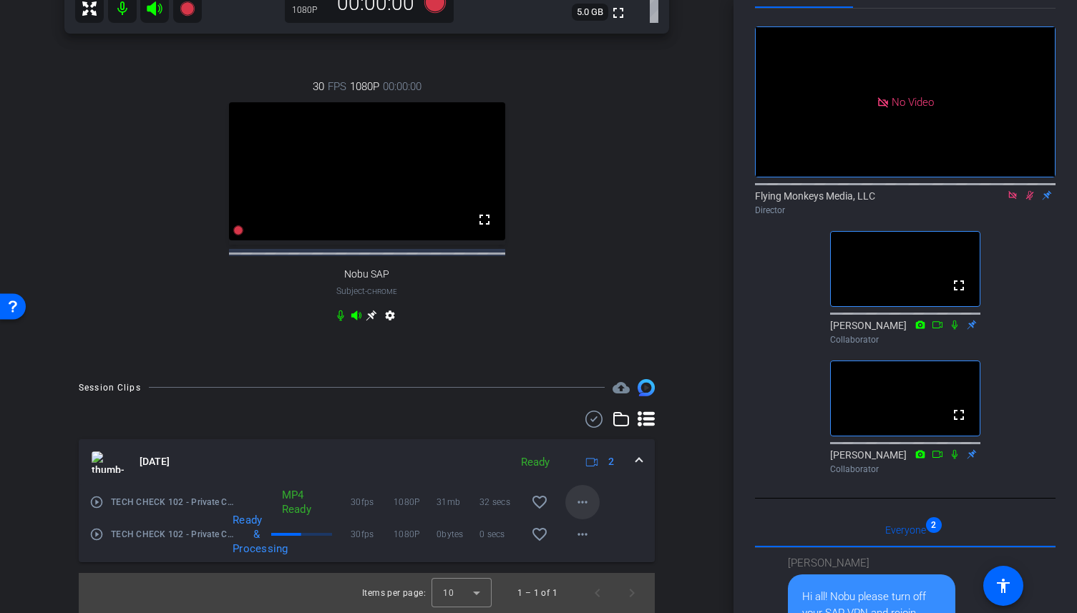
click at [589, 502] on mat-icon "more_horiz" at bounding box center [582, 502] width 17 height 17
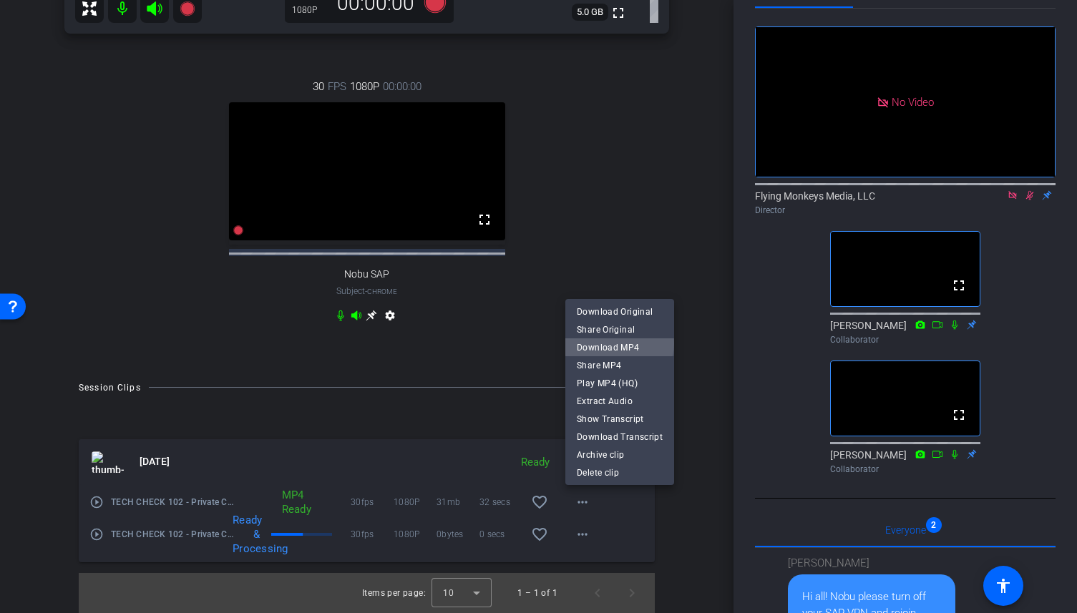
click at [619, 343] on span "Download MP4" at bounding box center [620, 346] width 86 height 17
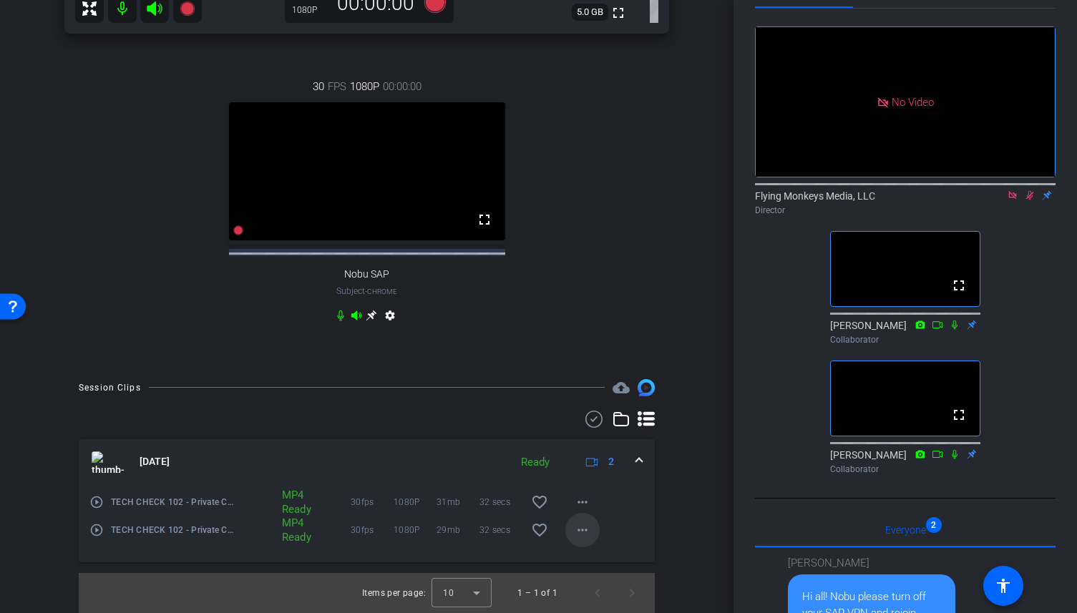
click at [581, 532] on mat-icon "more_horiz" at bounding box center [582, 530] width 17 height 17
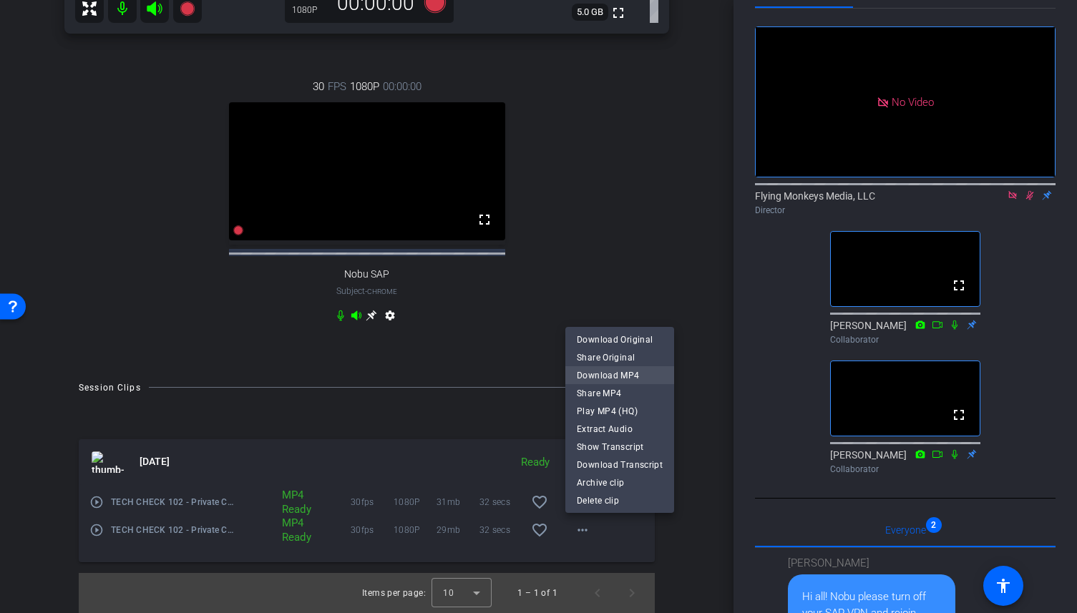
click at [616, 374] on span "Download MP4" at bounding box center [620, 374] width 86 height 17
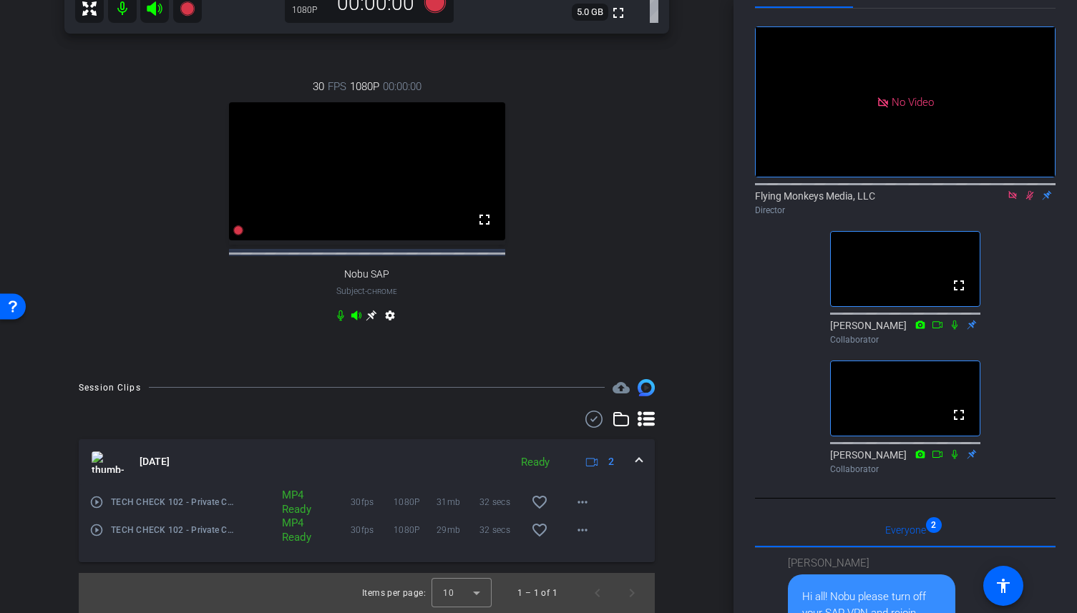
click at [1029, 200] on icon at bounding box center [1029, 195] width 11 height 10
click at [1016, 200] on icon at bounding box center [1012, 195] width 11 height 10
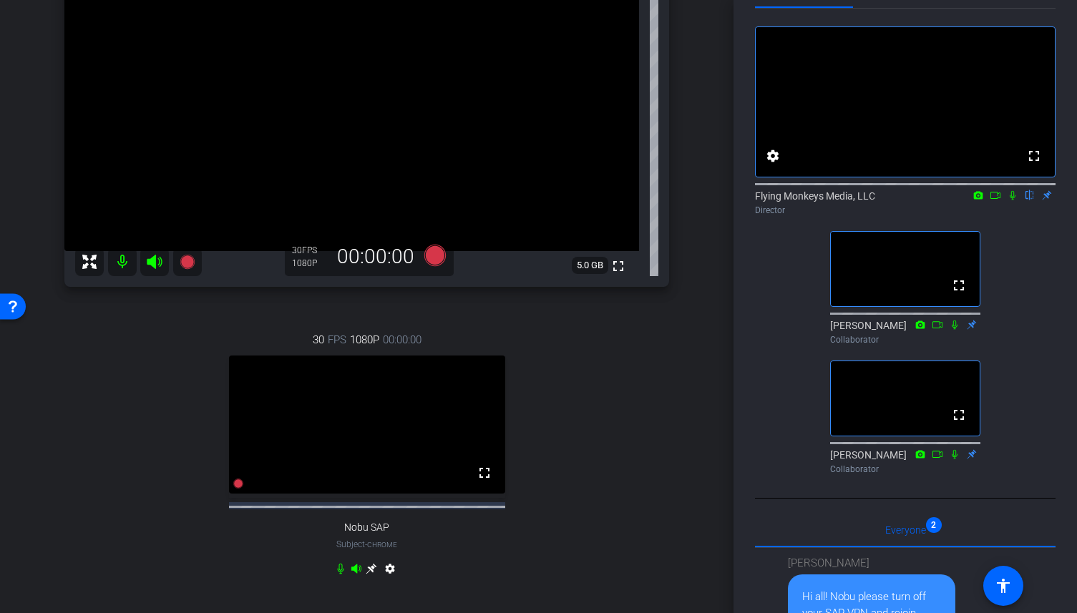
scroll to position [227, 0]
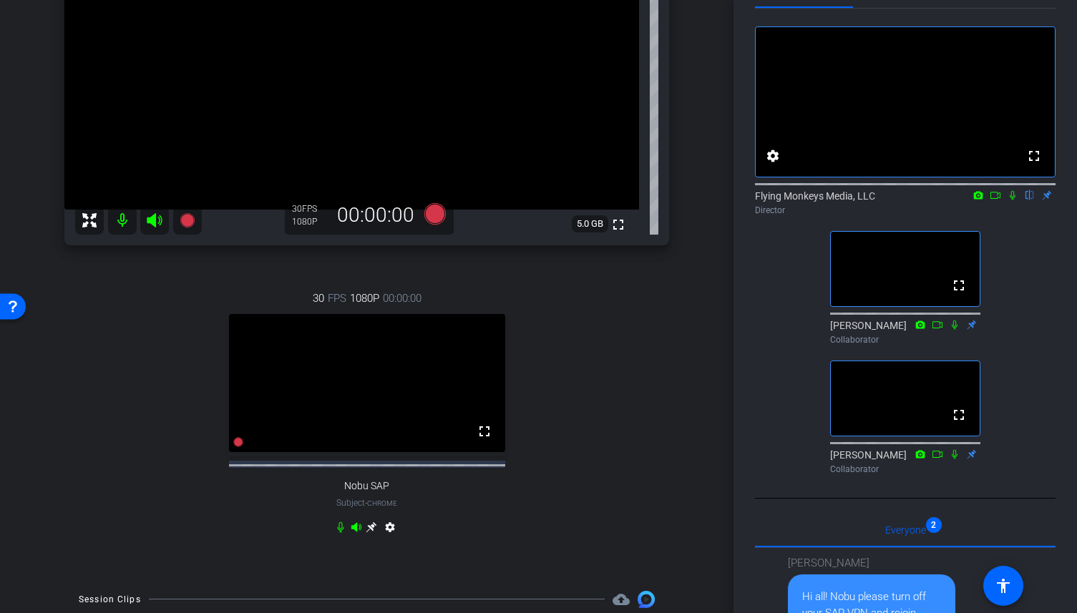
click at [371, 532] on icon at bounding box center [371, 527] width 11 height 11
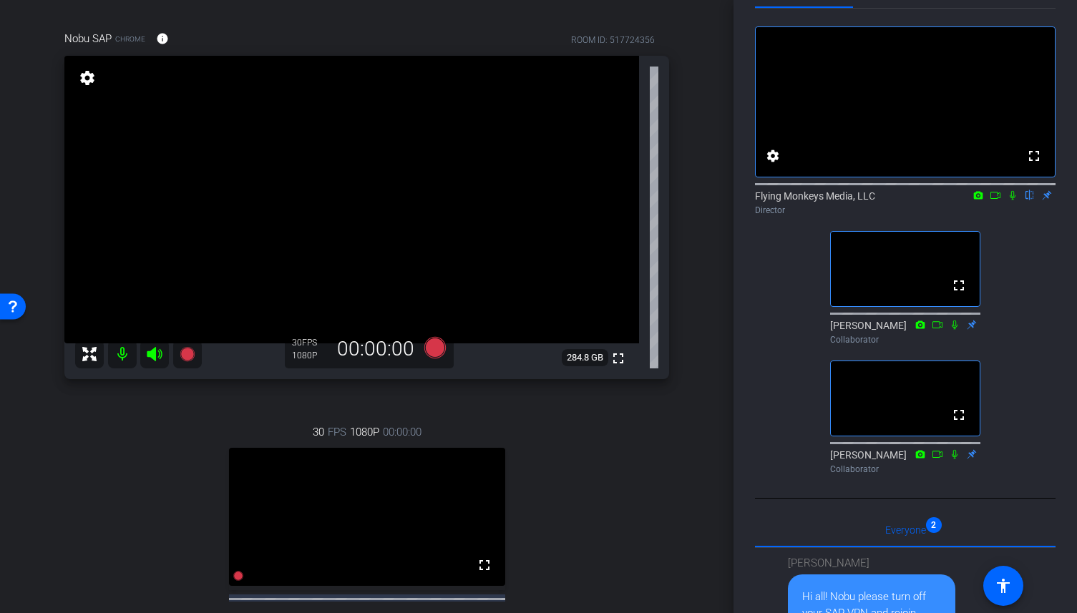
scroll to position [87, 0]
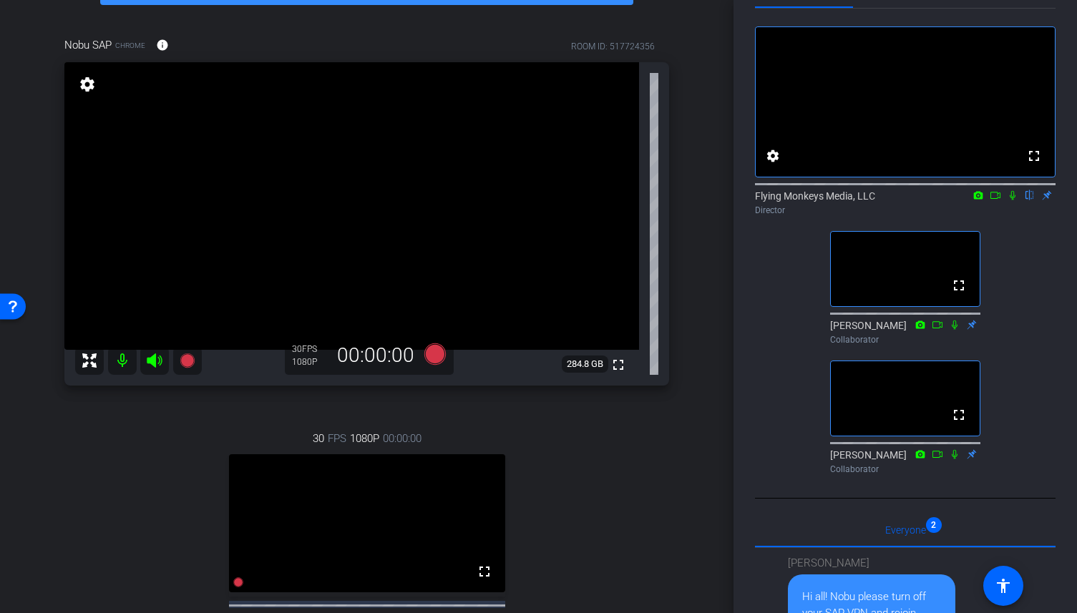
click at [89, 87] on mat-icon "settings" at bounding box center [87, 84] width 20 height 17
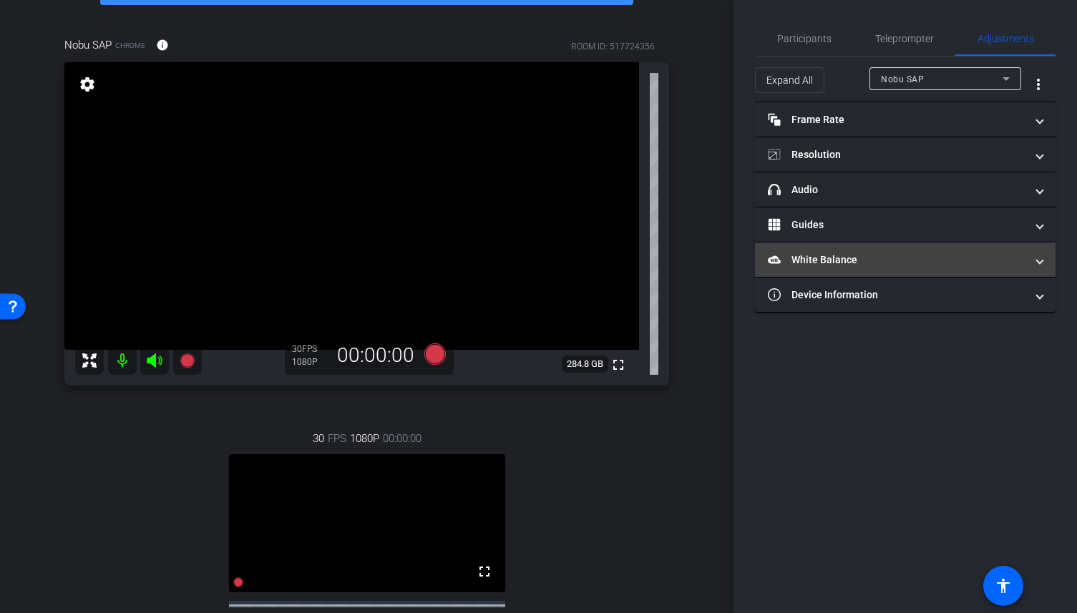
click at [1033, 267] on span "White Balance White Balance" at bounding box center [902, 260] width 269 height 15
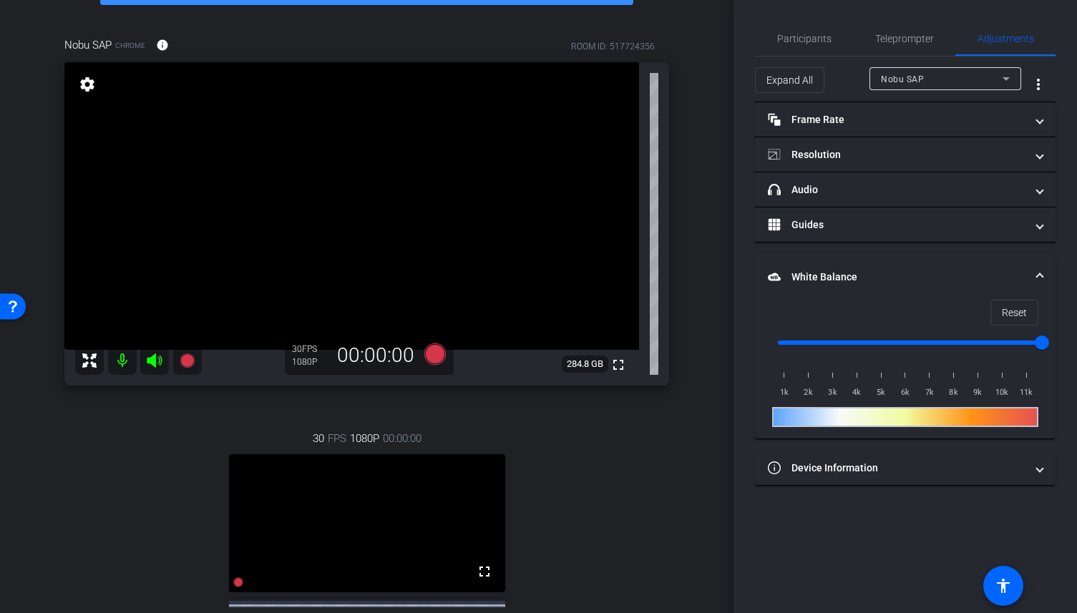
click at [1033, 267] on mat-expansion-panel-header "White Balance White Balance" at bounding box center [905, 277] width 301 height 46
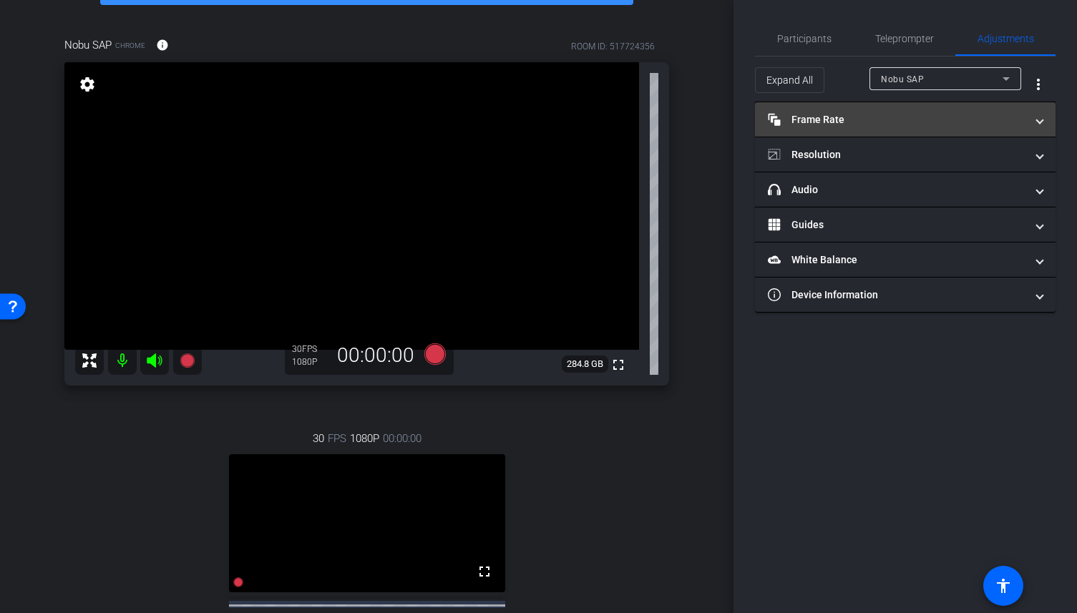
click at [1039, 120] on span at bounding box center [1040, 119] width 6 height 15
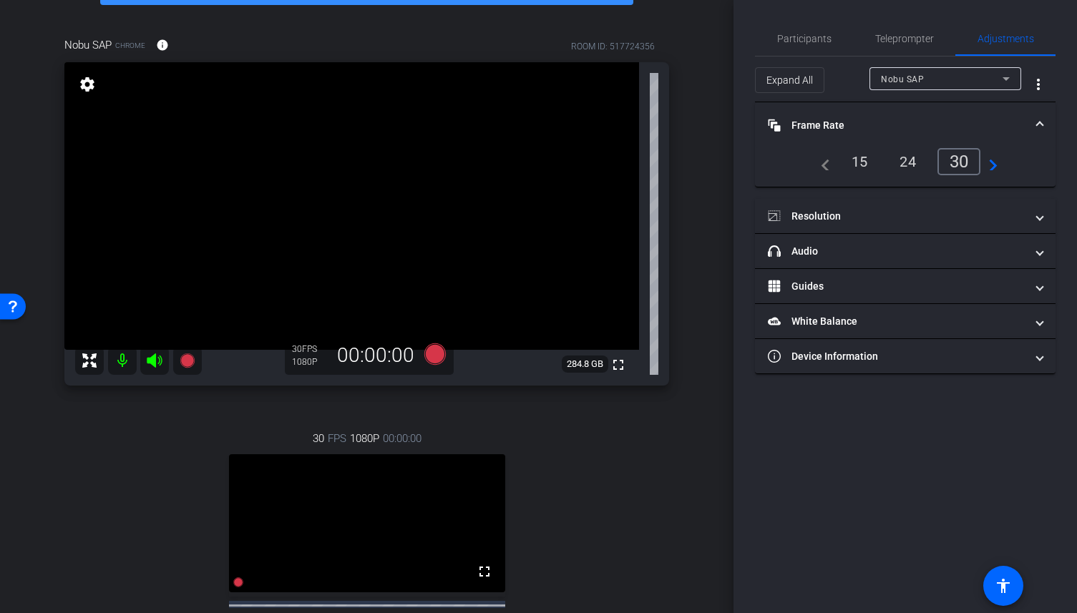
click at [1039, 120] on span at bounding box center [1040, 125] width 6 height 15
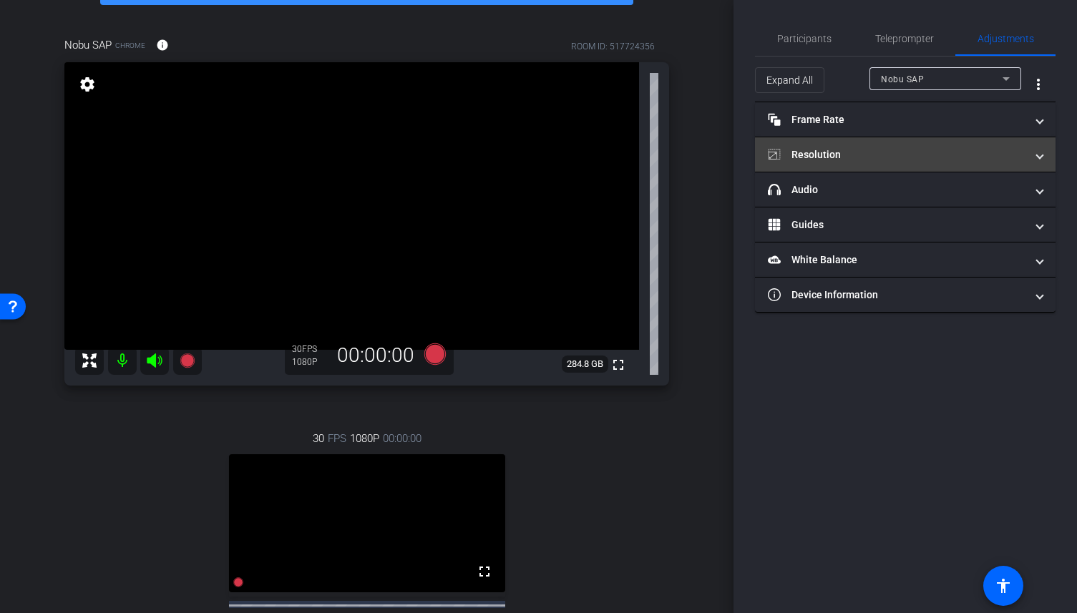
click at [1045, 148] on mat-expansion-panel-header "Resolution" at bounding box center [905, 154] width 301 height 34
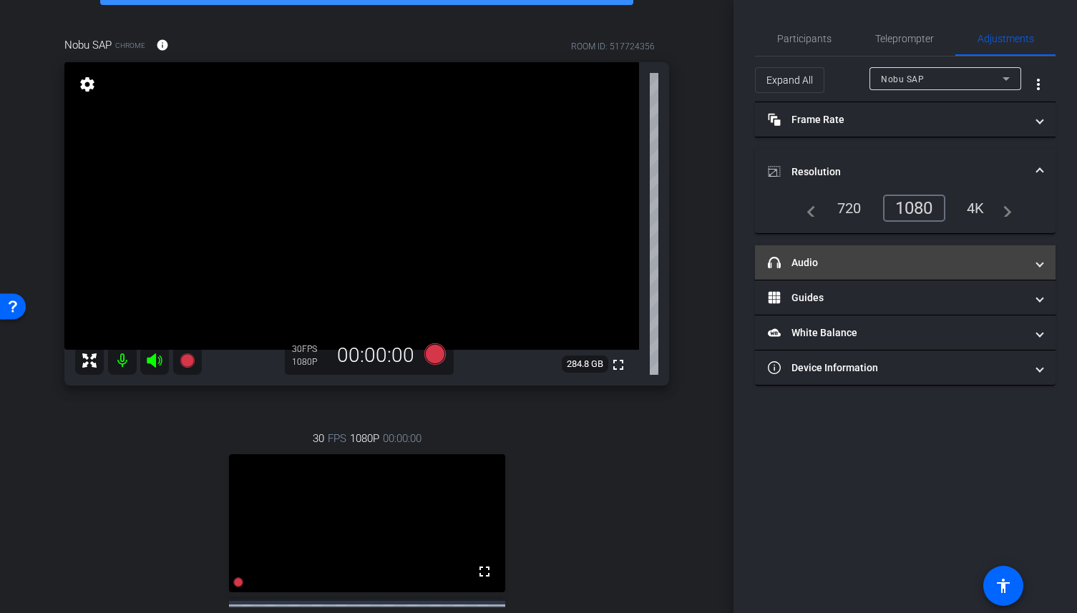
click at [1036, 265] on span "headphone icon Audio" at bounding box center [902, 262] width 269 height 15
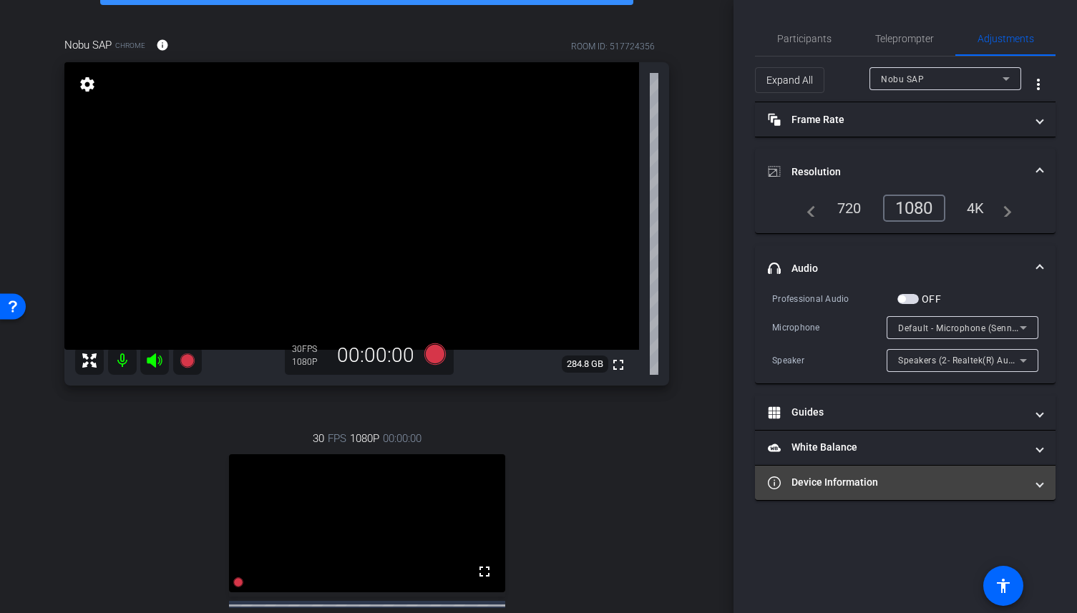
click at [1038, 483] on span at bounding box center [1040, 482] width 6 height 15
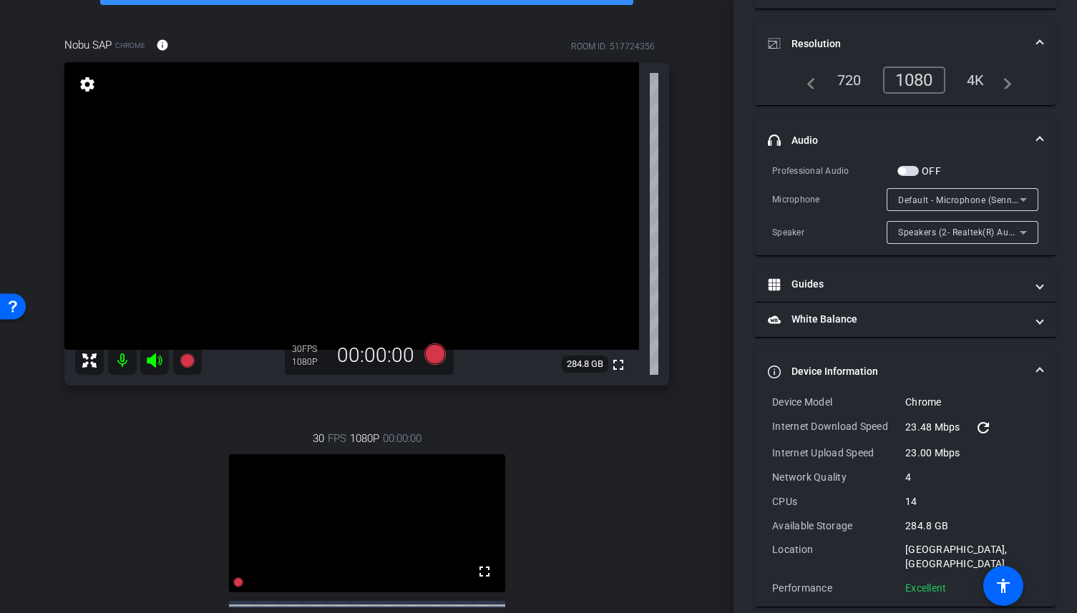
scroll to position [129, 0]
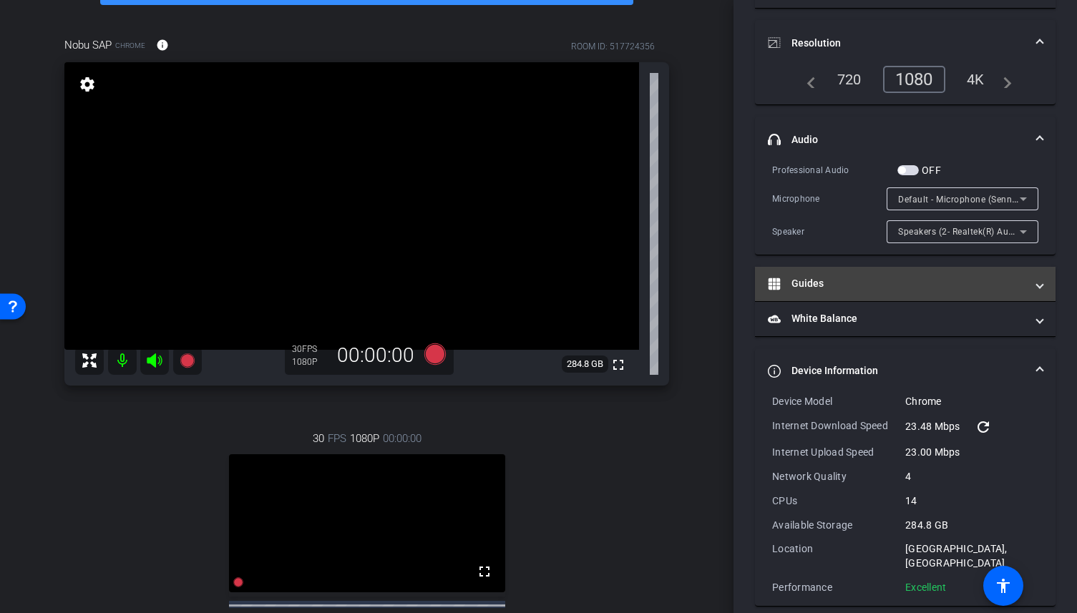
click at [1038, 287] on span at bounding box center [1040, 283] width 6 height 15
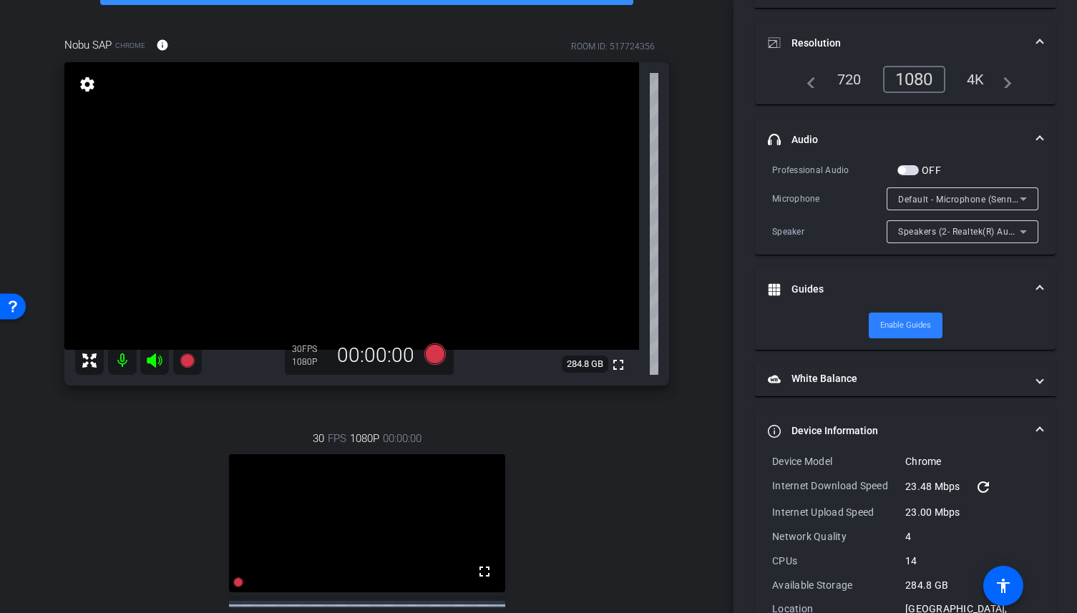
click at [899, 325] on span "Enable Guides" at bounding box center [905, 325] width 51 height 21
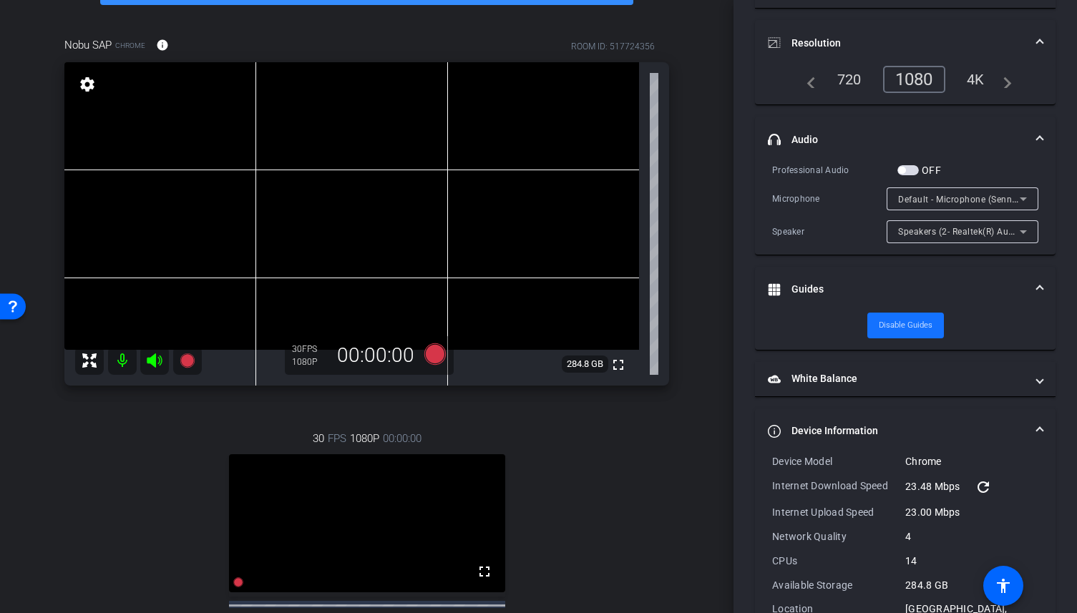
click at [889, 323] on span "Disable Guides" at bounding box center [906, 325] width 54 height 21
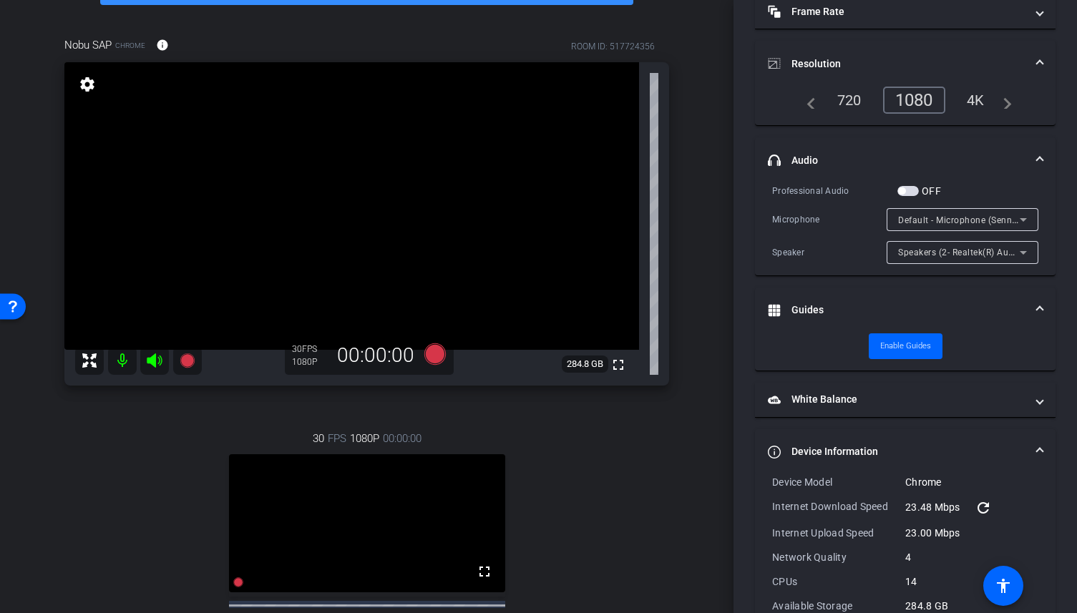
scroll to position [96, 0]
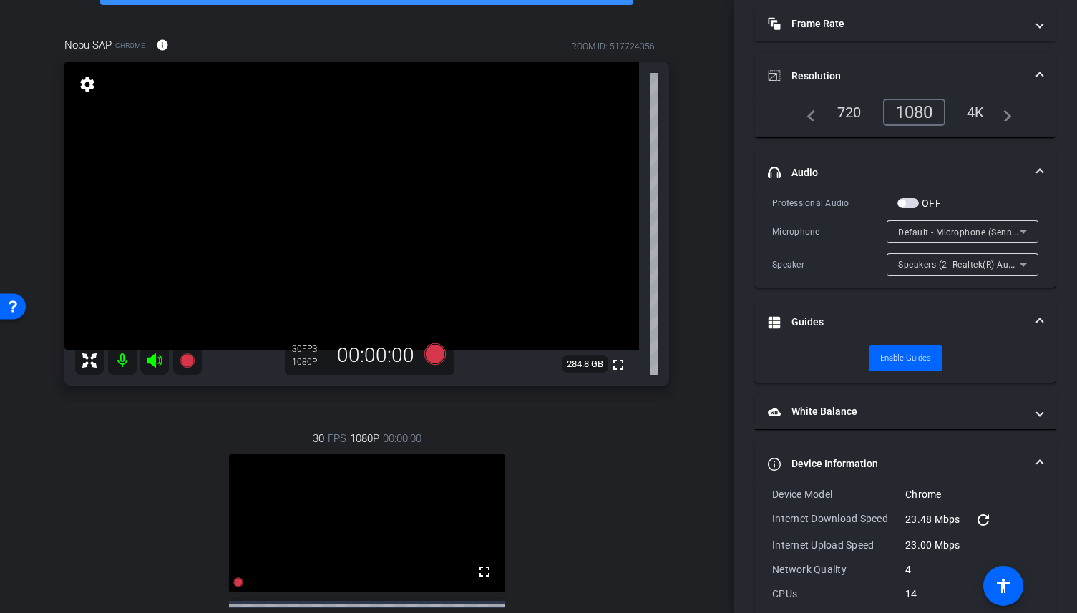
click at [1041, 462] on span at bounding box center [1040, 464] width 6 height 15
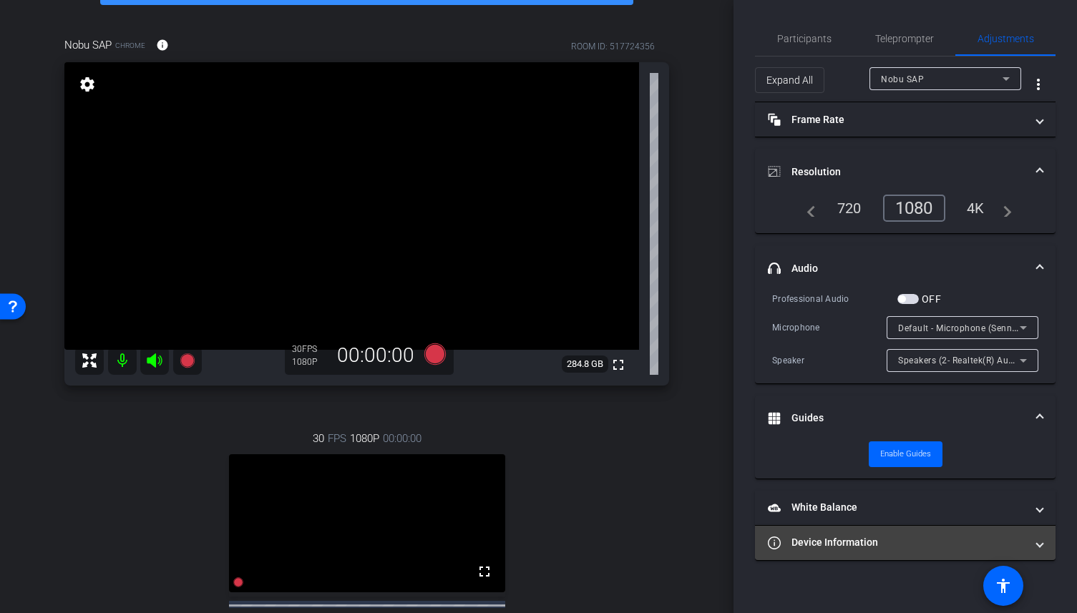
scroll to position [0, 0]
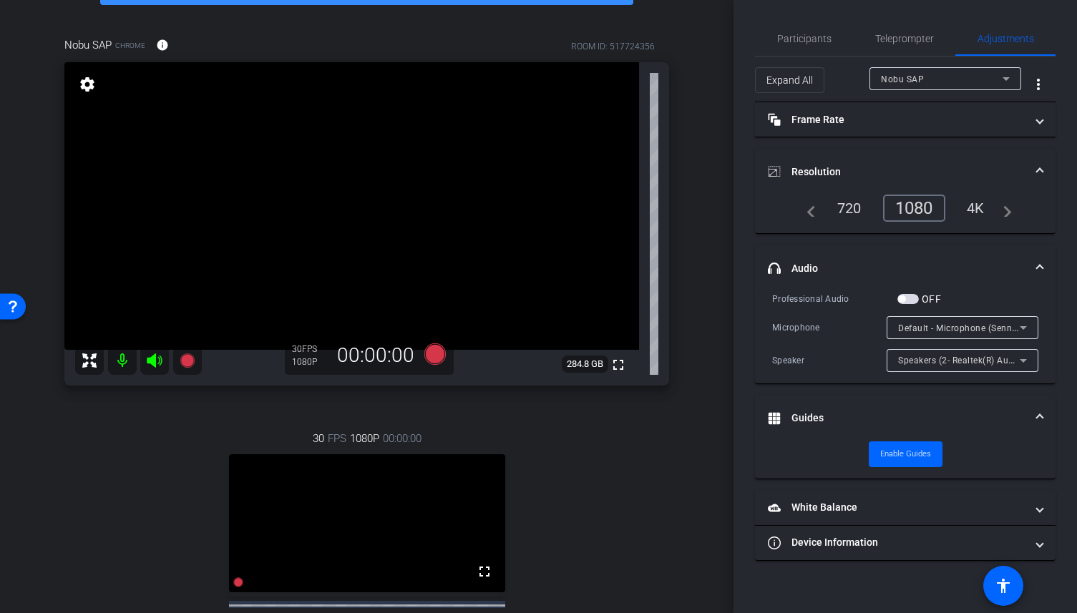
click at [1041, 411] on span at bounding box center [1040, 418] width 6 height 15
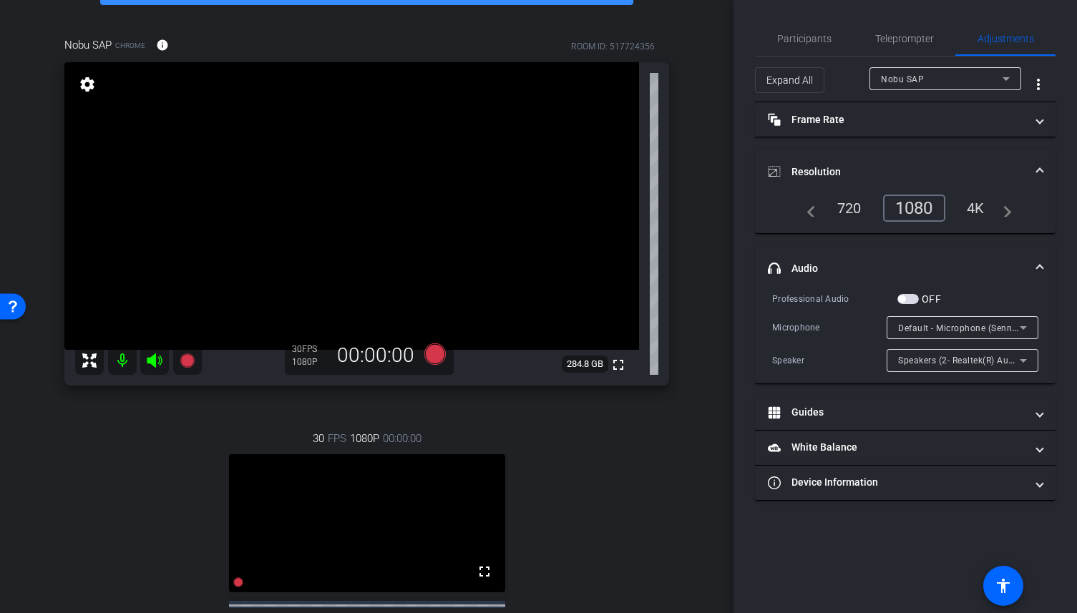
click at [1040, 261] on span at bounding box center [1040, 268] width 6 height 15
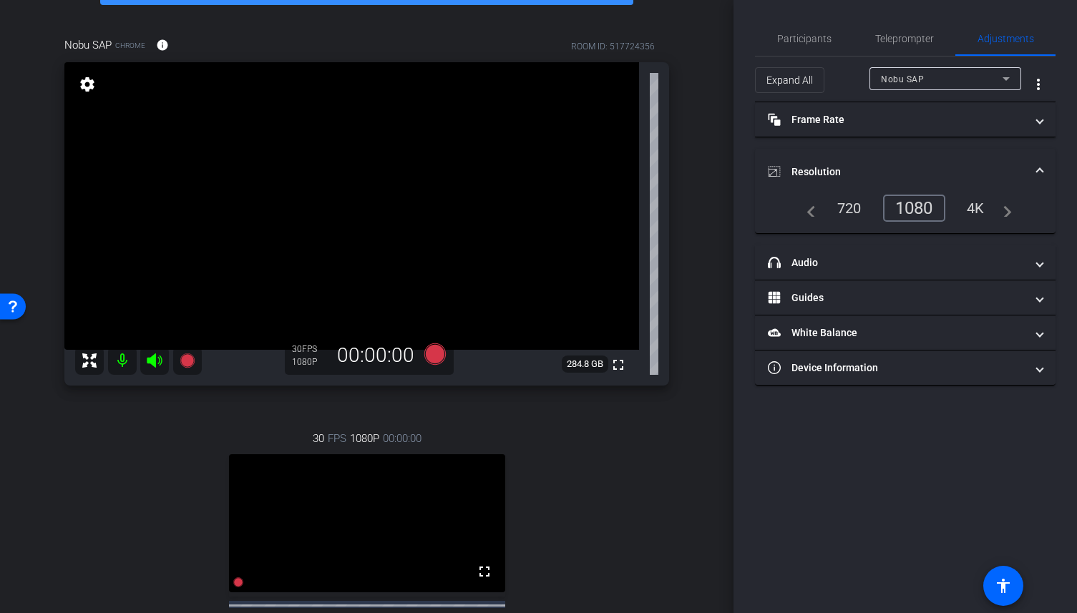
click at [1043, 165] on mat-expansion-panel-header "Resolution" at bounding box center [905, 172] width 301 height 46
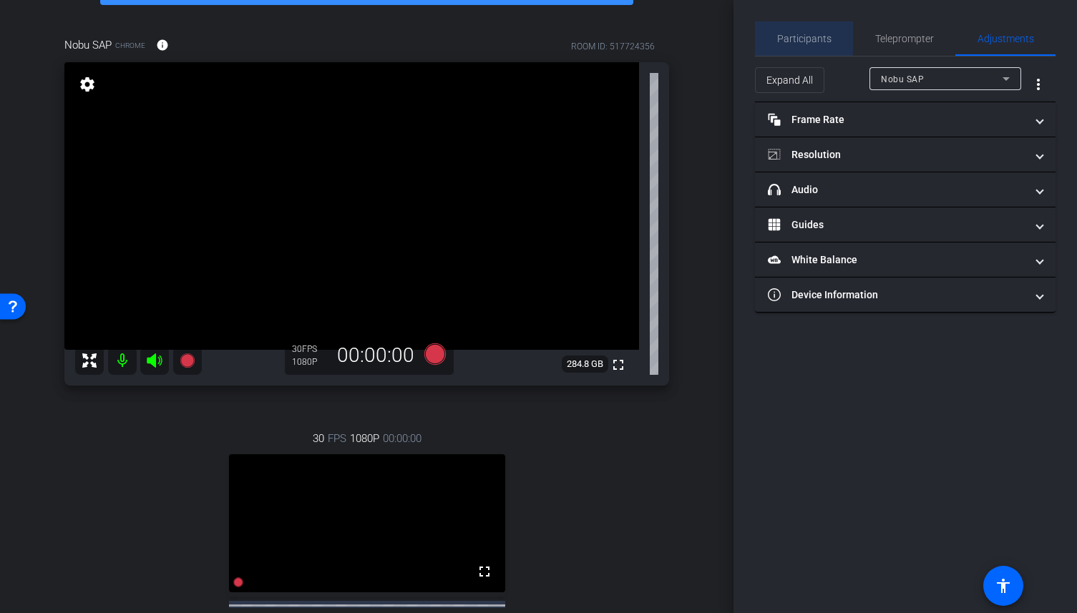
click at [800, 29] on span "Participants" at bounding box center [804, 38] width 54 height 34
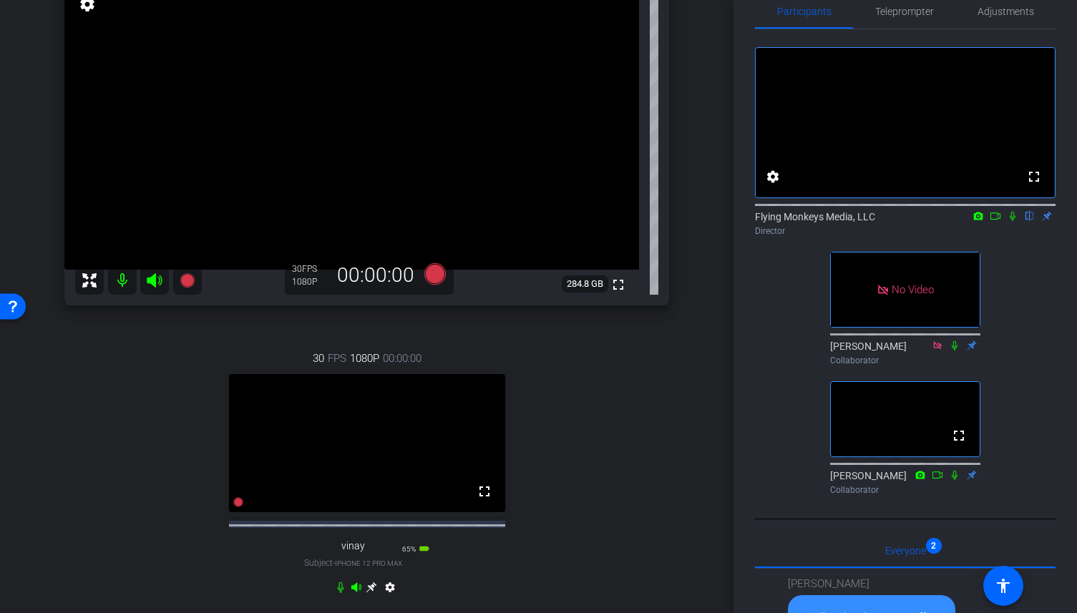
scroll to position [178, 0]
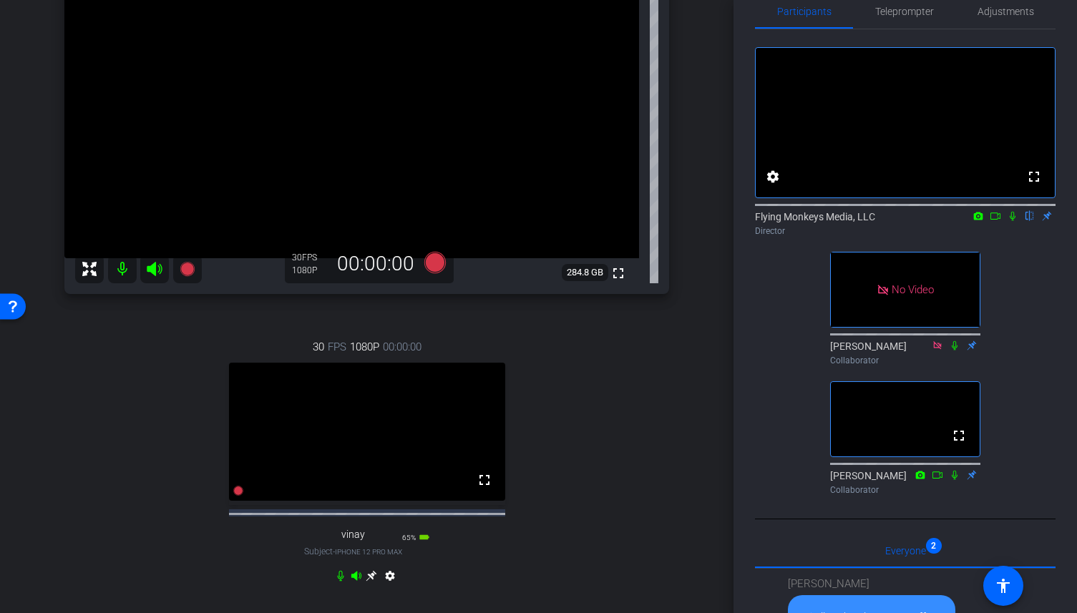
click at [370, 582] on icon at bounding box center [371, 575] width 11 height 11
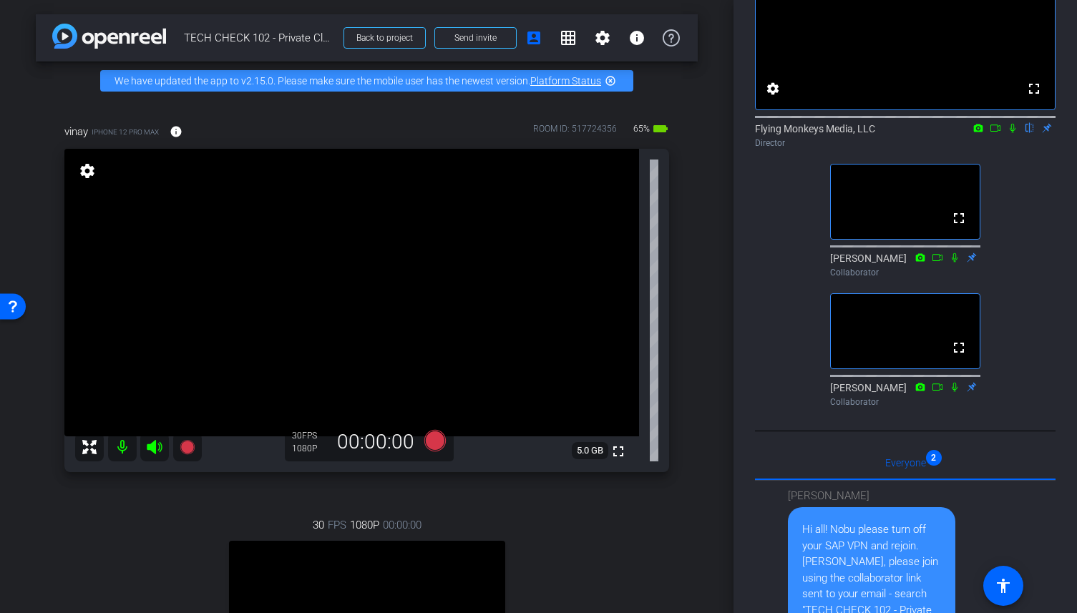
scroll to position [126, 0]
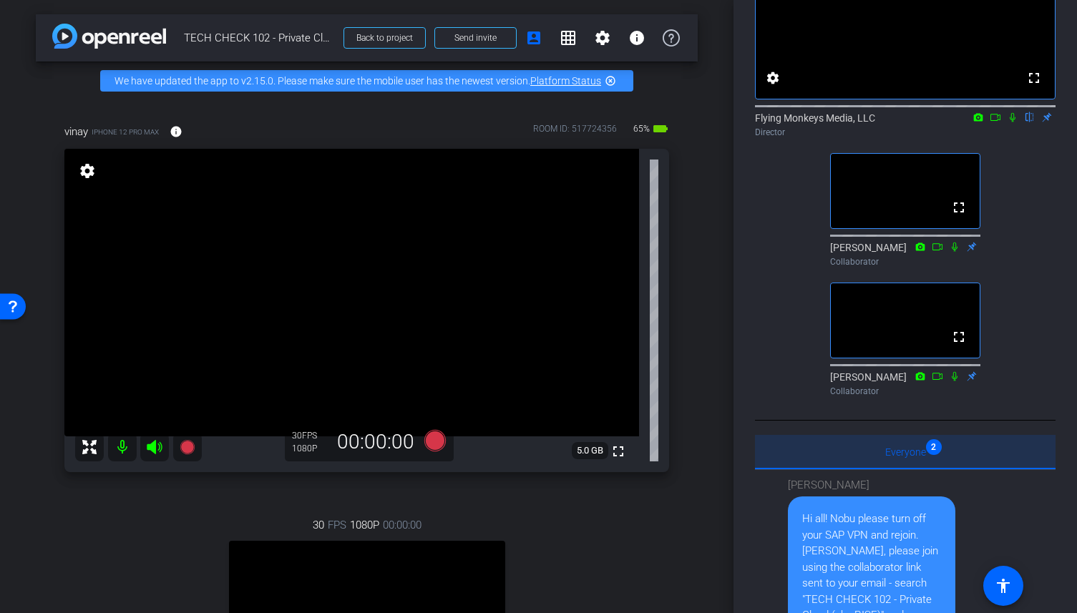
click at [914, 457] on span "Everyone 2" at bounding box center [905, 452] width 41 height 10
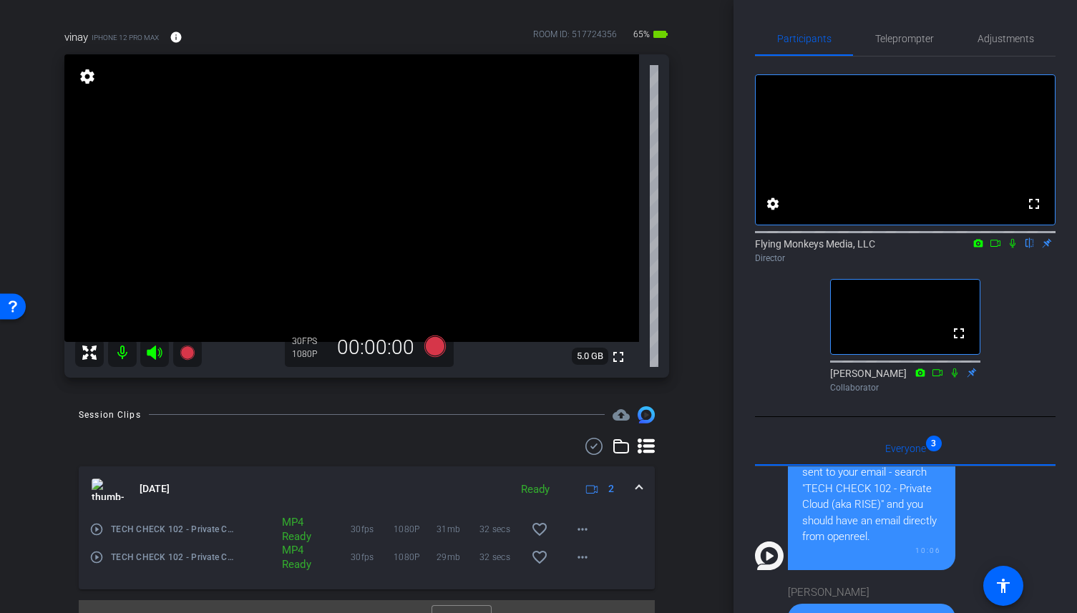
scroll to position [122, 0]
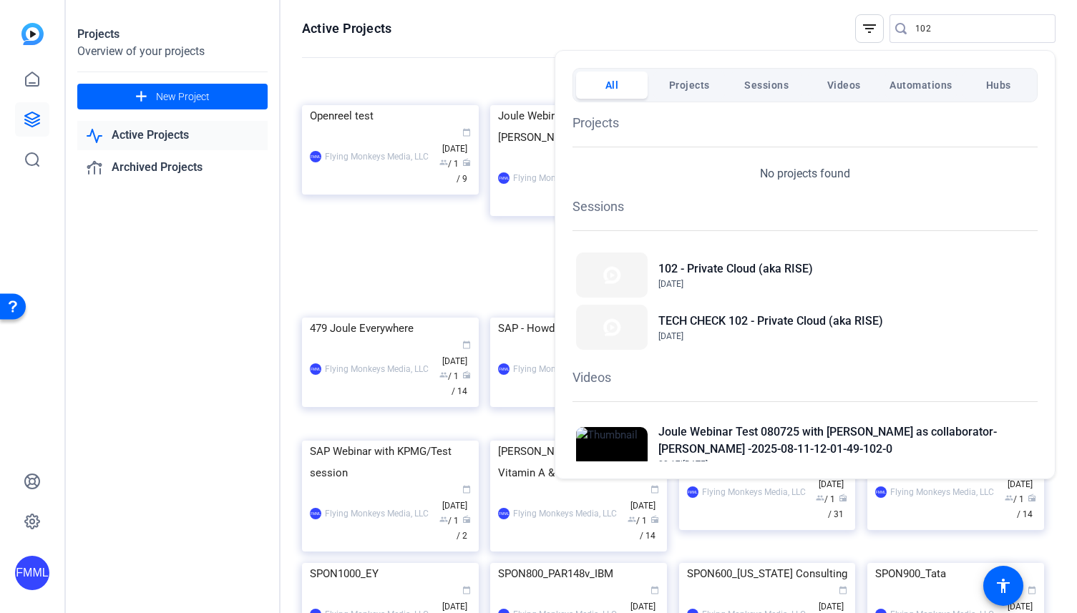
click at [701, 31] on div at bounding box center [538, 306] width 1077 height 613
